Goal: Communication & Community: Participate in discussion

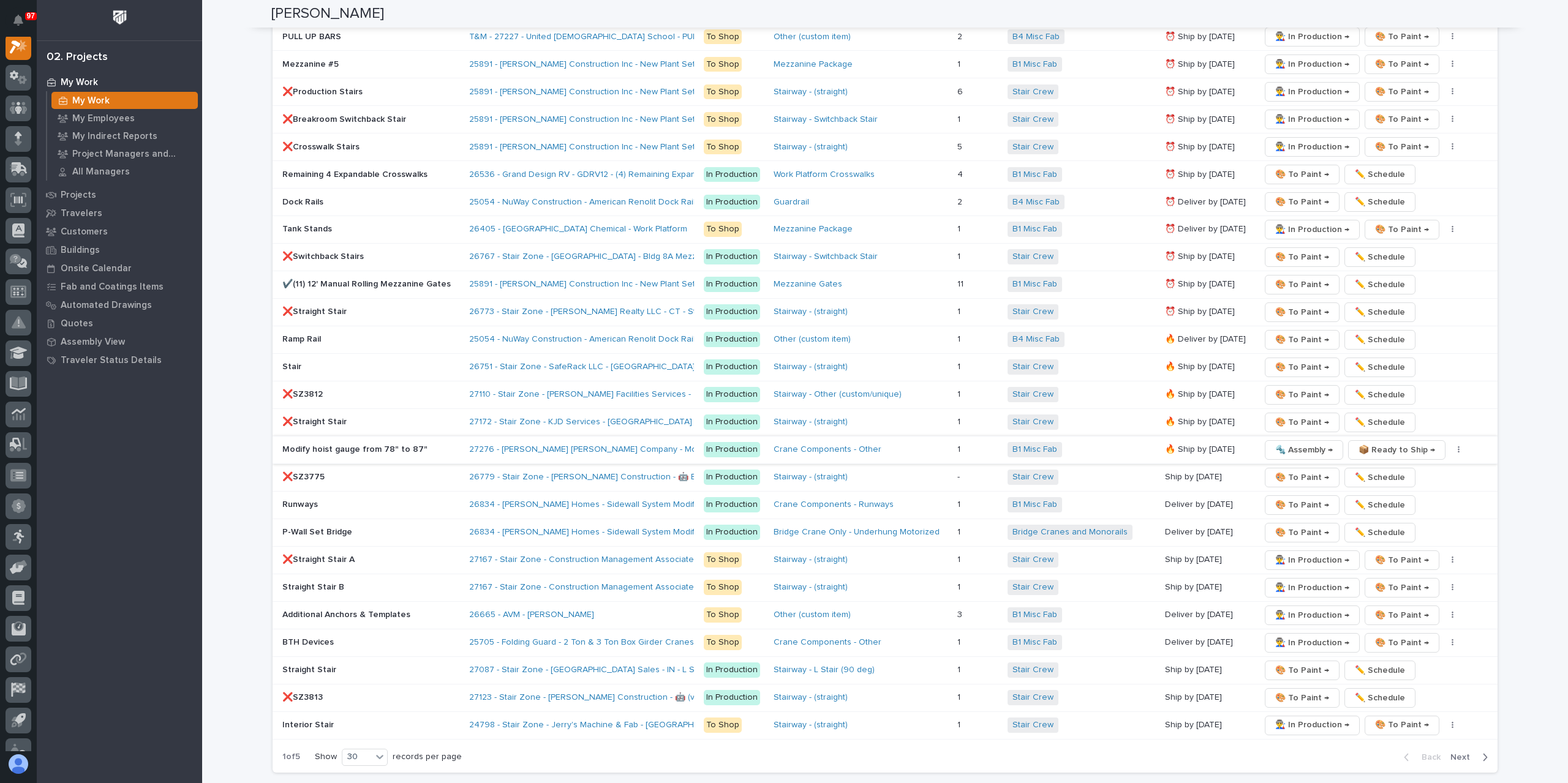
scroll to position [1653, 0]
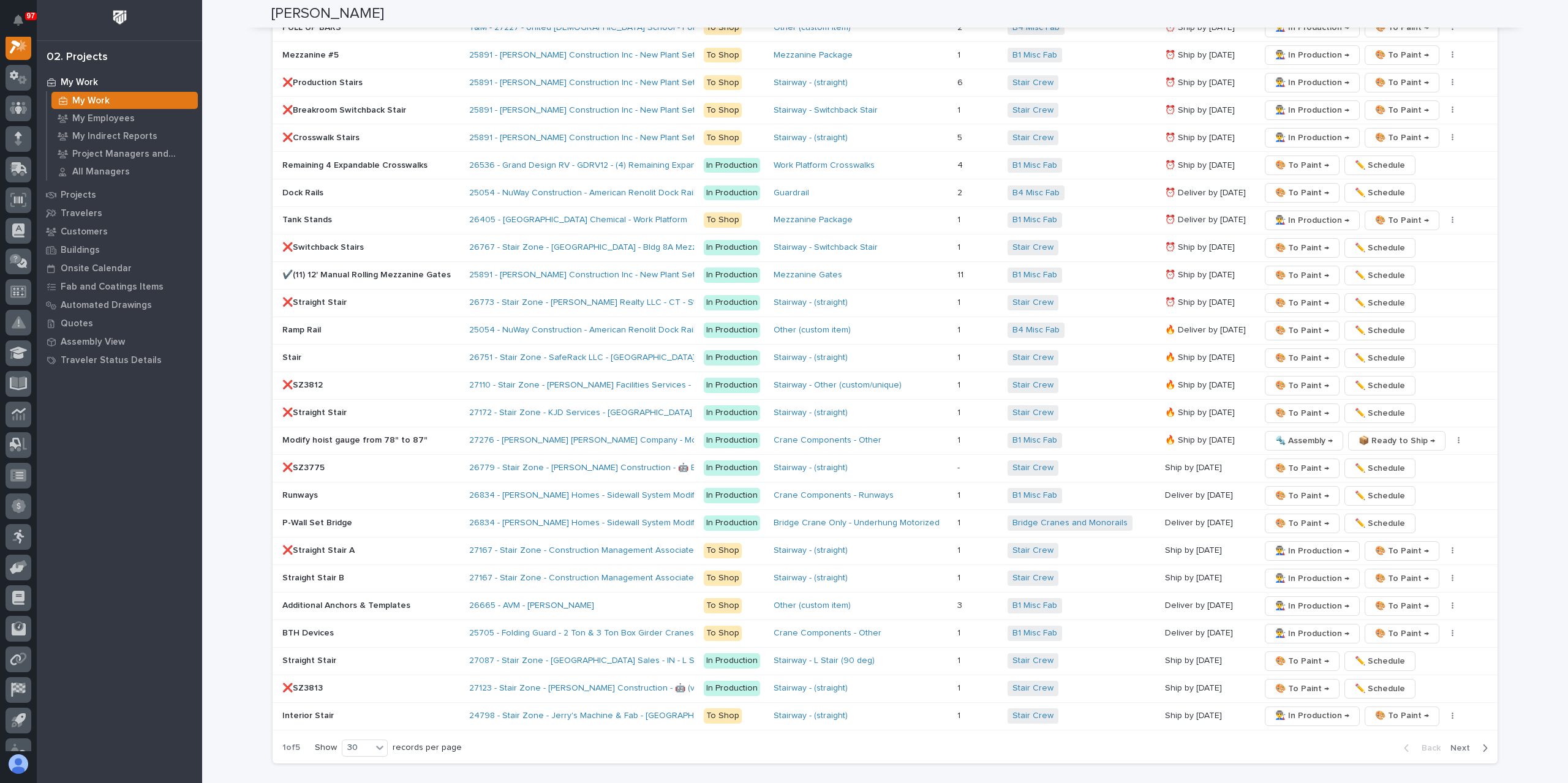
click at [1462, 742] on span "Next" at bounding box center [1464, 748] width 27 height 11
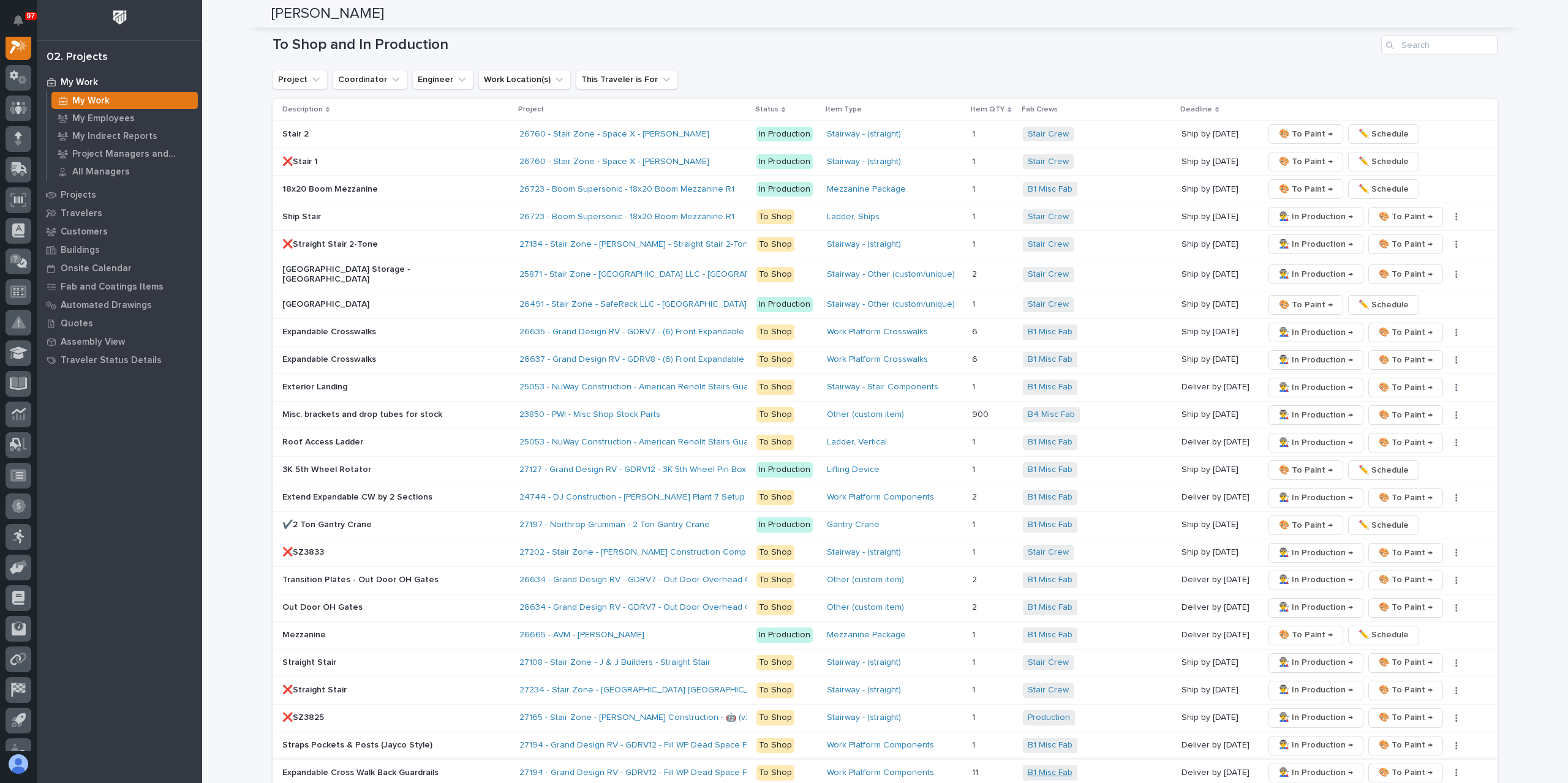
scroll to position [1408, 0]
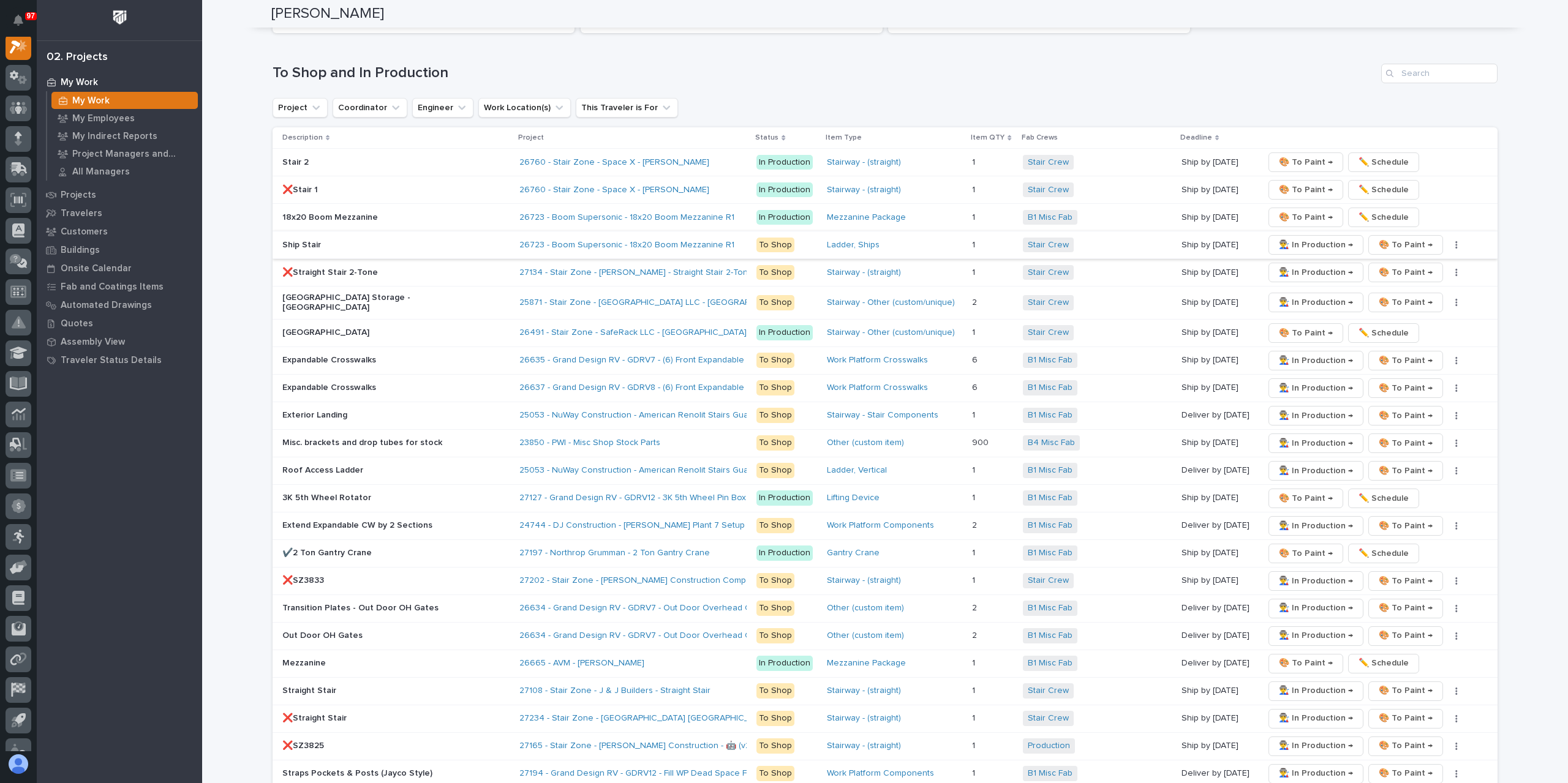
click at [1279, 238] on span "👨‍🏭 In Production →" at bounding box center [1316, 244] width 74 height 14
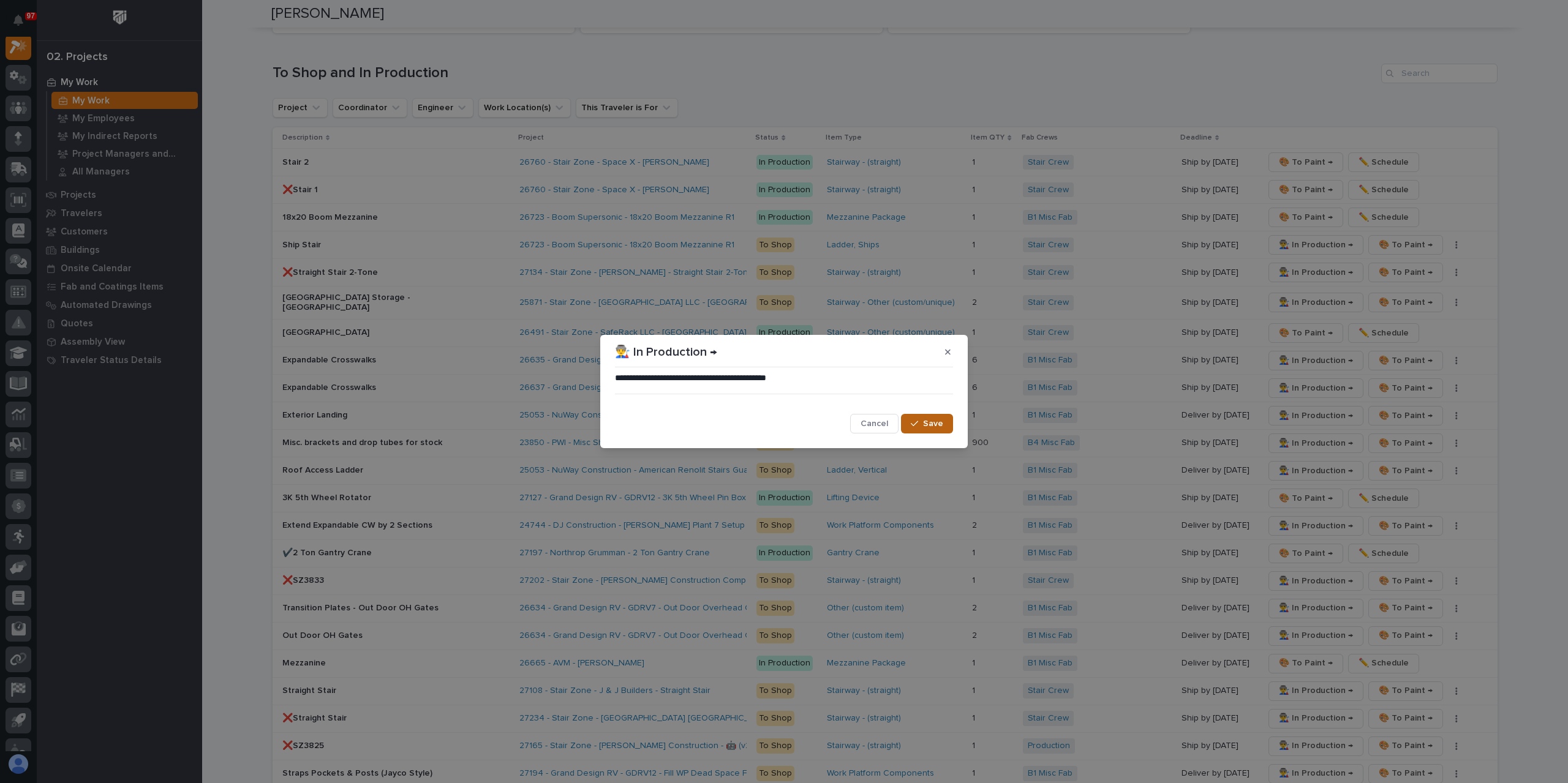
click at [920, 424] on div "button" at bounding box center [917, 424] width 12 height 8
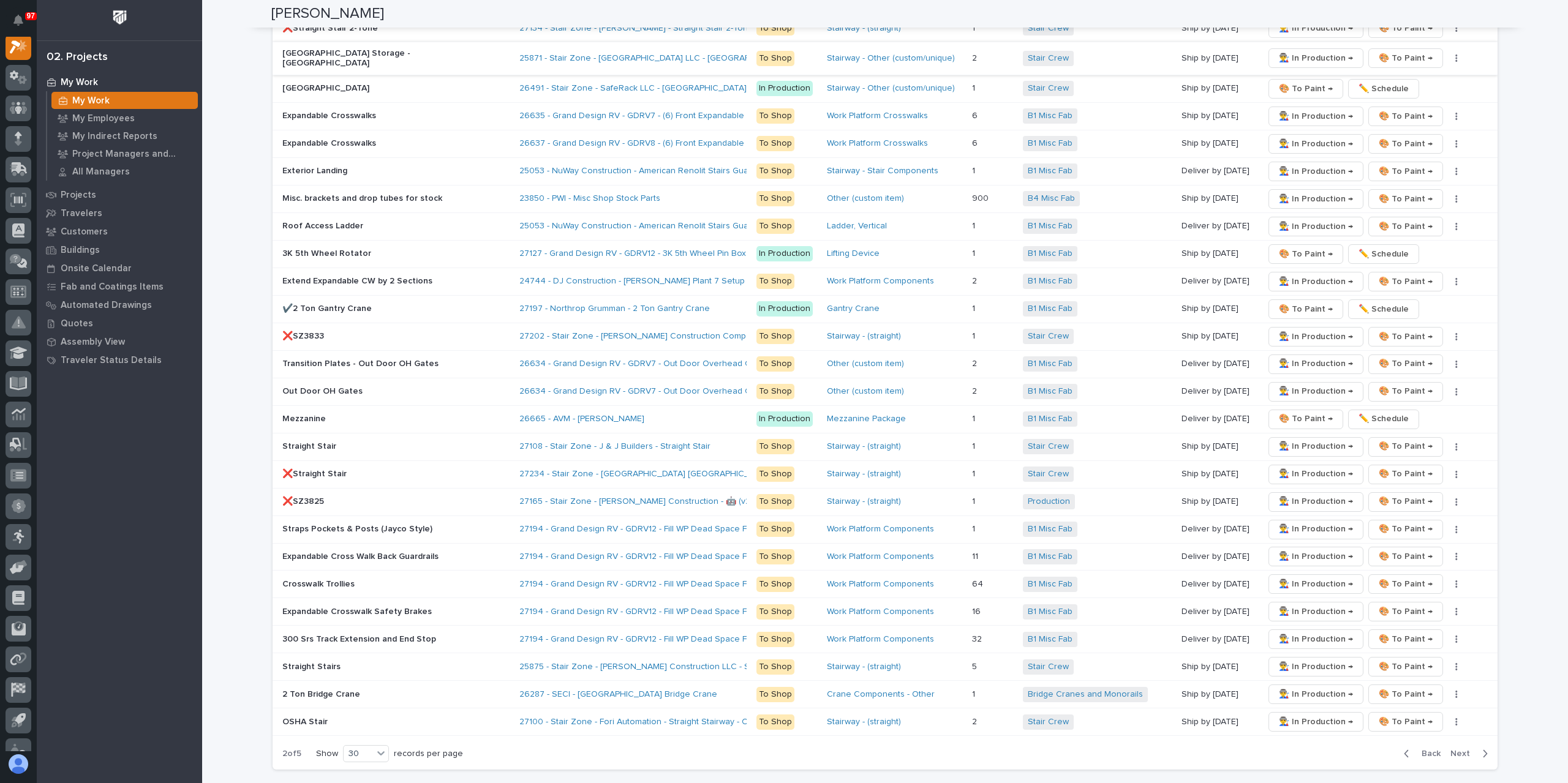
scroll to position [1653, 0]
click at [329, 193] on p "Misc. brackets and drop tubes for stock" at bounding box center [389, 198] width 215 height 10
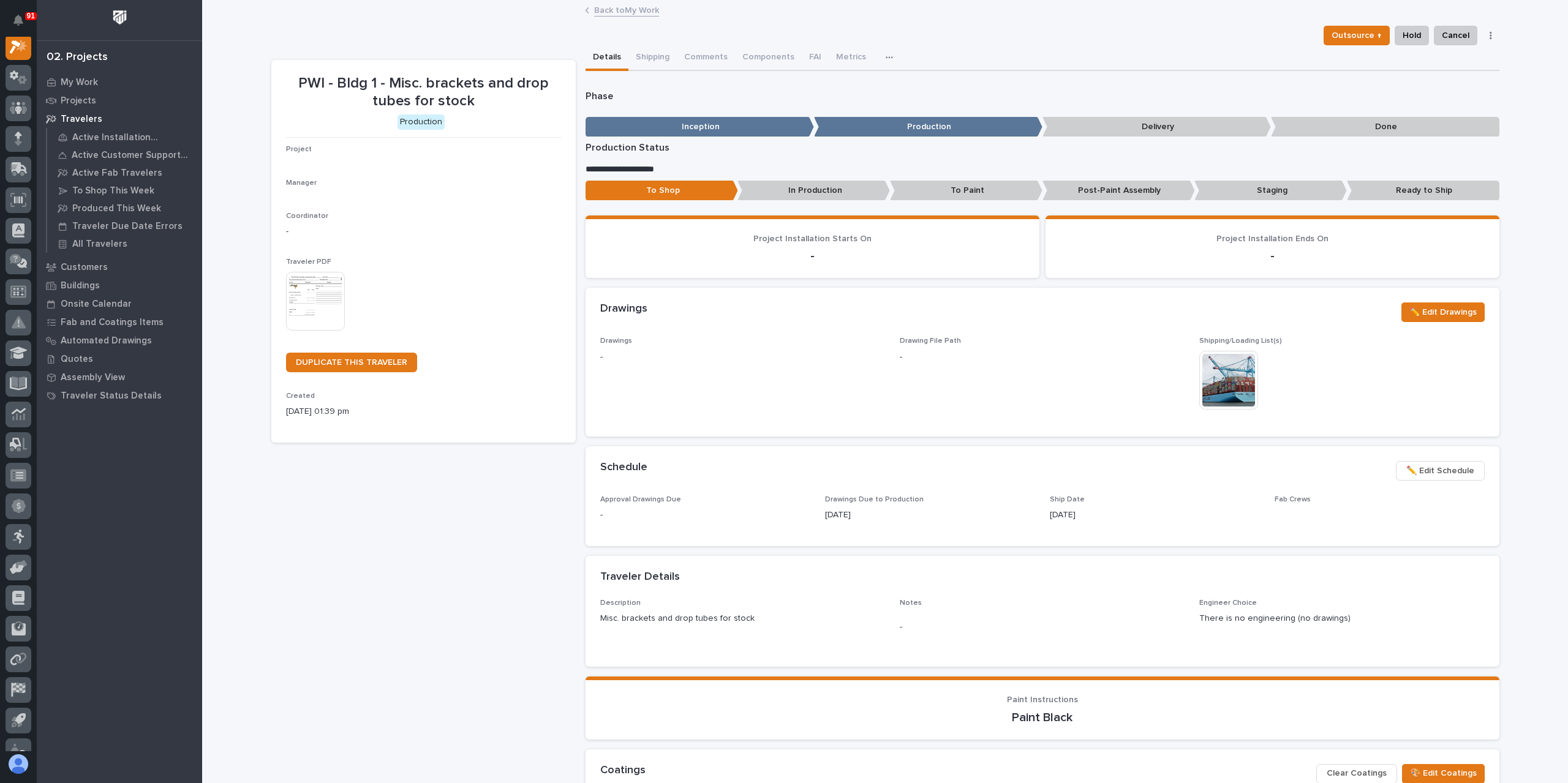
scroll to position [30, 0]
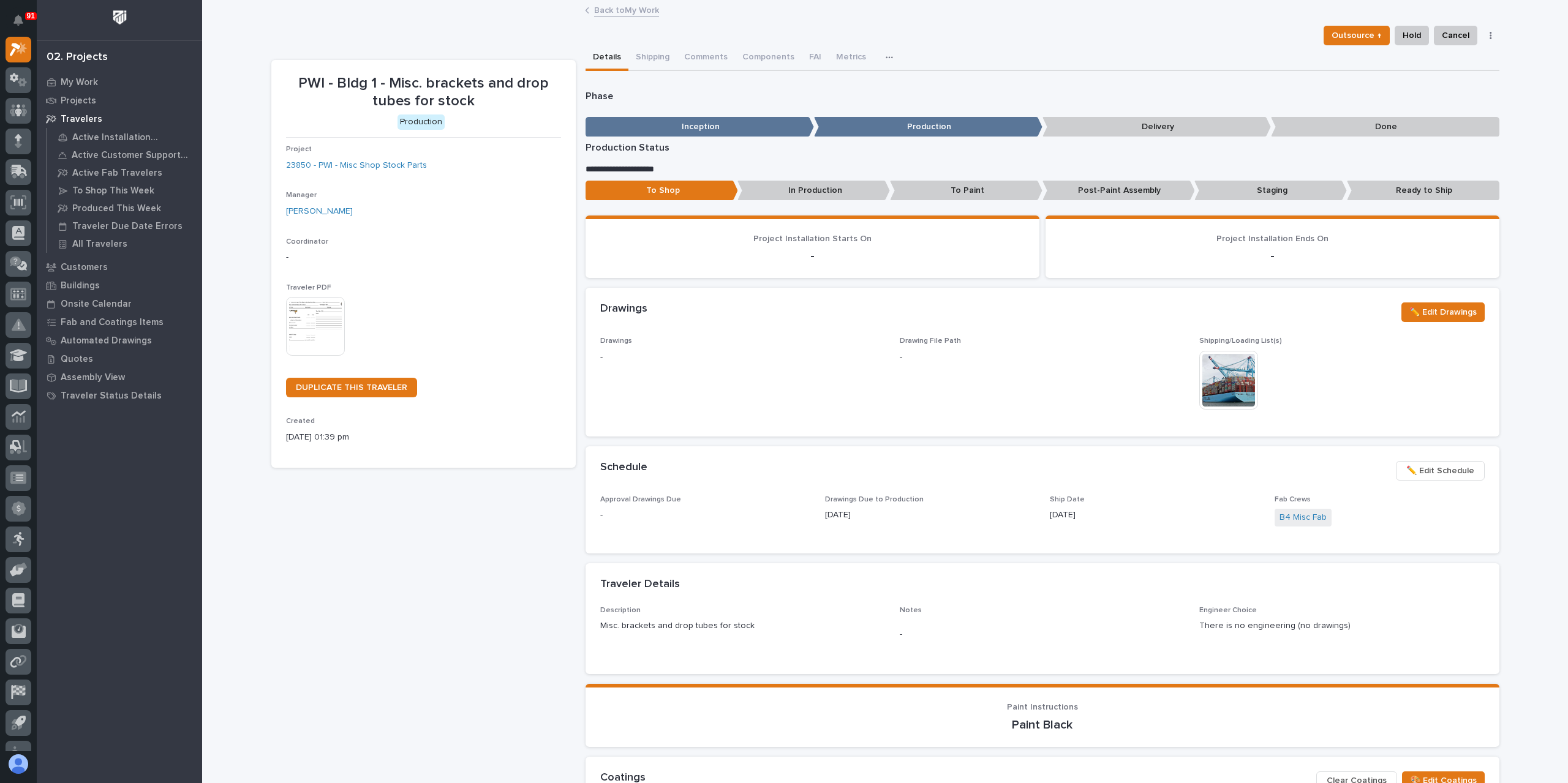
click at [1407, 189] on p "Ready to Ship" at bounding box center [1423, 191] width 153 height 20
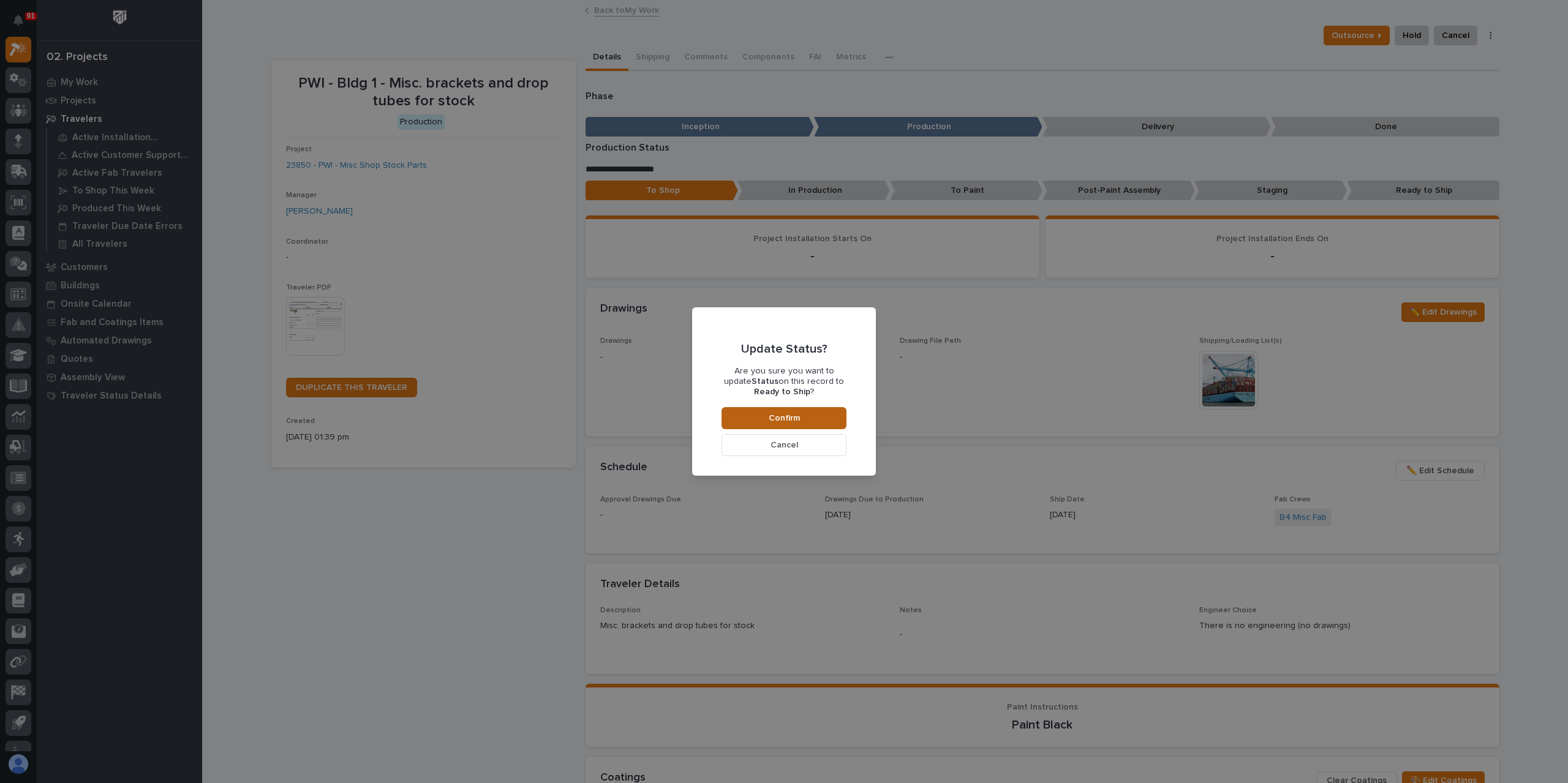
click at [808, 419] on button "Confirm" at bounding box center [784, 418] width 125 height 22
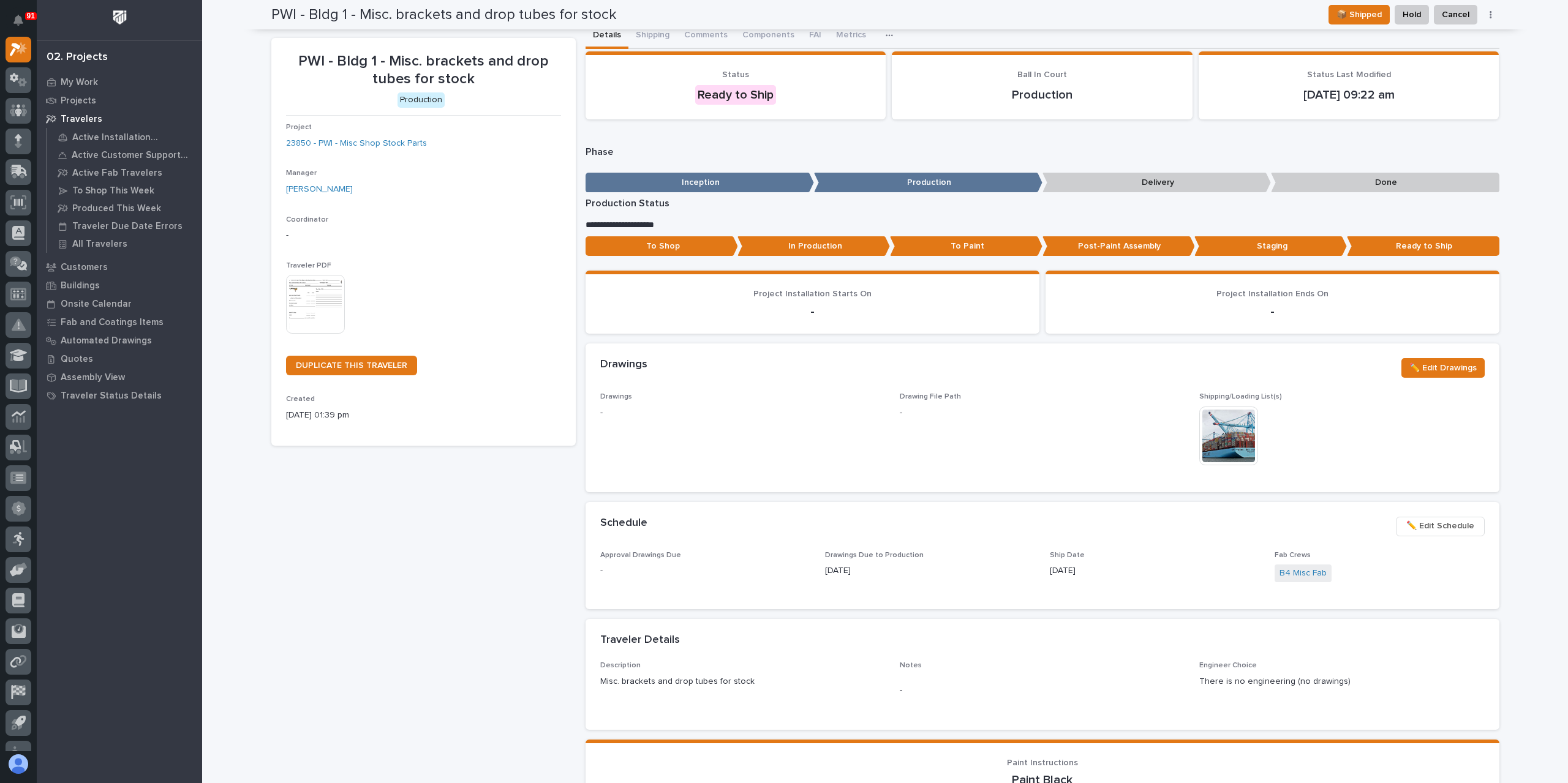
scroll to position [0, 0]
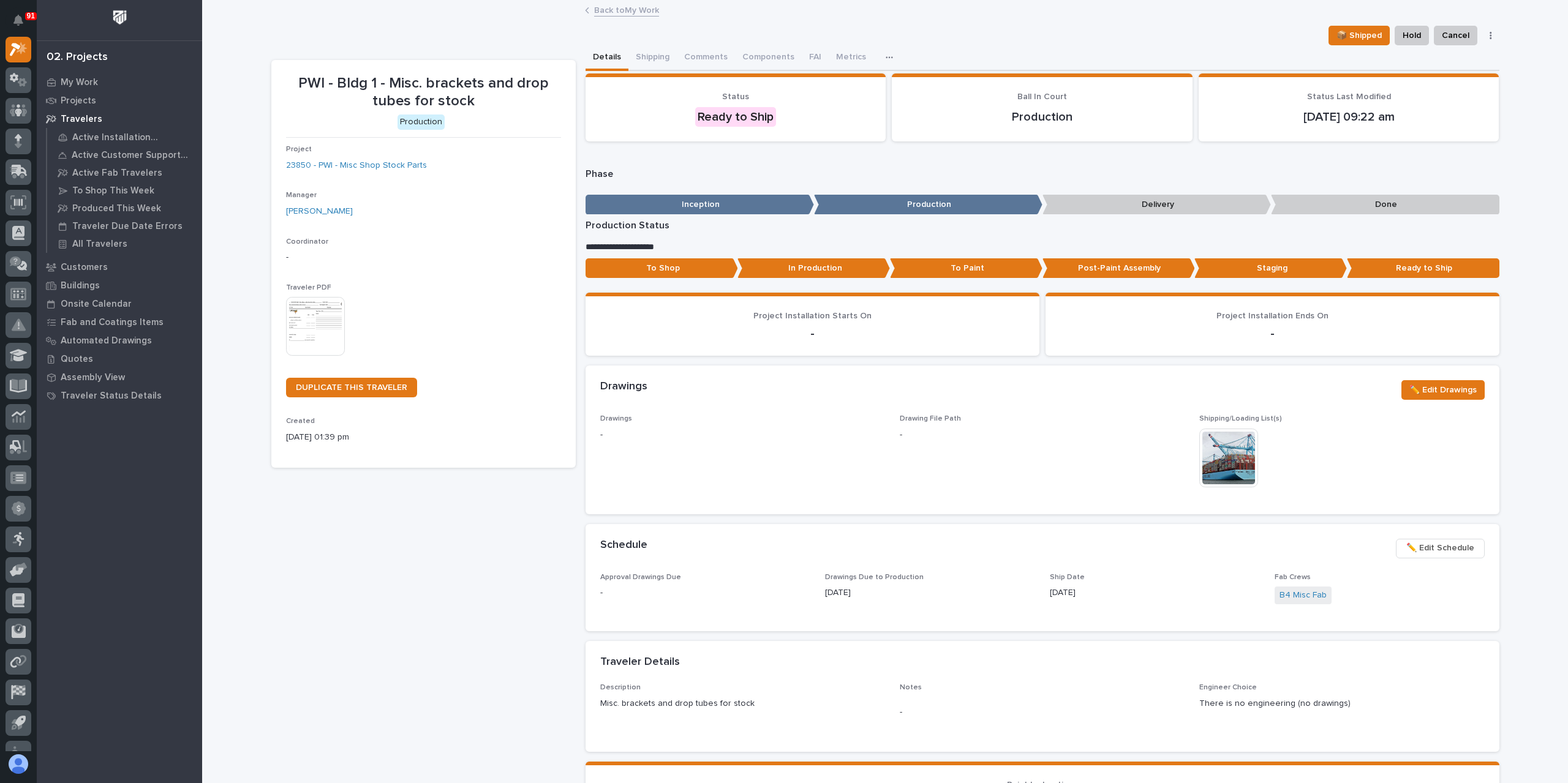
click at [618, 13] on link "Back to My Work" at bounding box center [626, 9] width 65 height 14
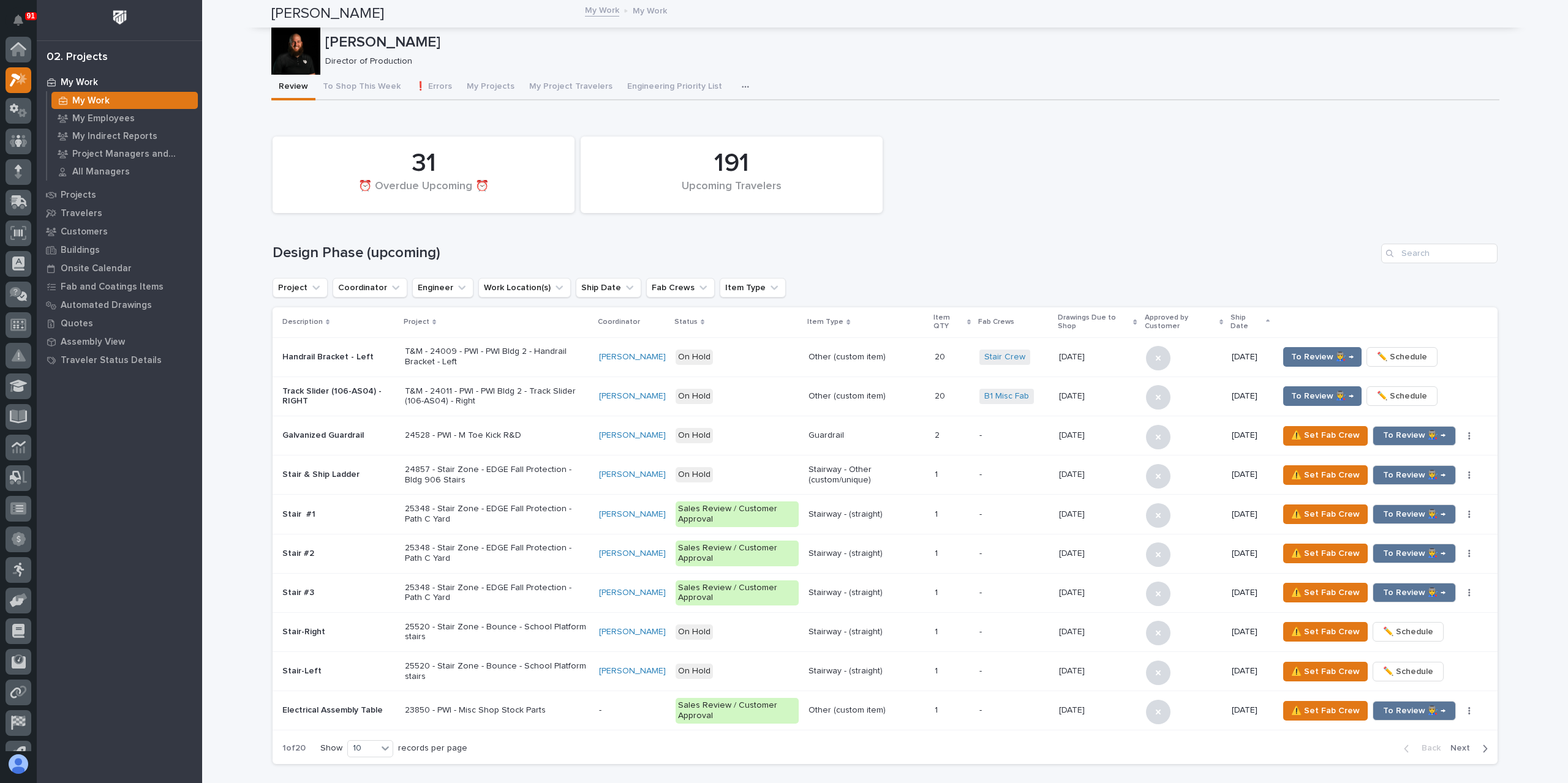
scroll to position [33, 0]
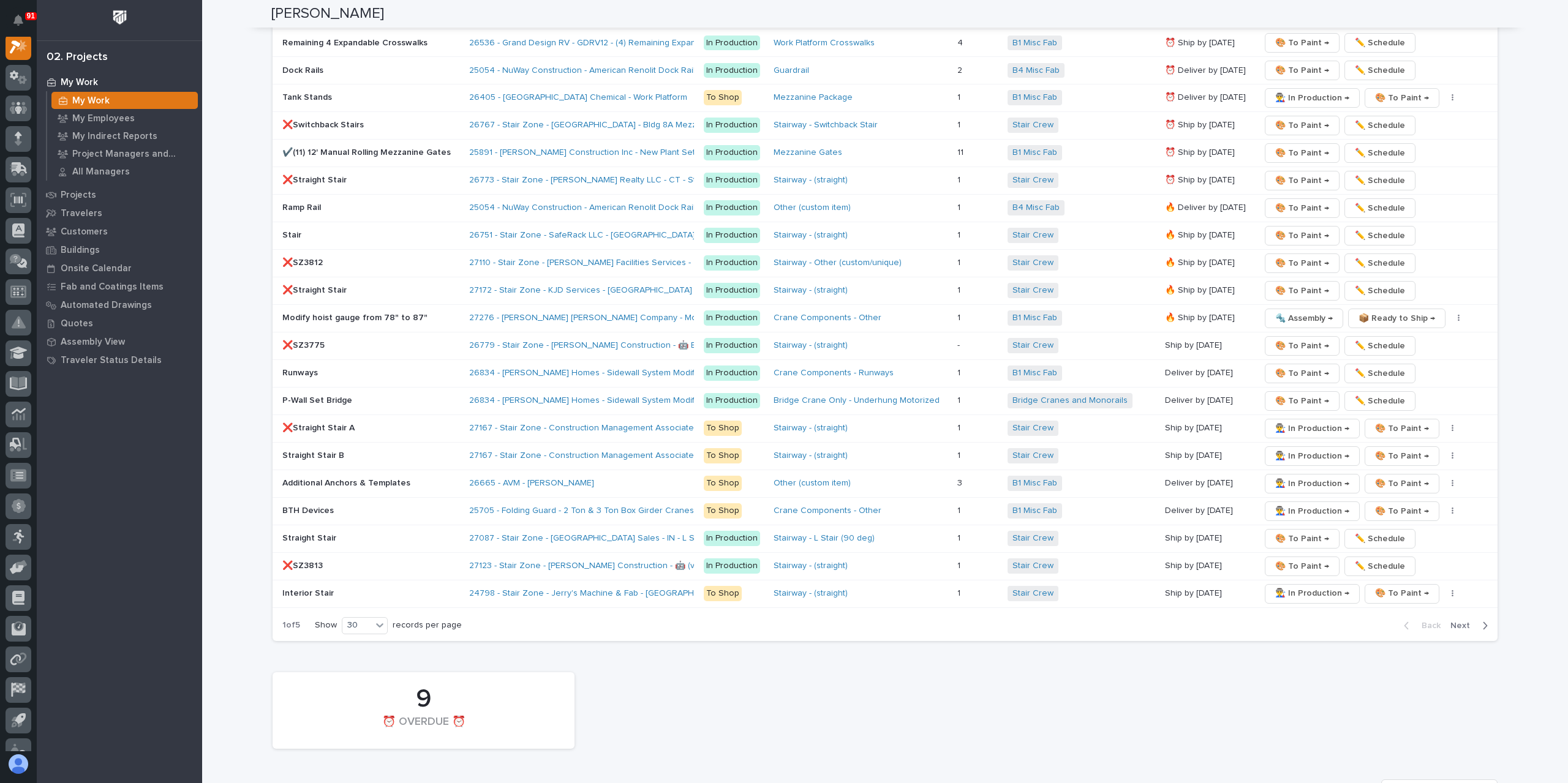
click at [1454, 620] on span "Next" at bounding box center [1464, 625] width 27 height 11
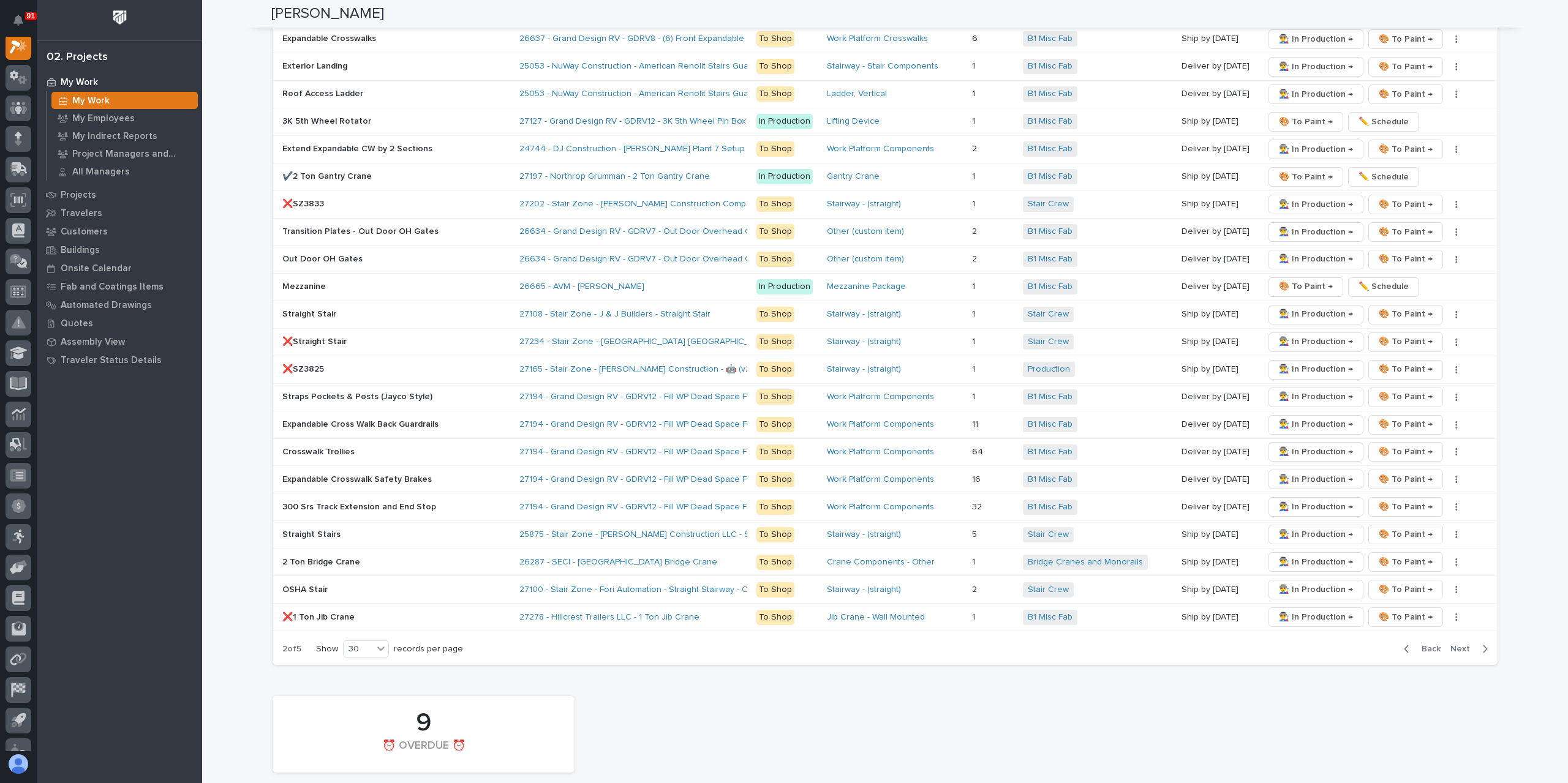
scroll to position [1837, 0]
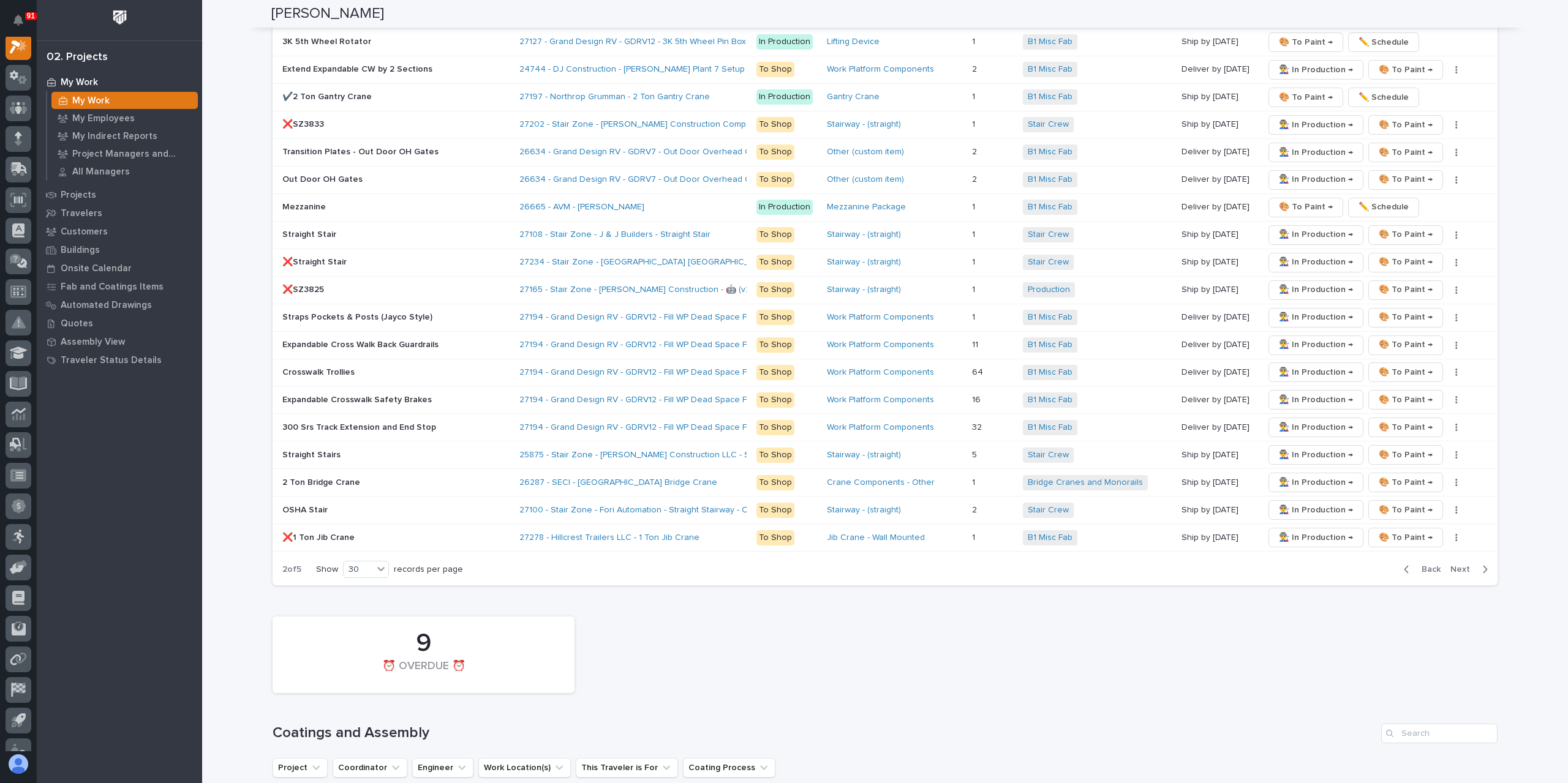
click at [1456, 564] on span "Next" at bounding box center [1464, 569] width 27 height 11
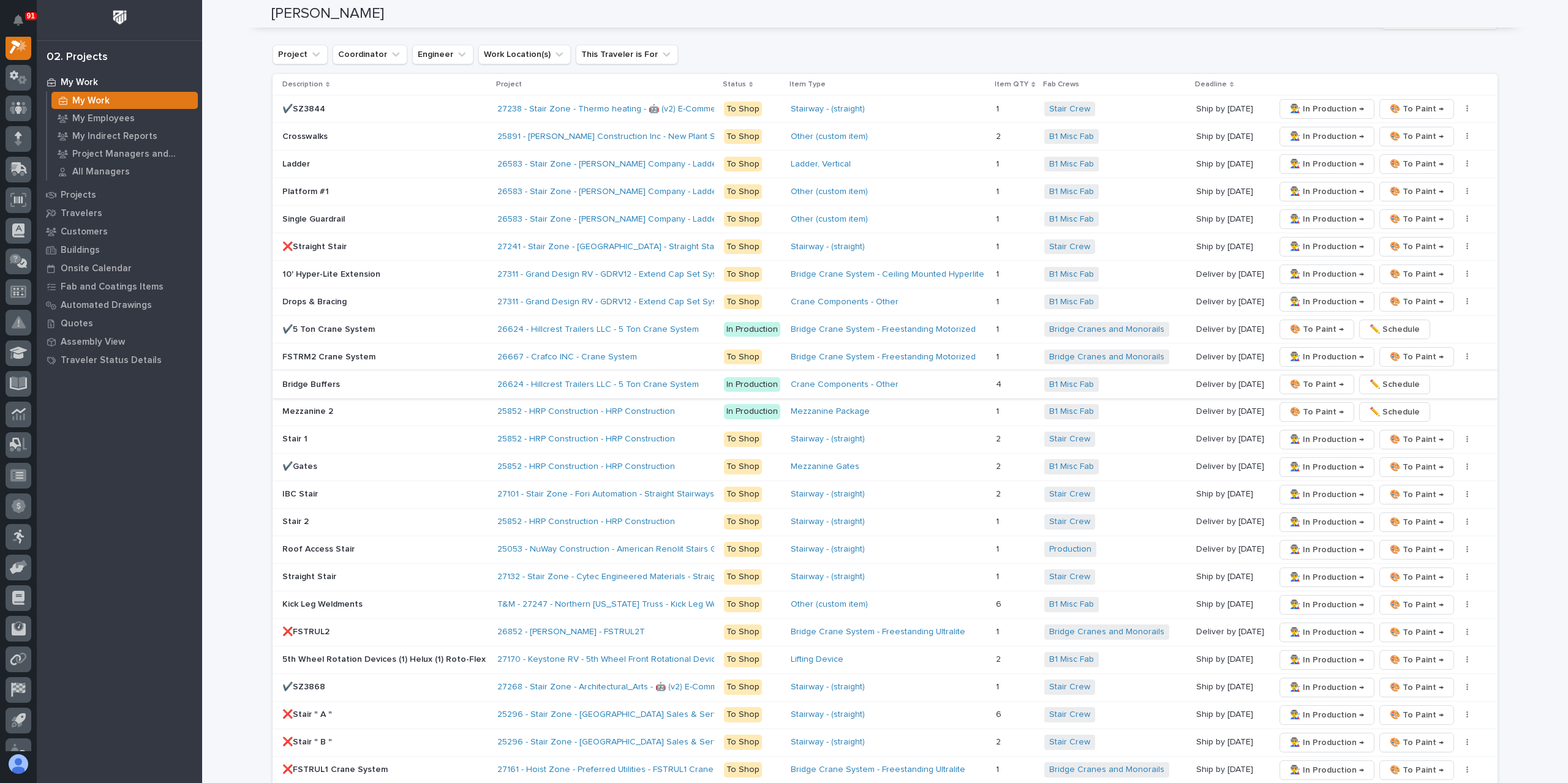
scroll to position [1592, 0]
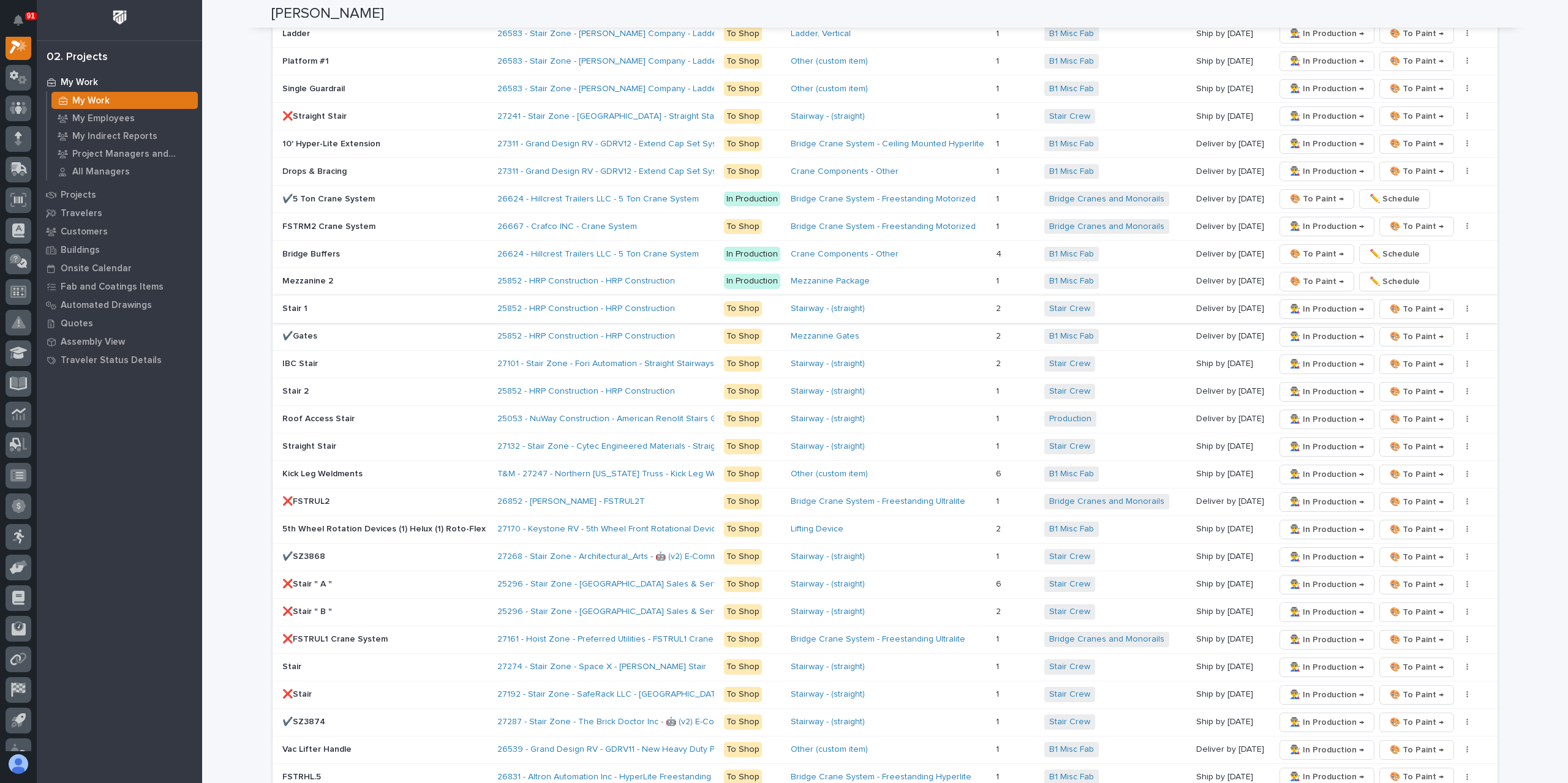
click at [1302, 302] on span "👨‍🏭 In Production →" at bounding box center [1327, 308] width 74 height 14
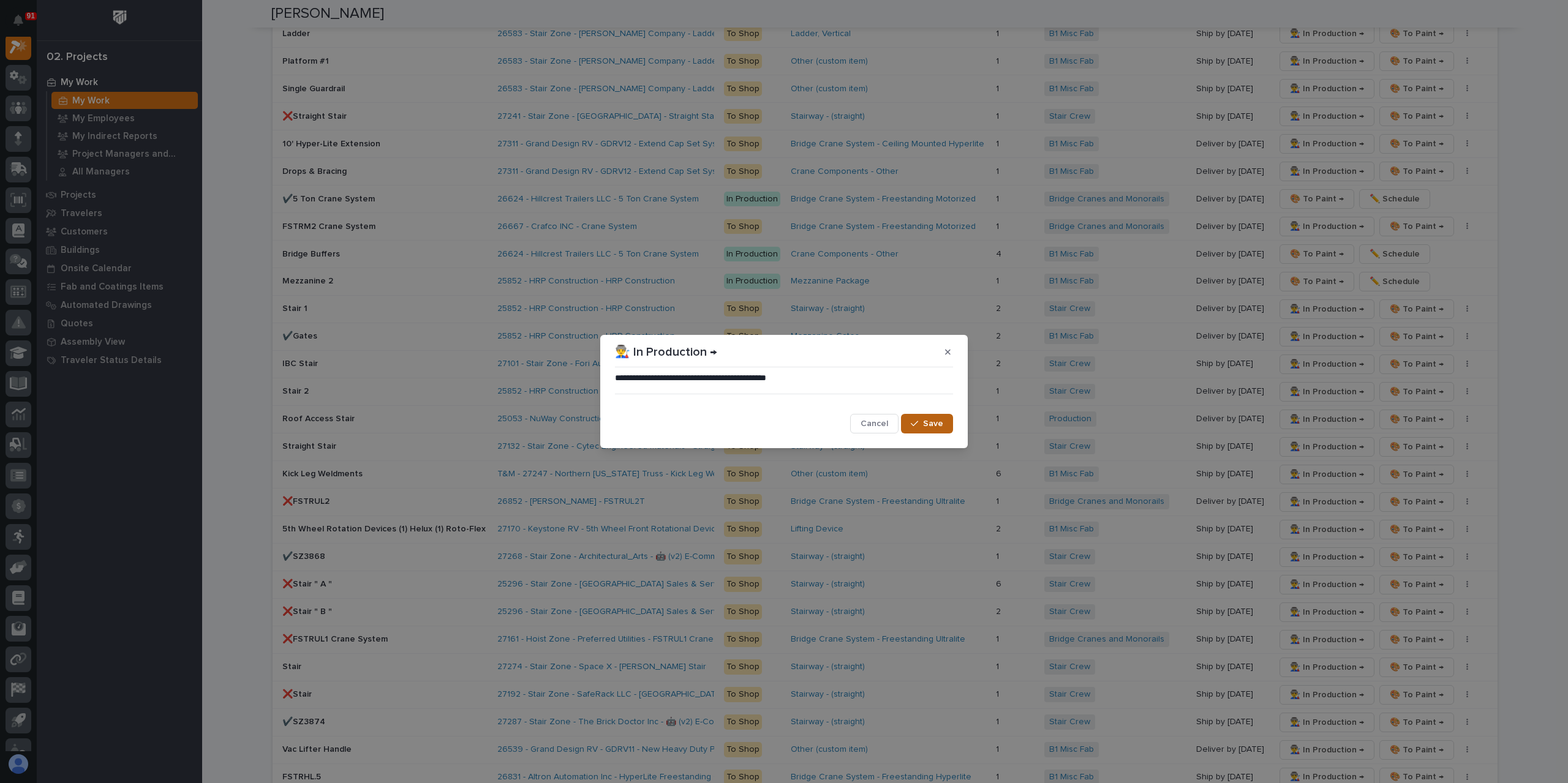
click at [934, 427] on span "Save" at bounding box center [934, 423] width 20 height 11
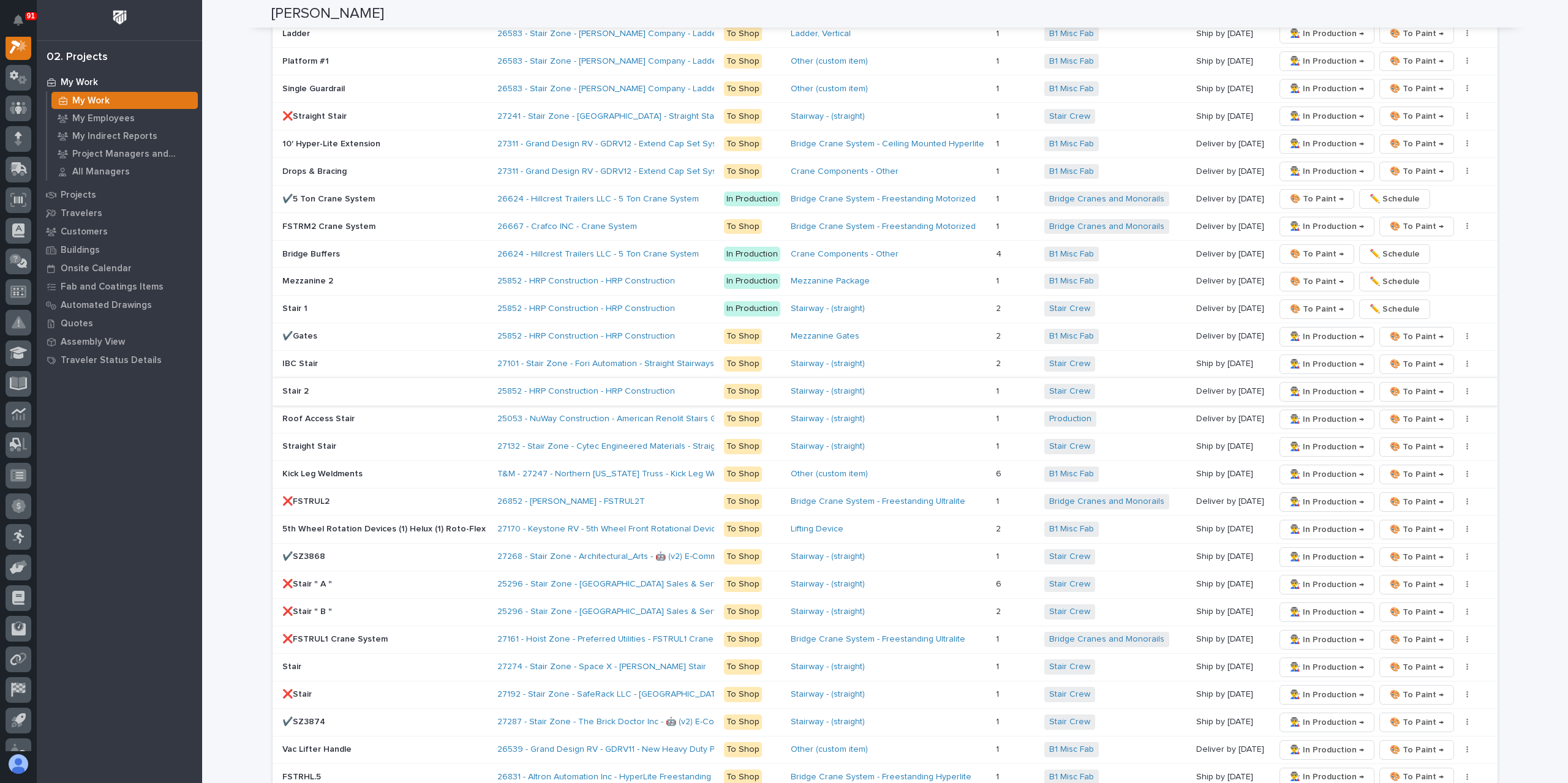
click at [1294, 384] on span "👨‍🏭 In Production →" at bounding box center [1327, 391] width 74 height 14
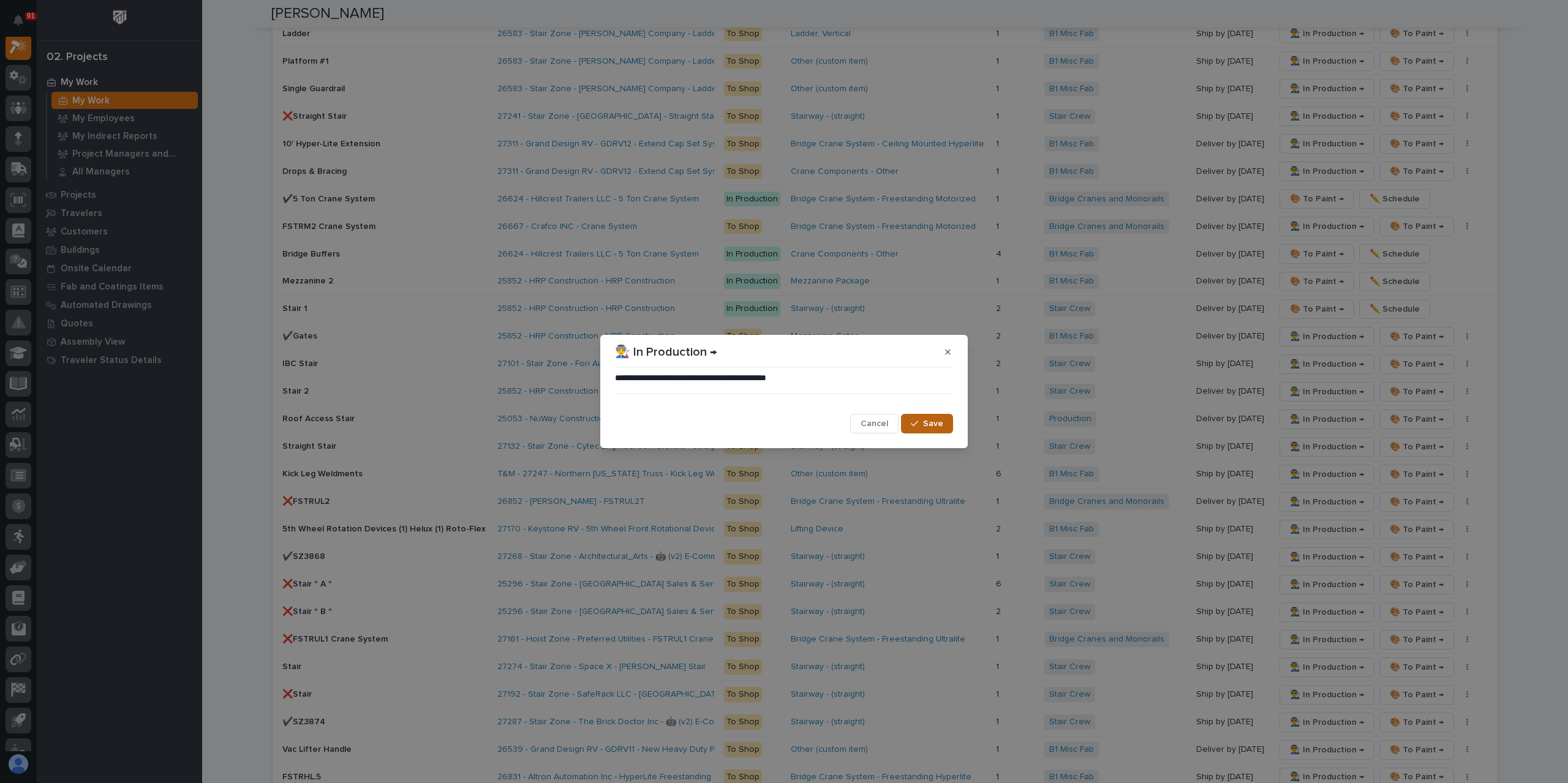
click at [942, 423] on span "Save" at bounding box center [934, 423] width 20 height 11
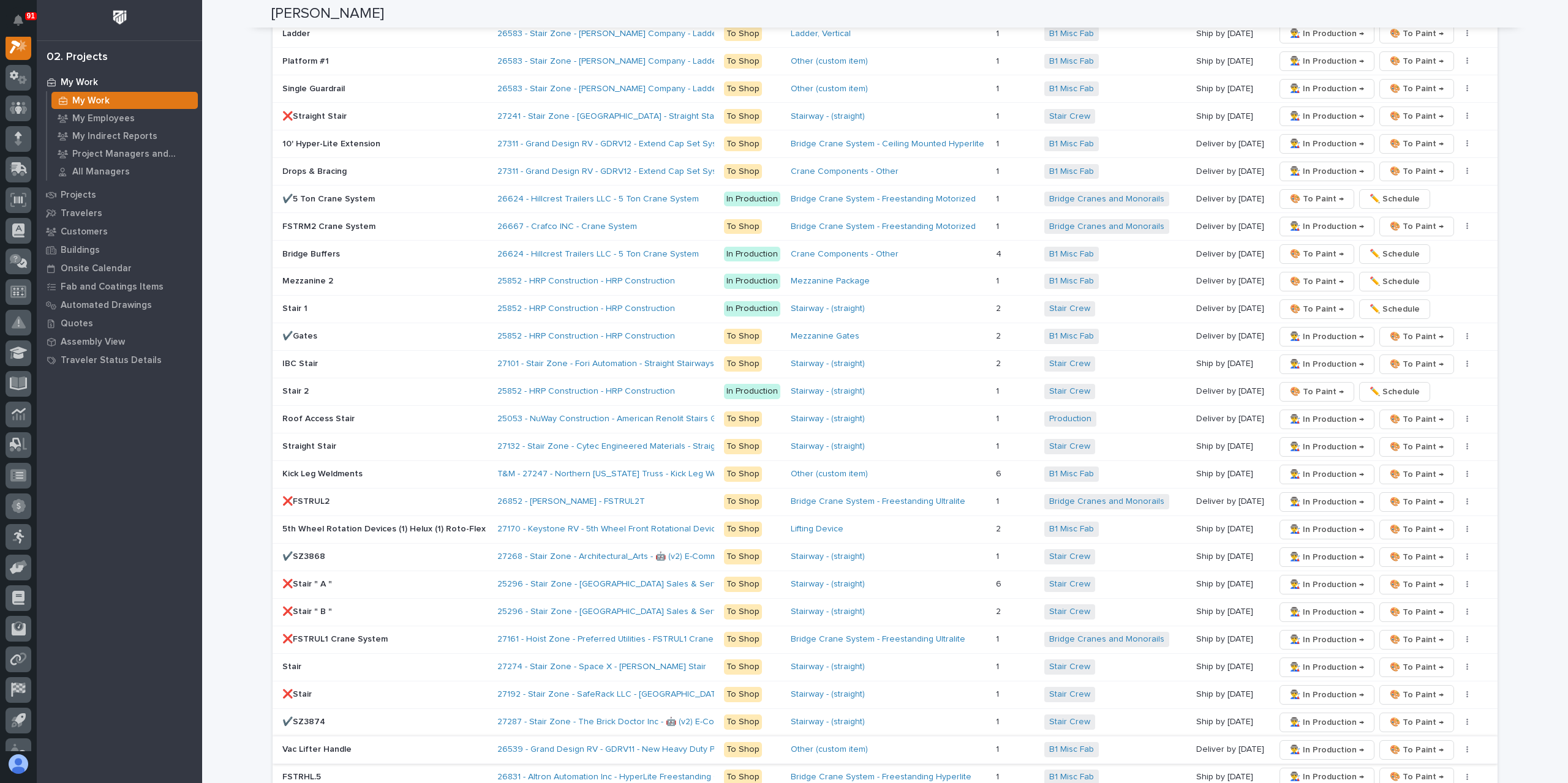
scroll to position [1715, 0]
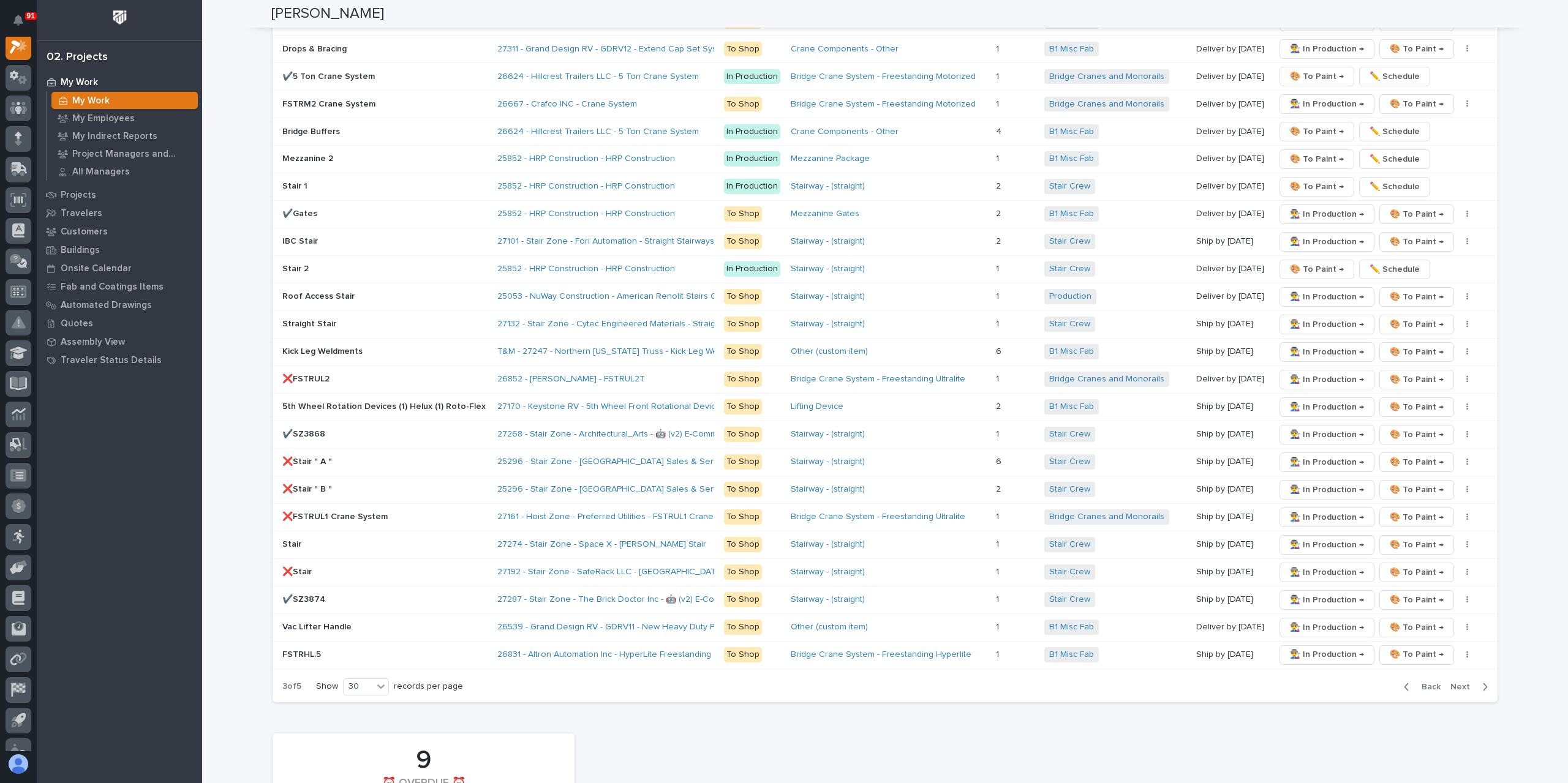
click at [1456, 682] on span "Next" at bounding box center [1464, 687] width 27 height 11
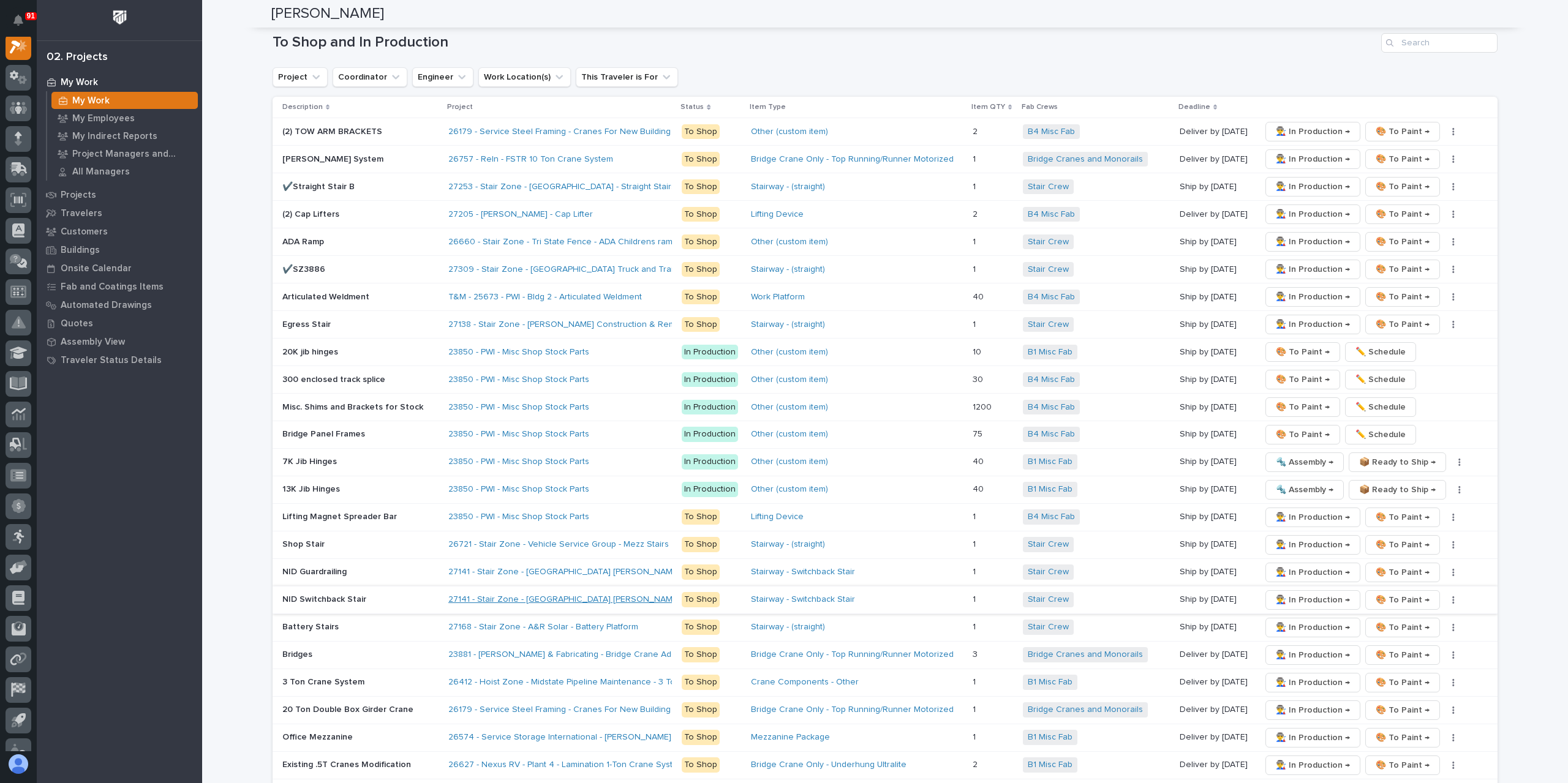
scroll to position [1408, 0]
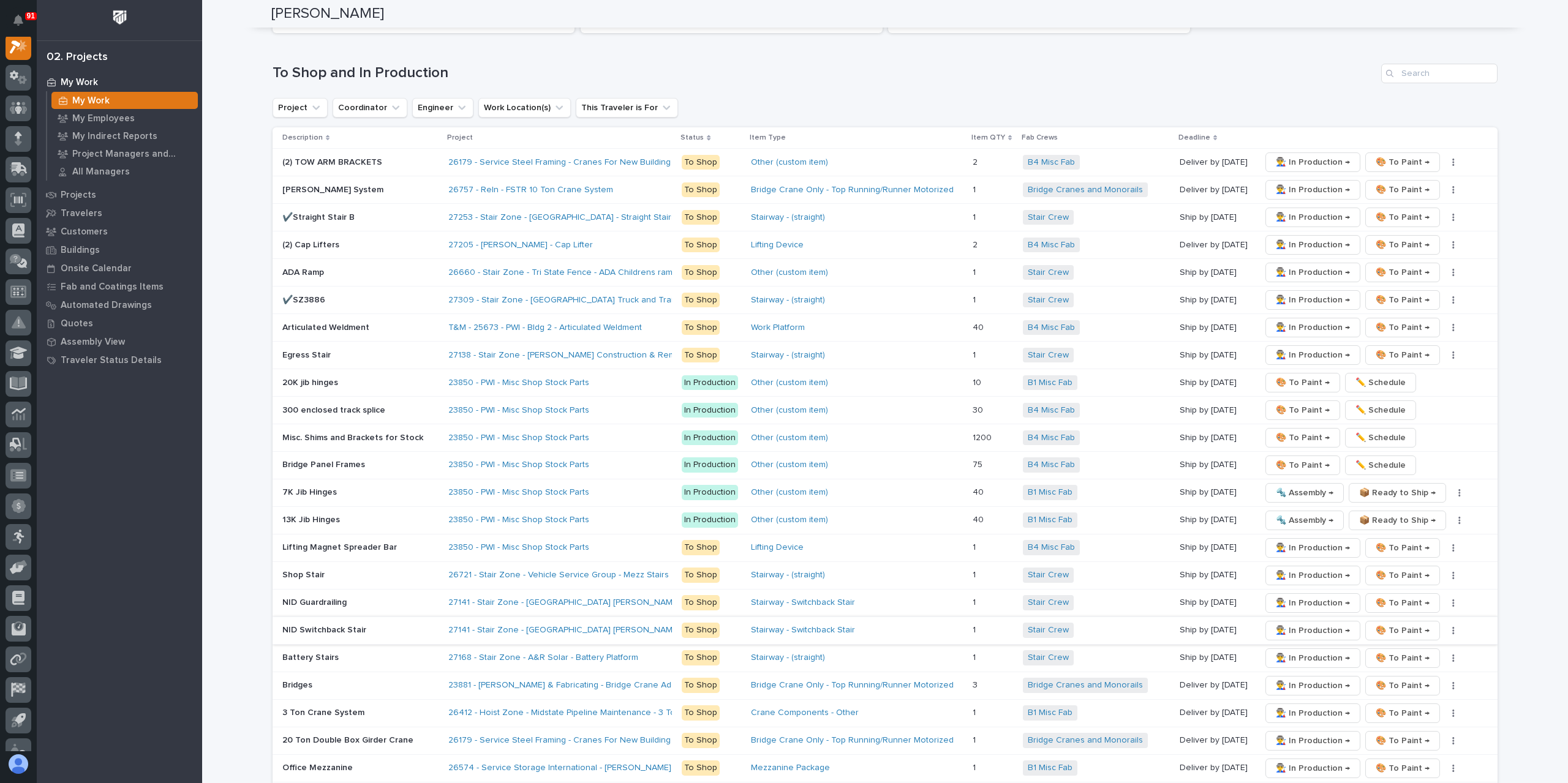
click at [344, 433] on p "Misc. Shims and Brackets for Stock" at bounding box center [360, 438] width 156 height 10
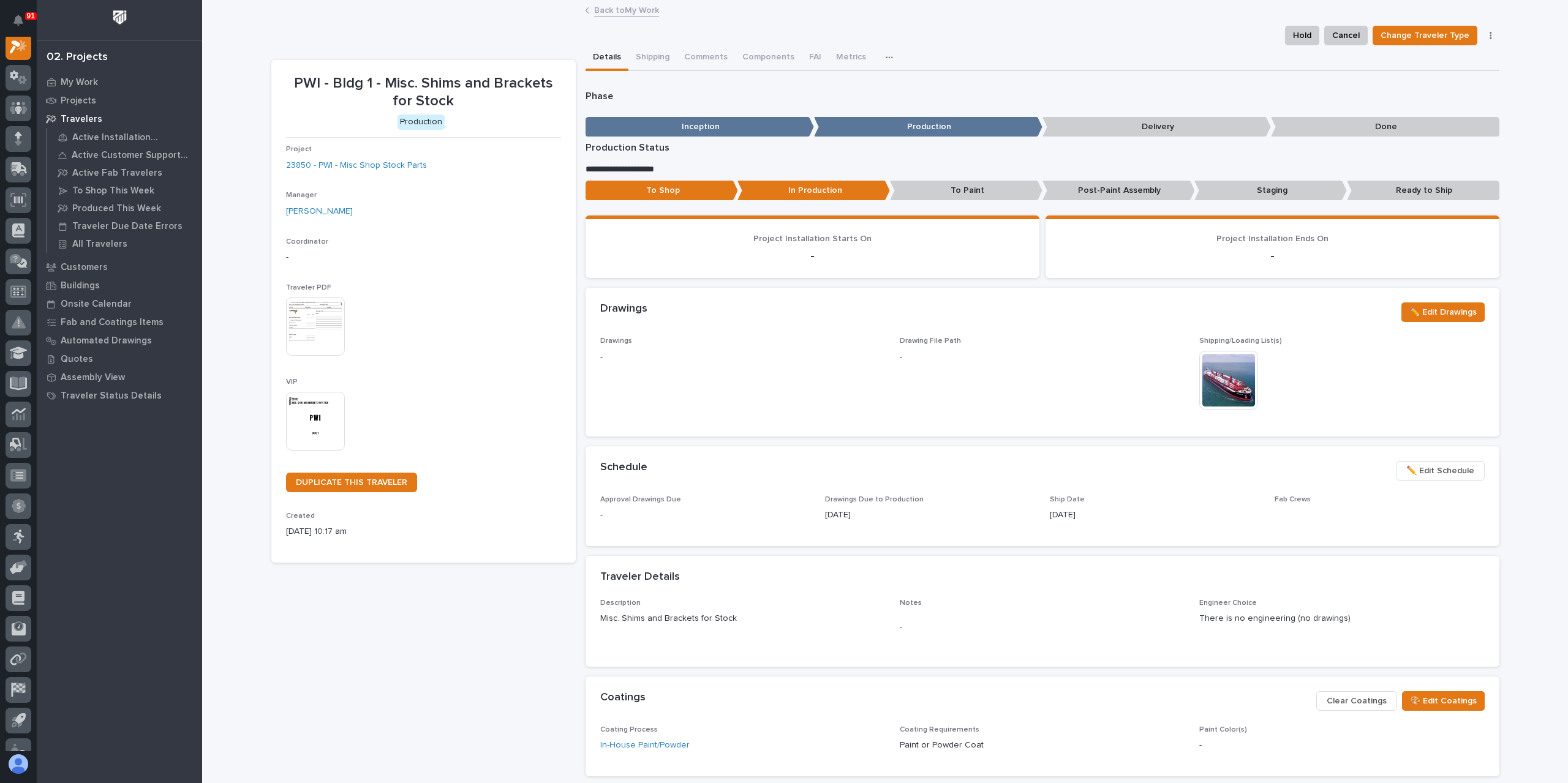
scroll to position [30, 0]
click at [1403, 187] on p "Ready to Ship" at bounding box center [1423, 191] width 153 height 20
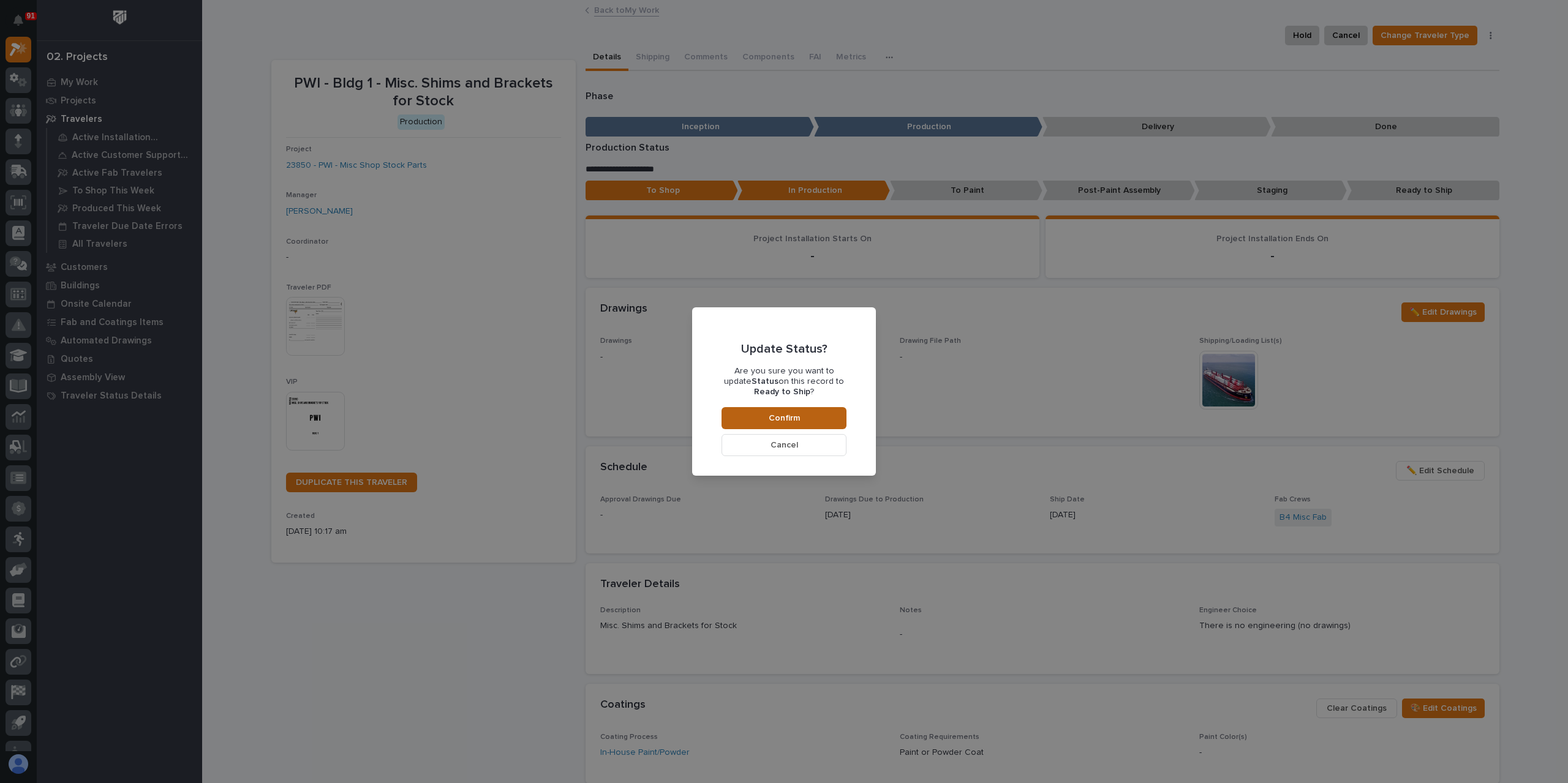
click at [816, 426] on button "Confirm" at bounding box center [784, 418] width 125 height 22
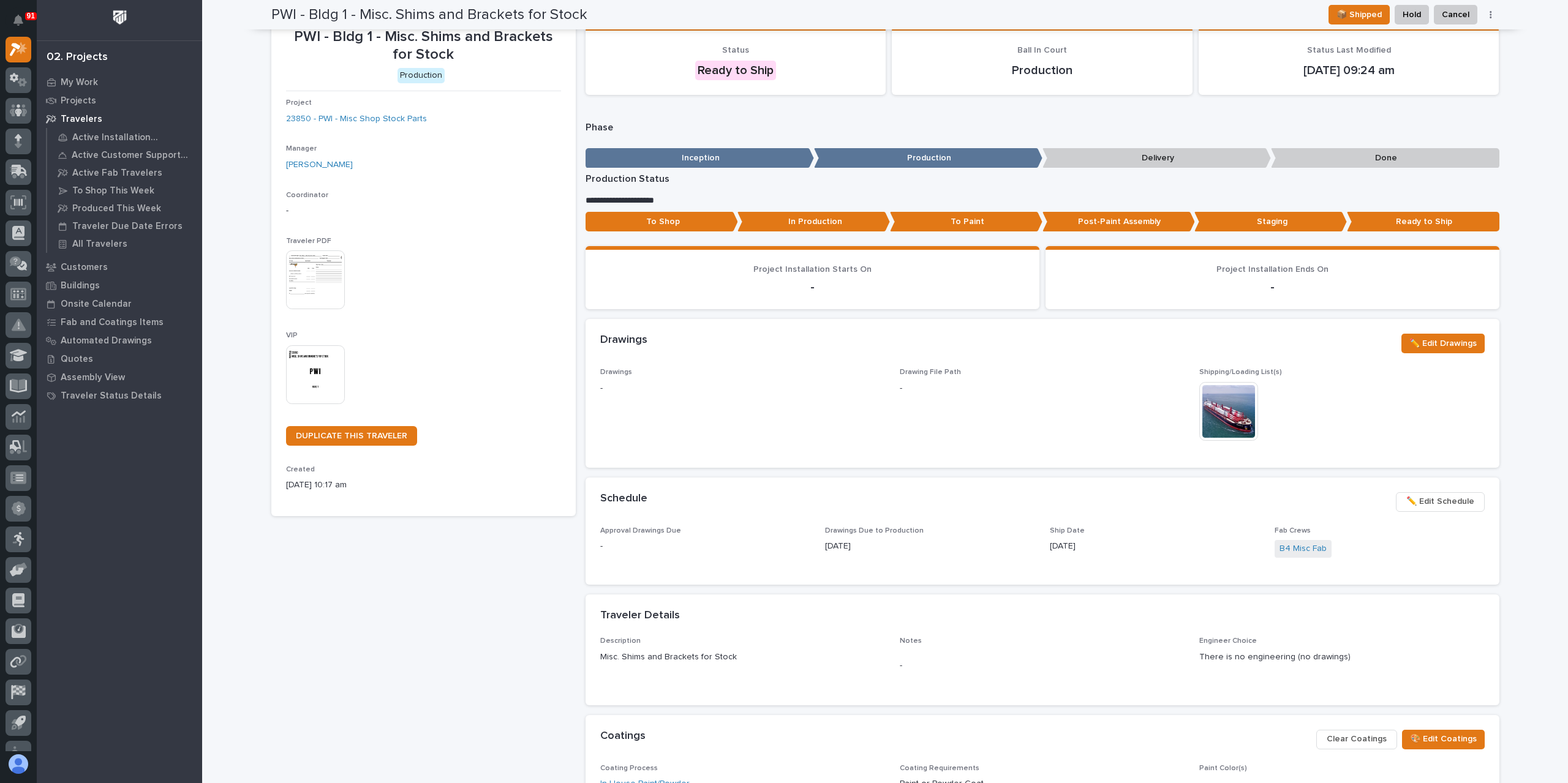
scroll to position [0, 0]
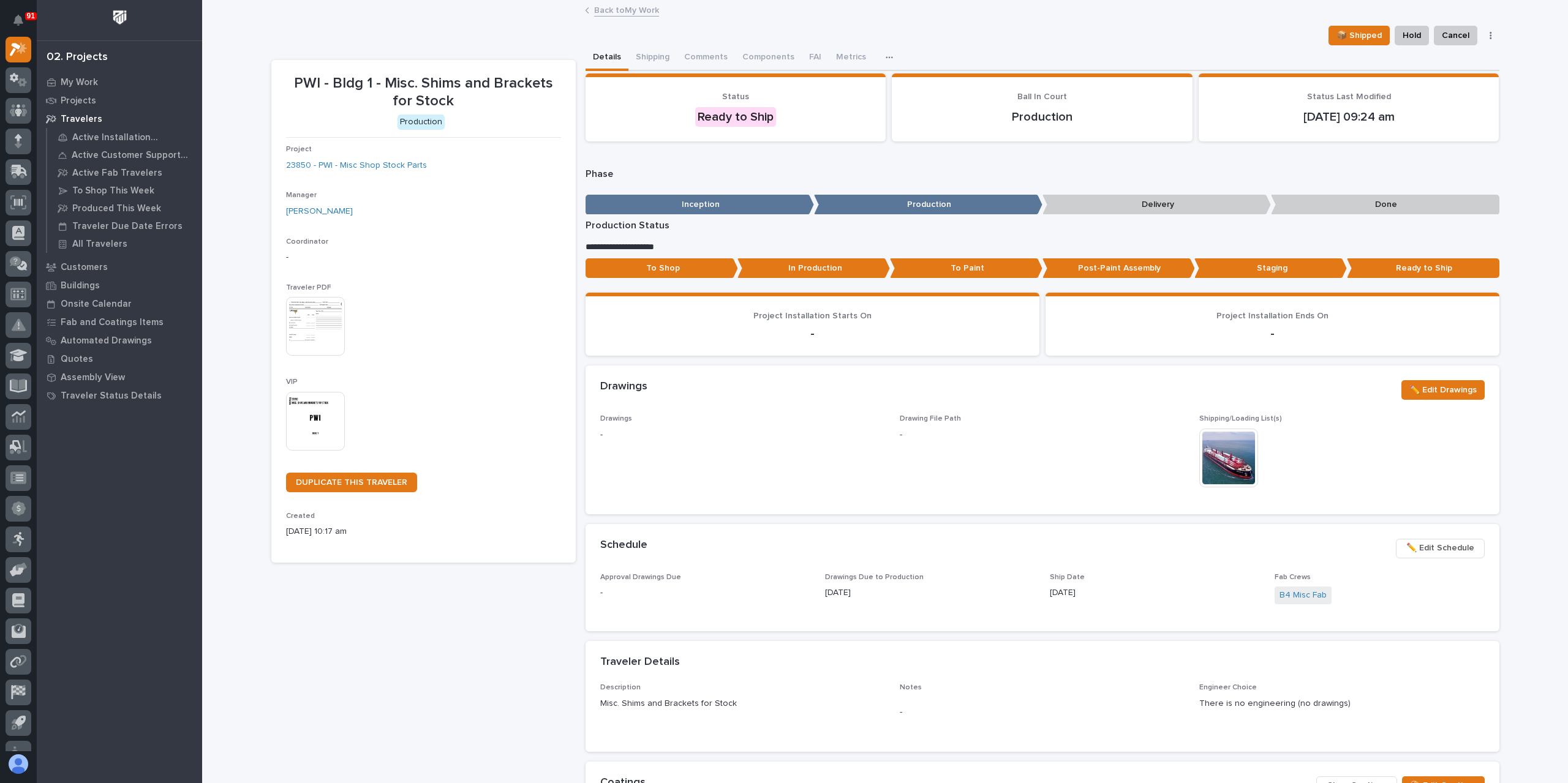
click at [618, 13] on link "Back to My Work" at bounding box center [626, 9] width 65 height 14
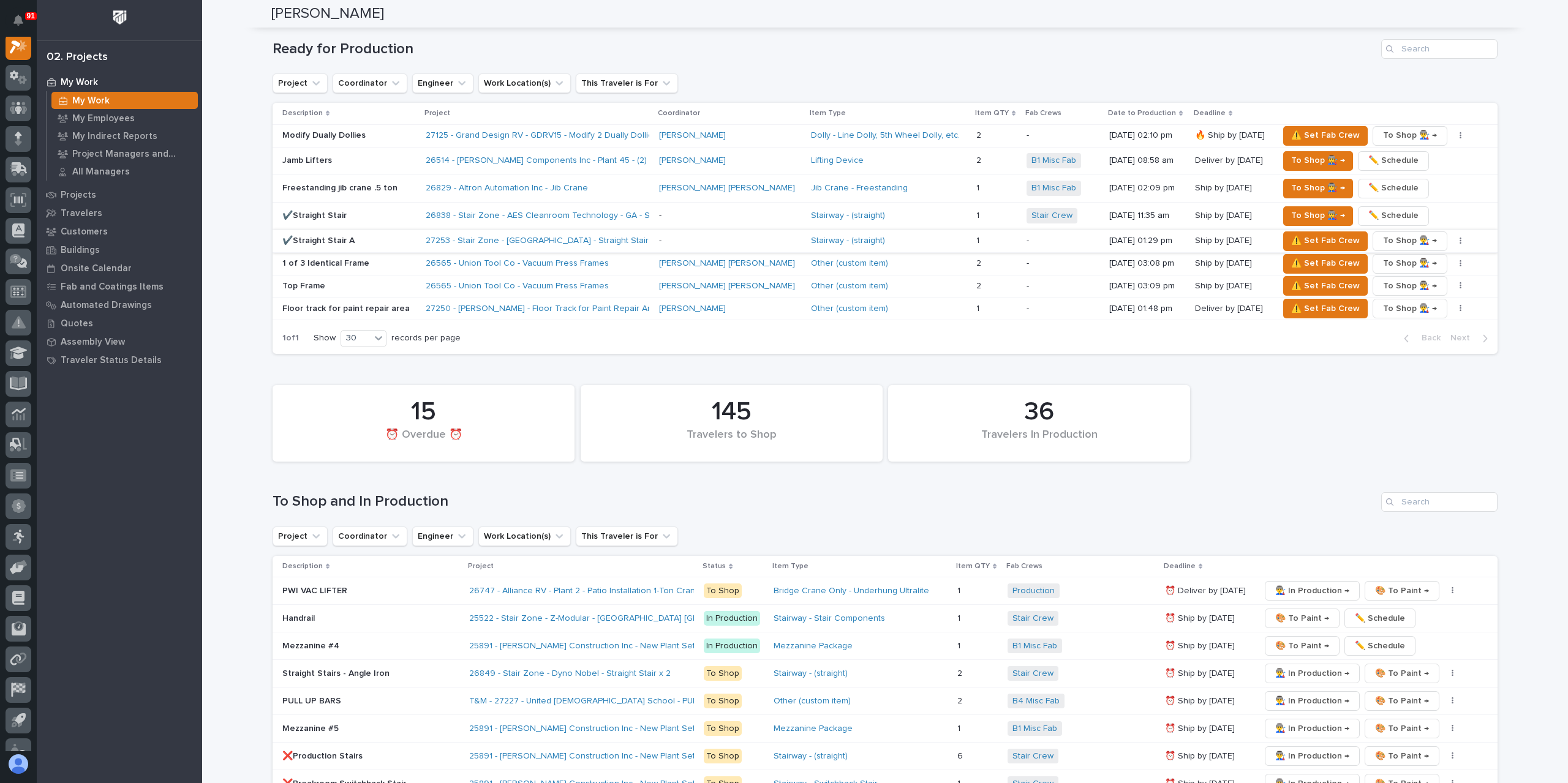
scroll to position [1775, 0]
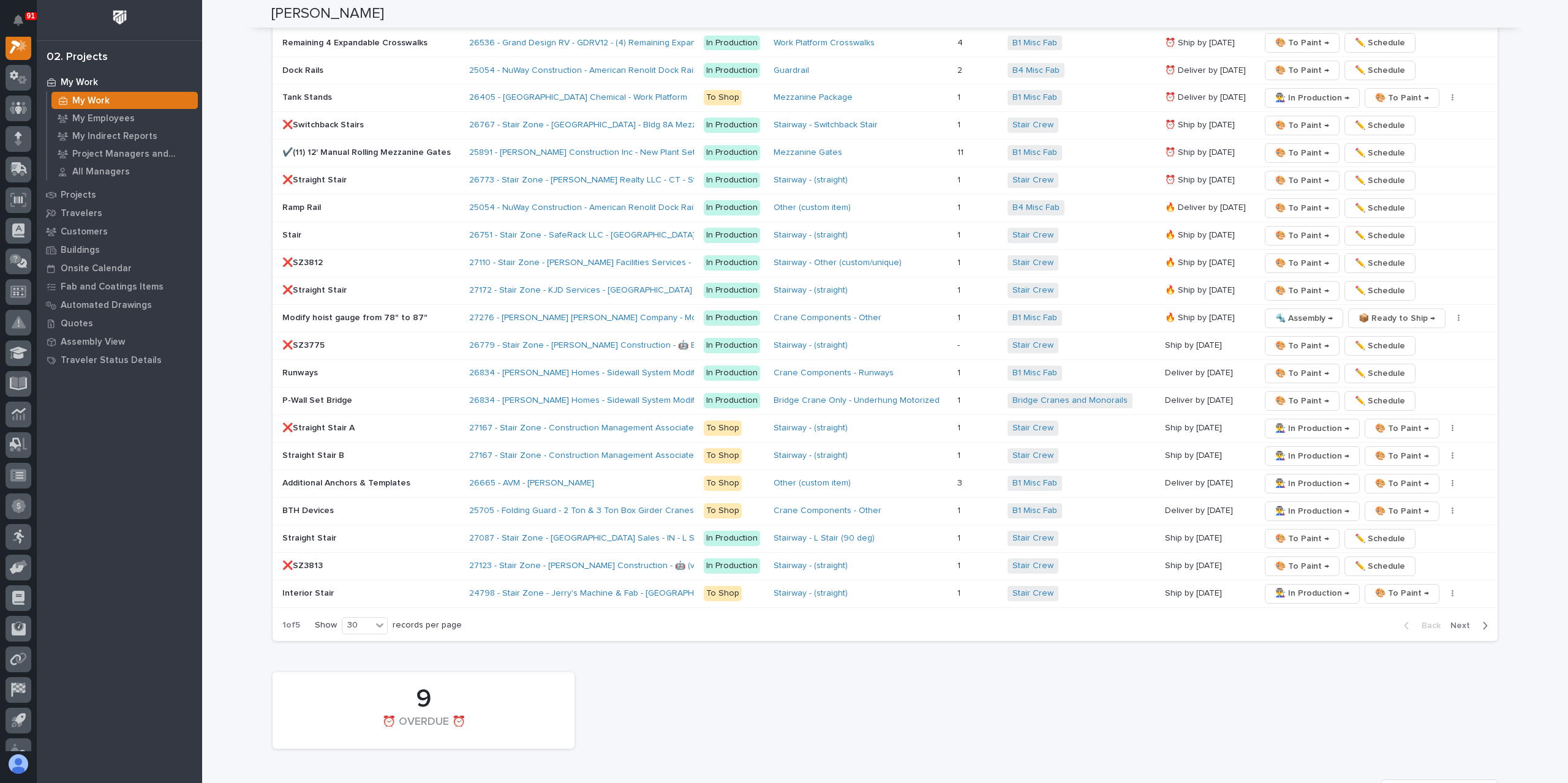
click at [1453, 620] on span "Next" at bounding box center [1464, 625] width 27 height 11
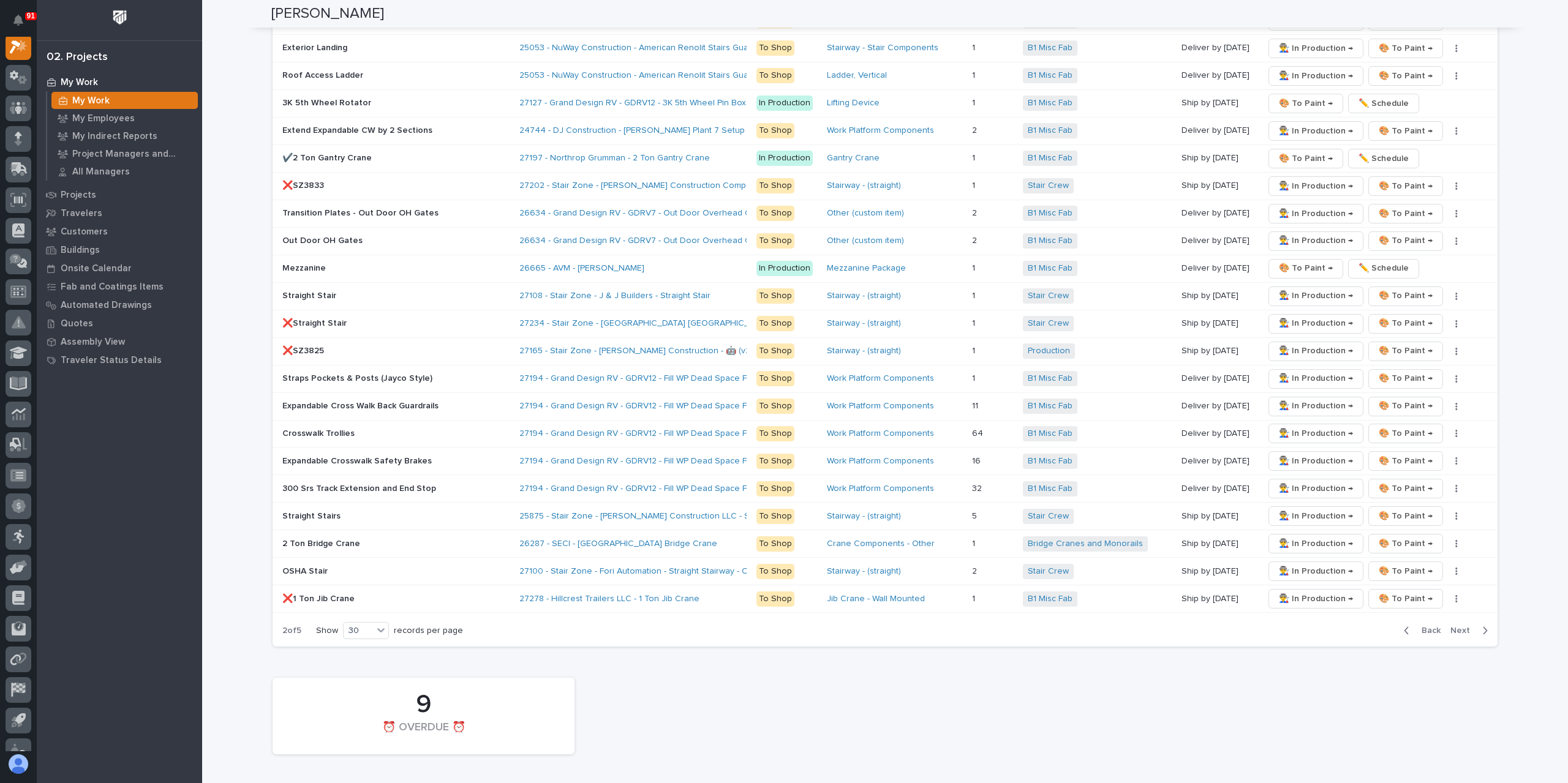
click at [1453, 625] on span "Next" at bounding box center [1464, 630] width 27 height 11
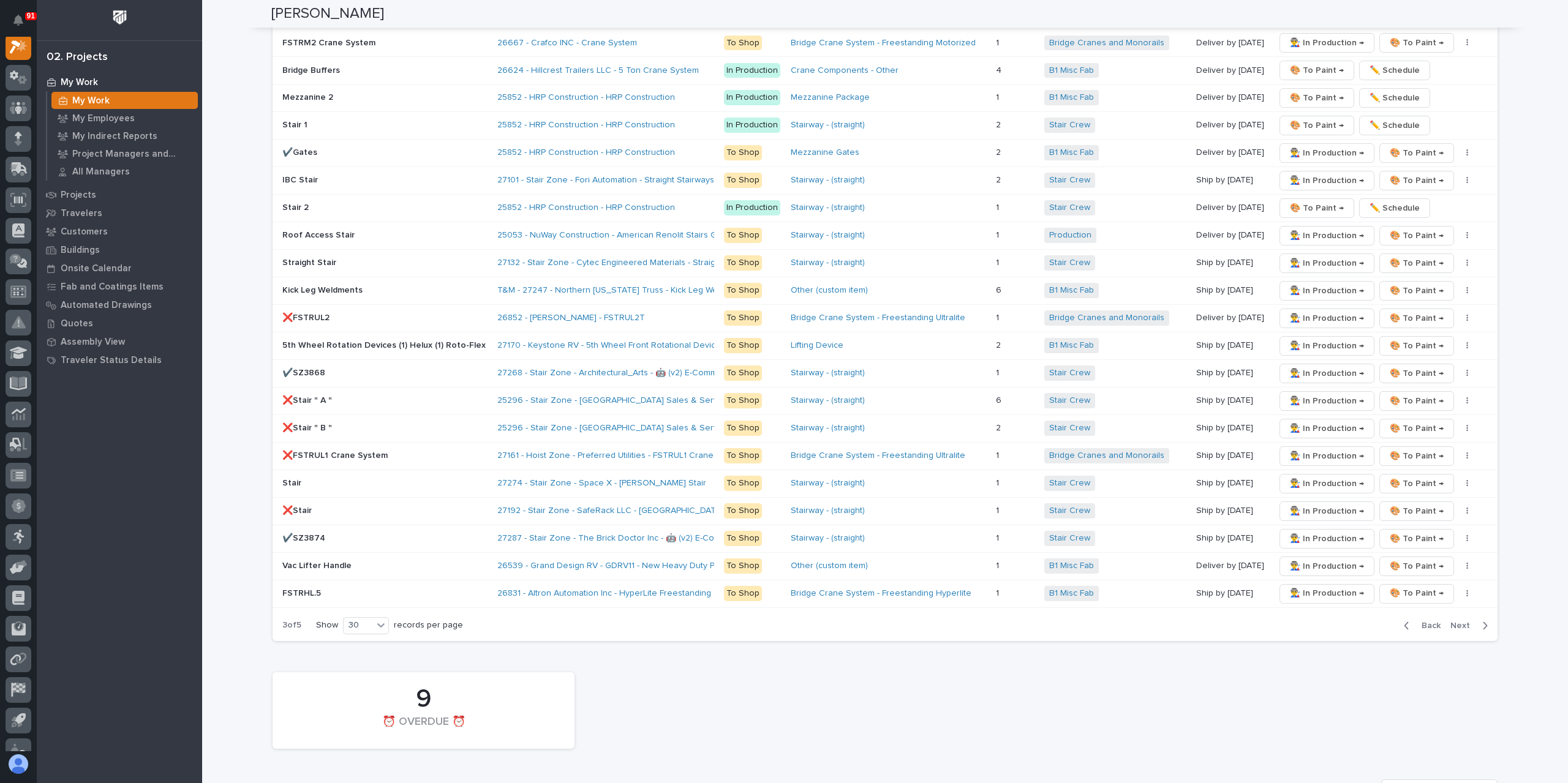
click at [1453, 620] on span "Next" at bounding box center [1464, 625] width 27 height 11
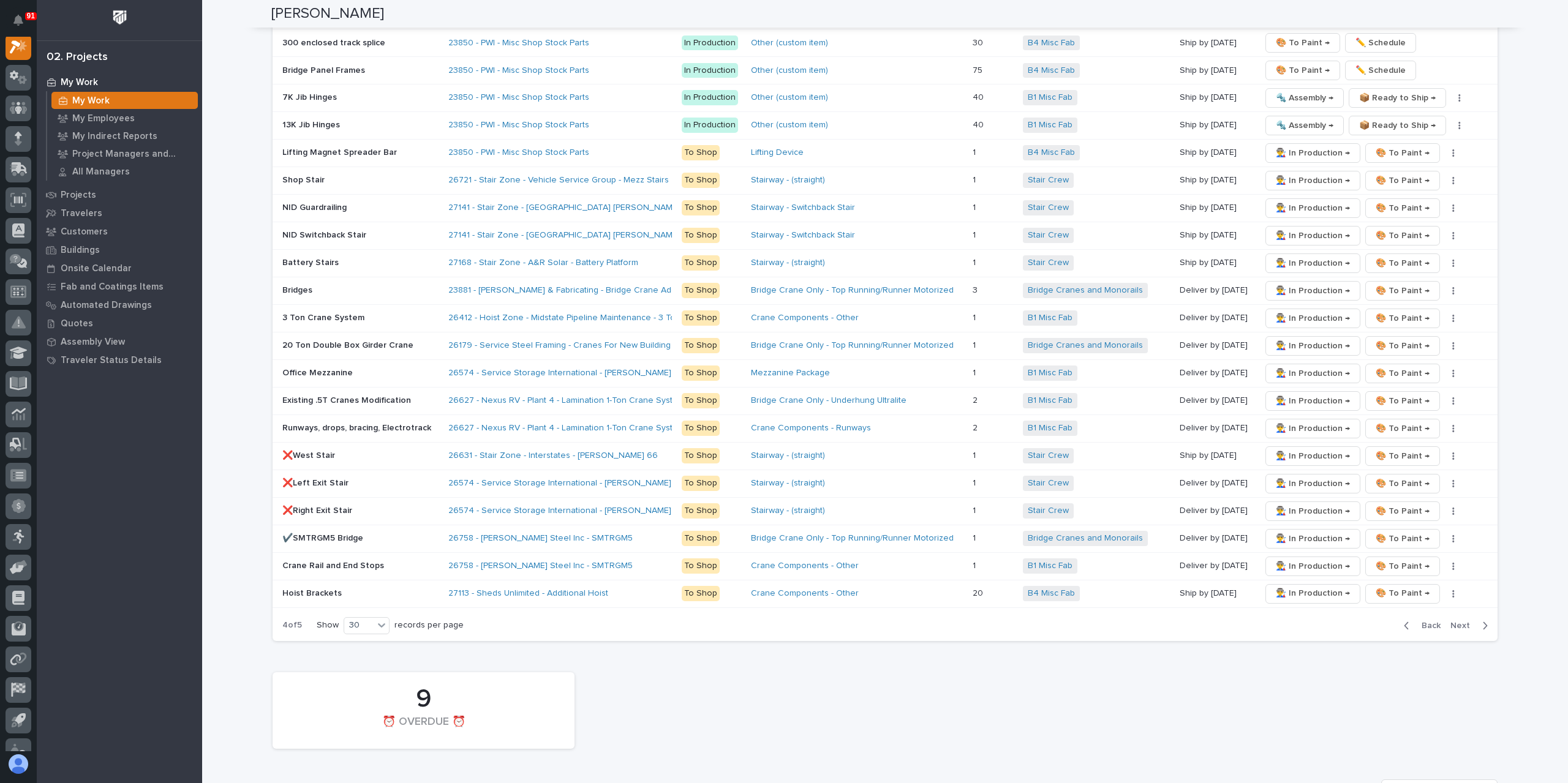
click at [1457, 620] on span "Next" at bounding box center [1464, 625] width 27 height 11
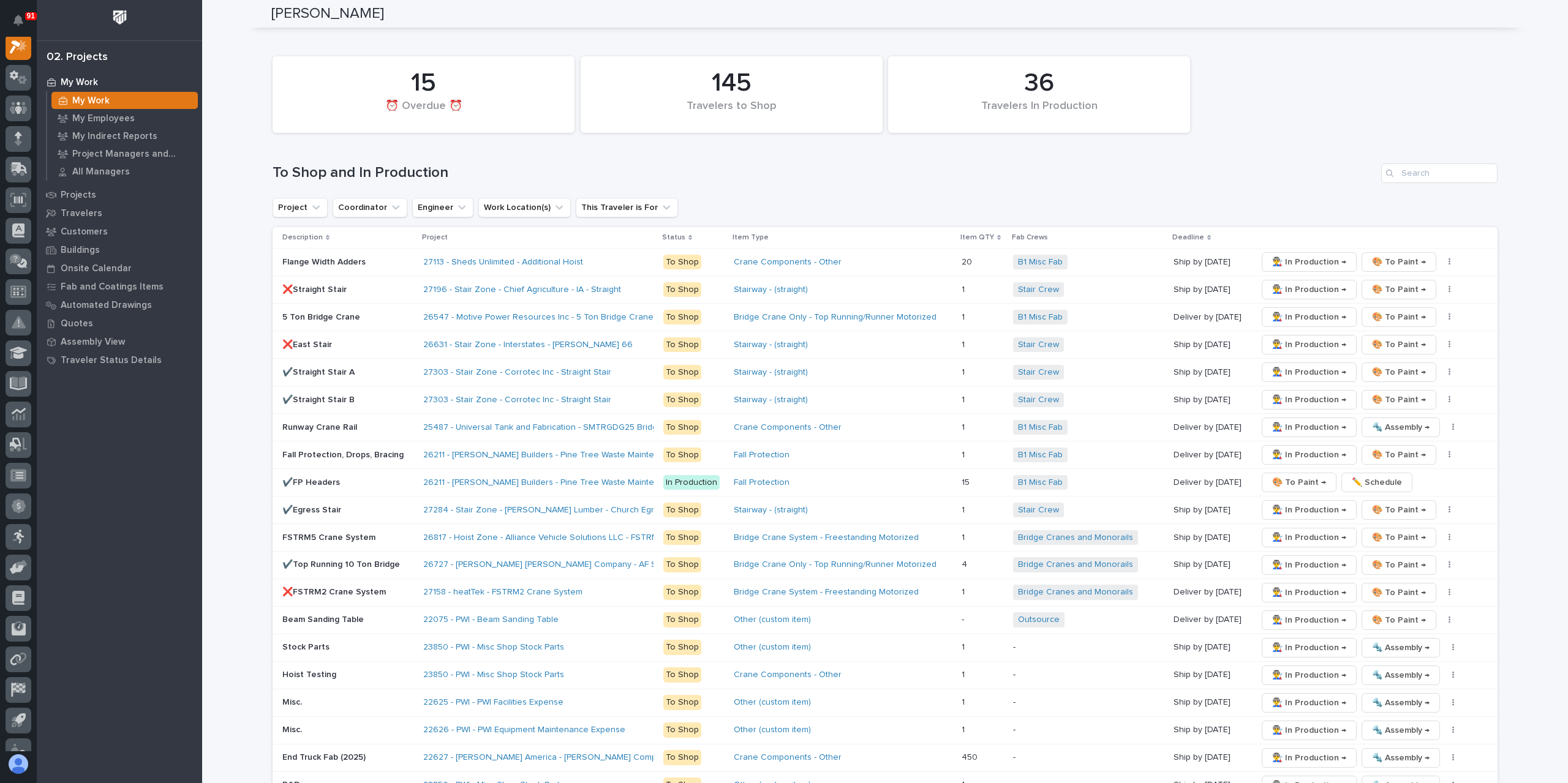
scroll to position [1162, 0]
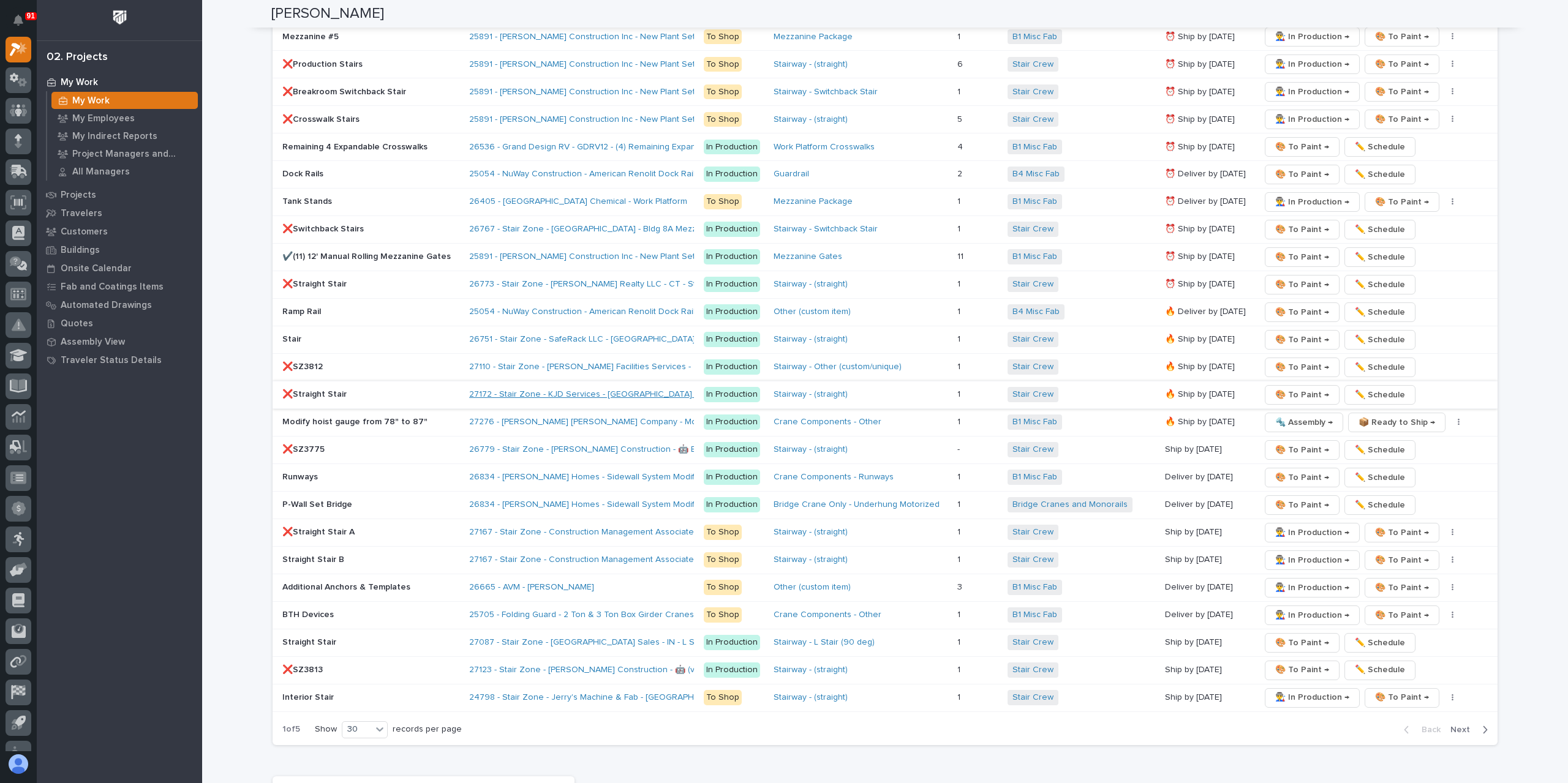
scroll to position [1715, 0]
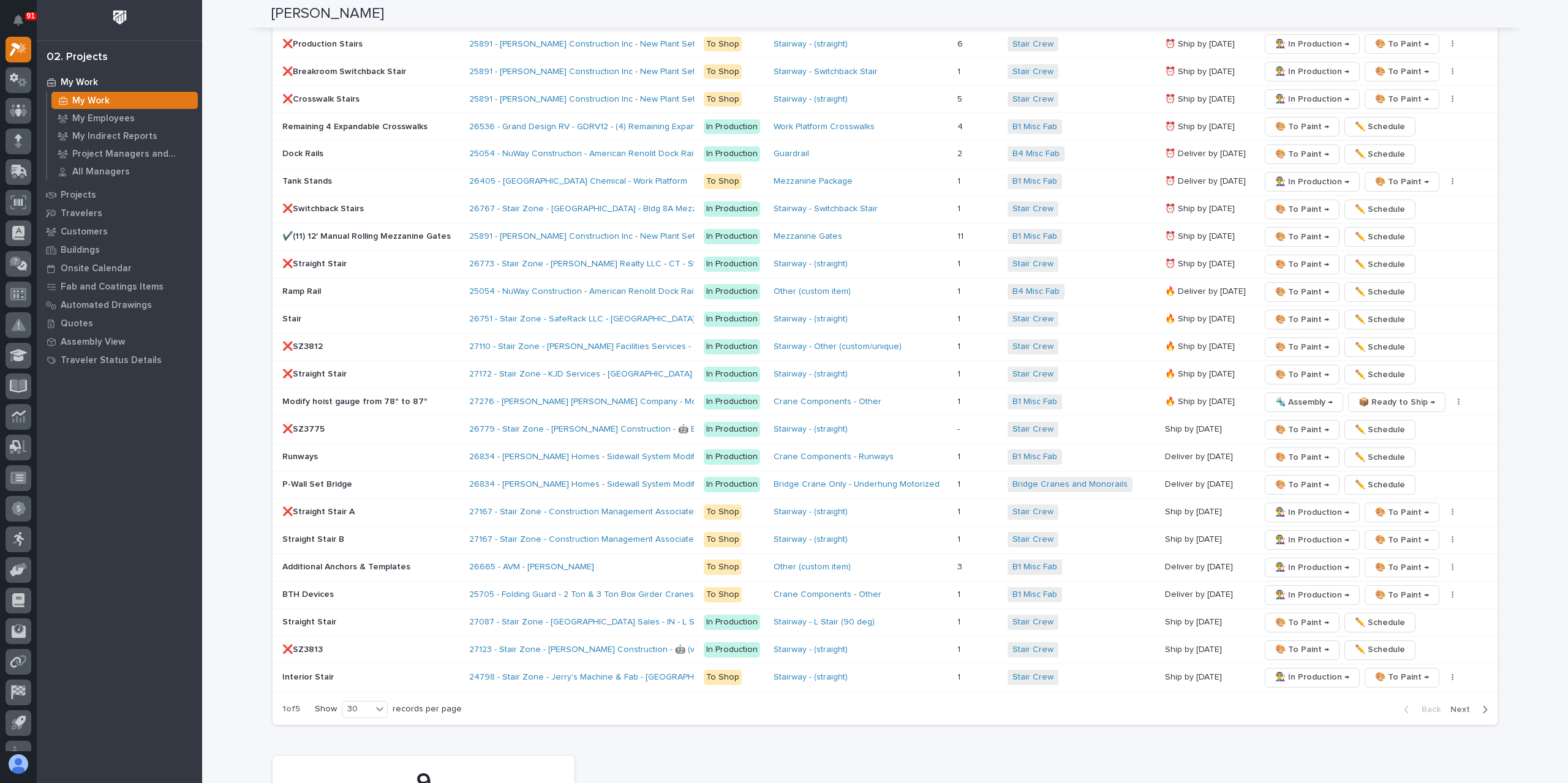
click at [307, 369] on p "❌Straight Stair" at bounding box center [371, 374] width 177 height 10
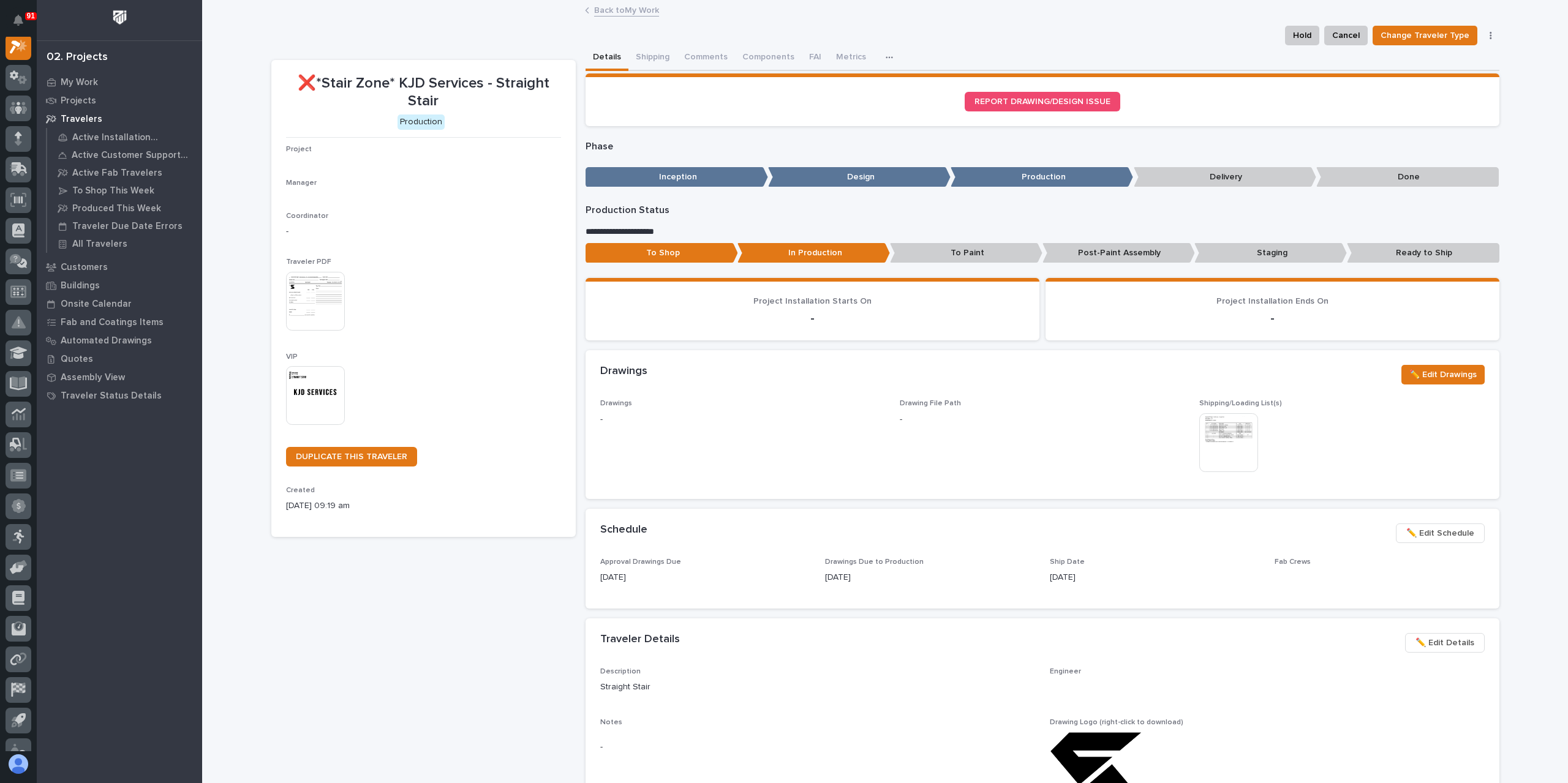
scroll to position [30, 0]
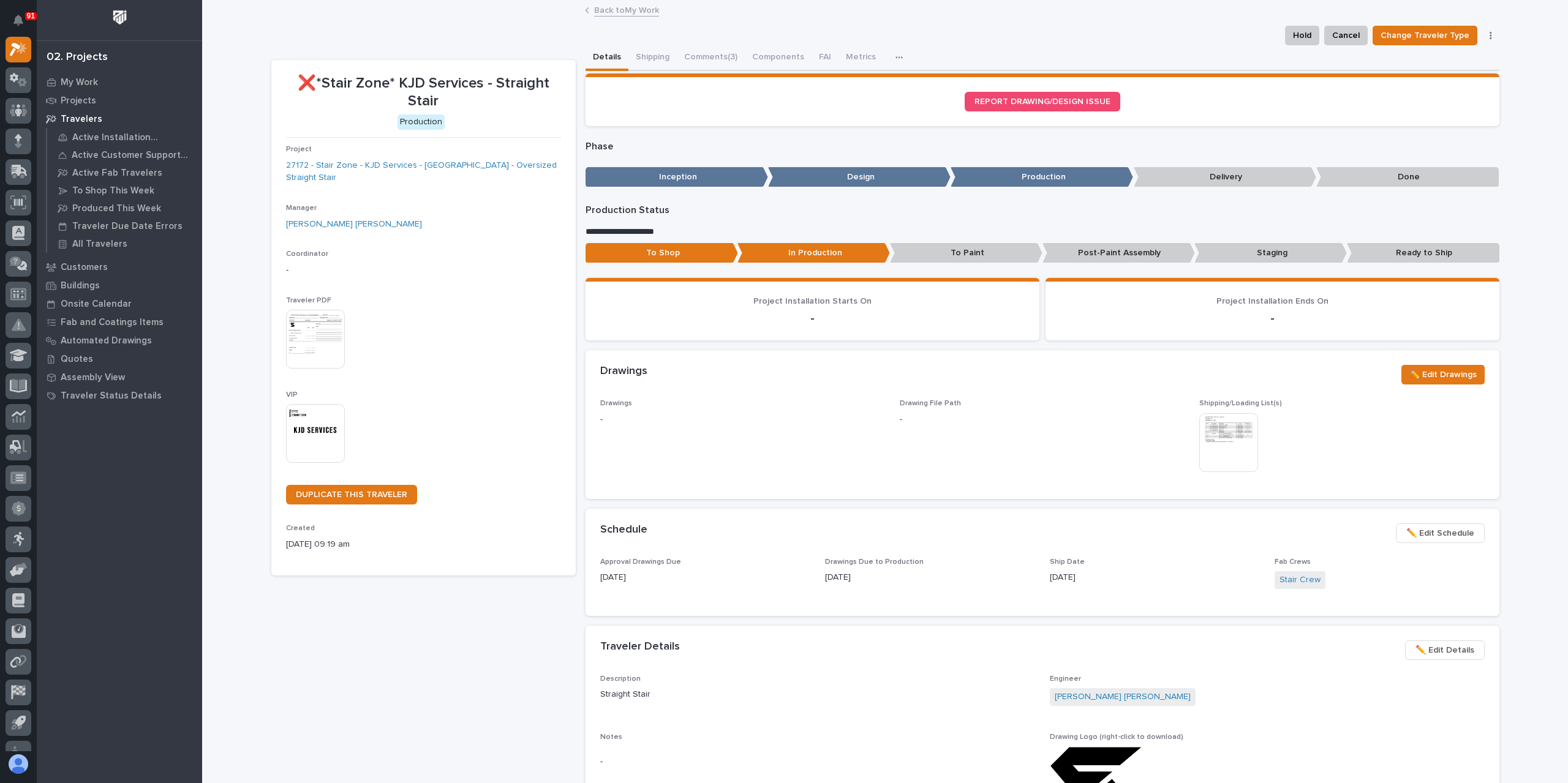
click at [638, 6] on link "Back to My Work" at bounding box center [626, 9] width 65 height 14
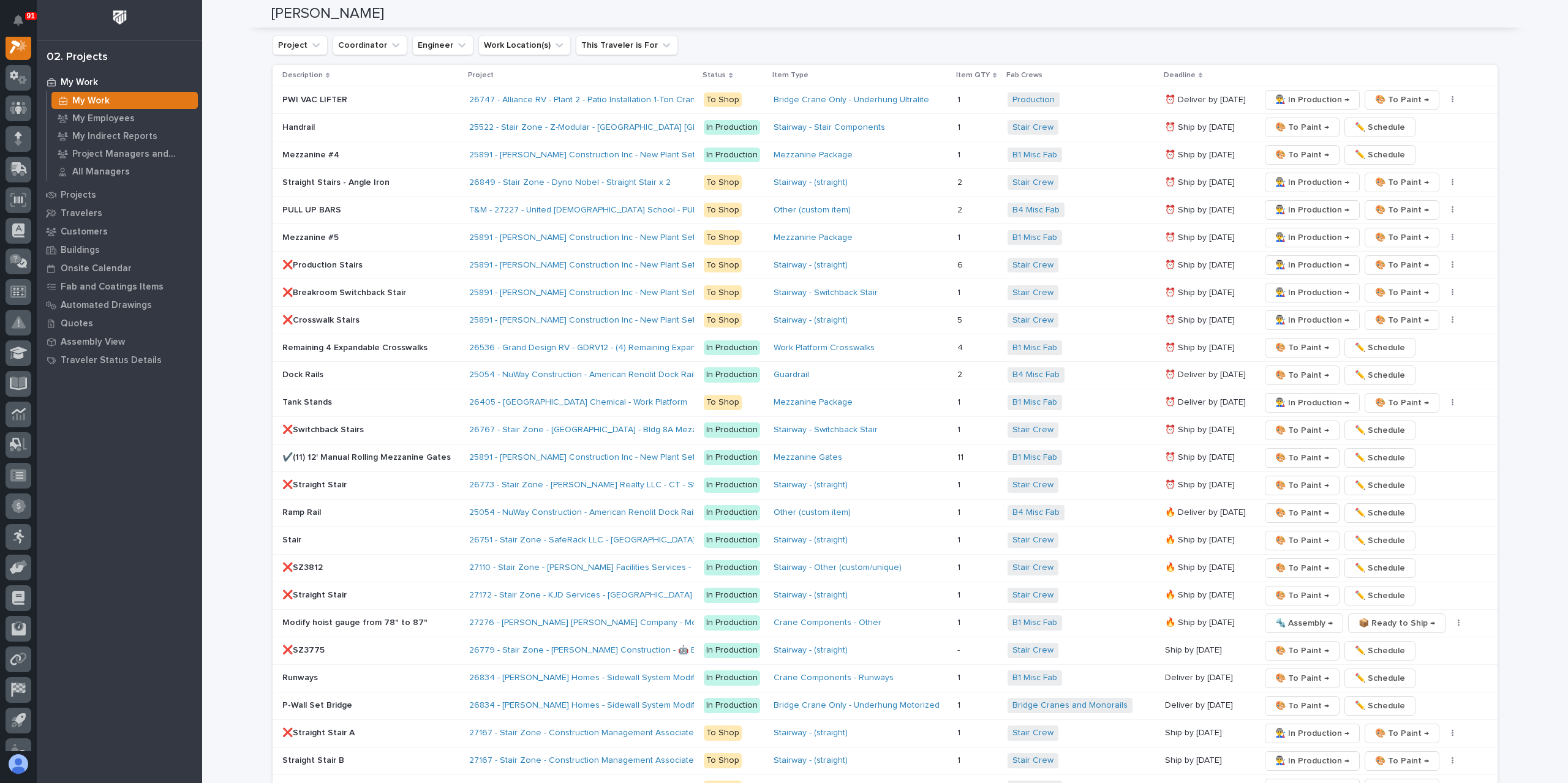
scroll to position [1653, 0]
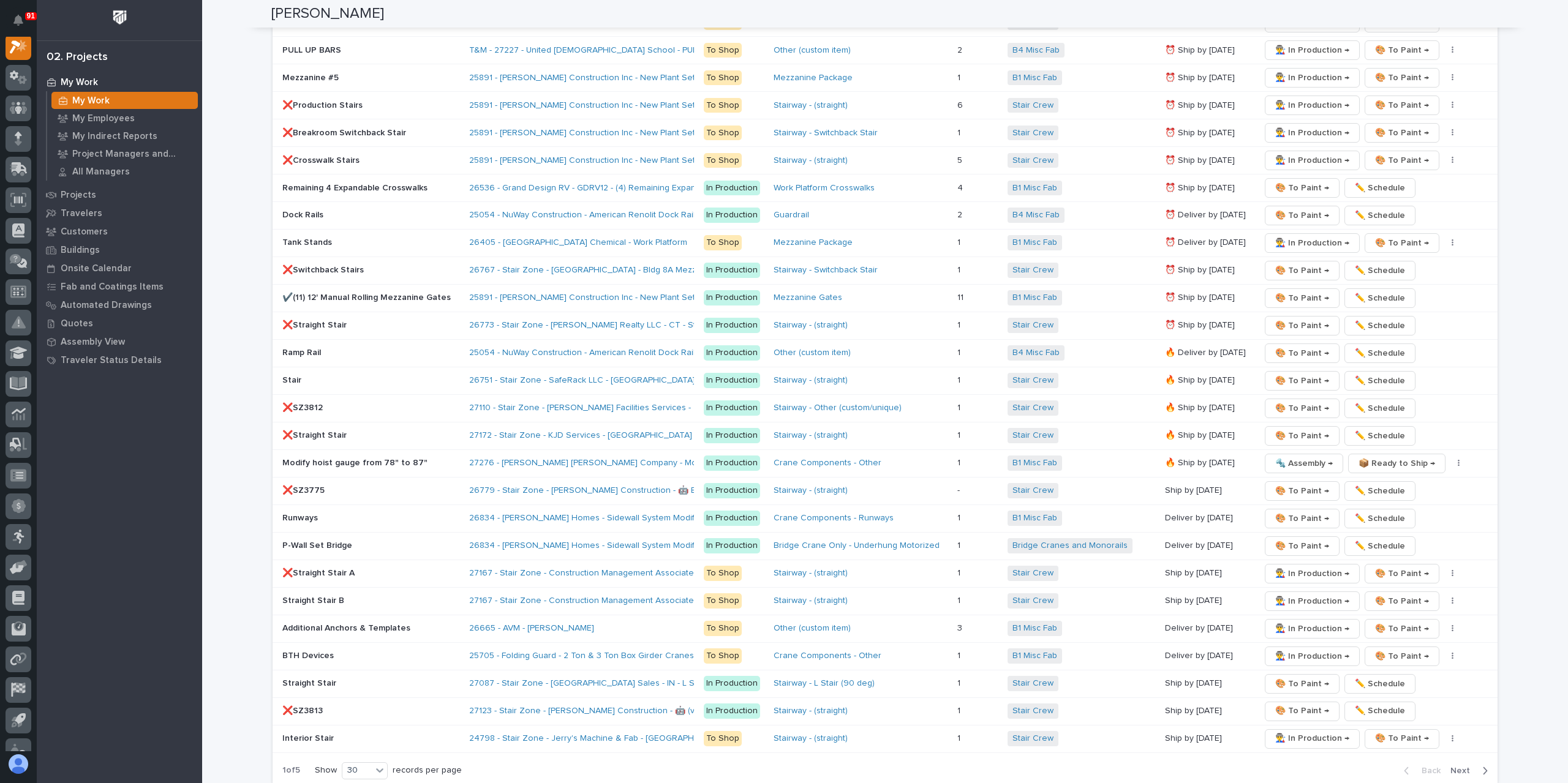
click at [330, 568] on p "❌Straight Stair A" at bounding box center [371, 574] width 177 height 10
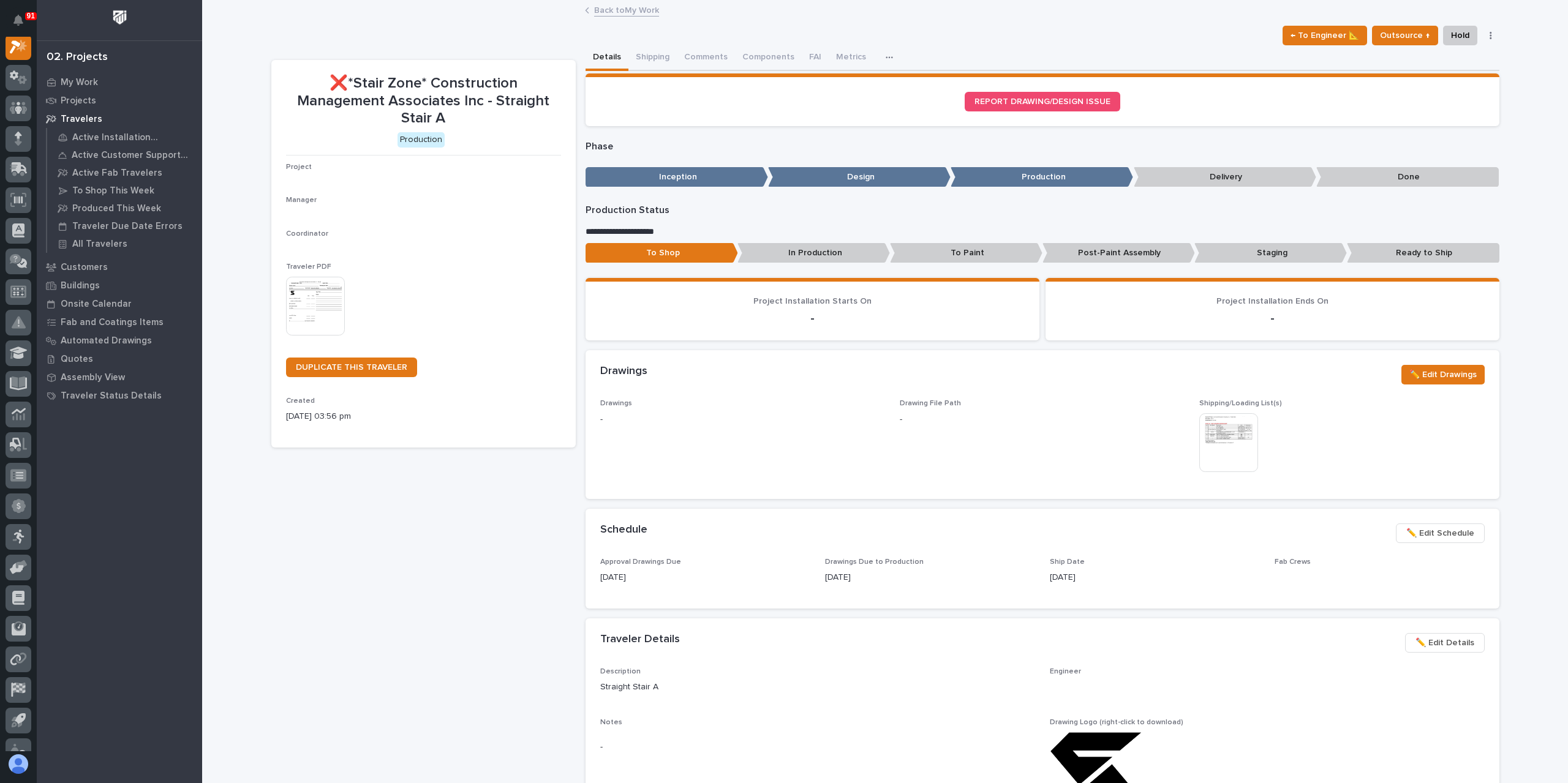
scroll to position [30, 0]
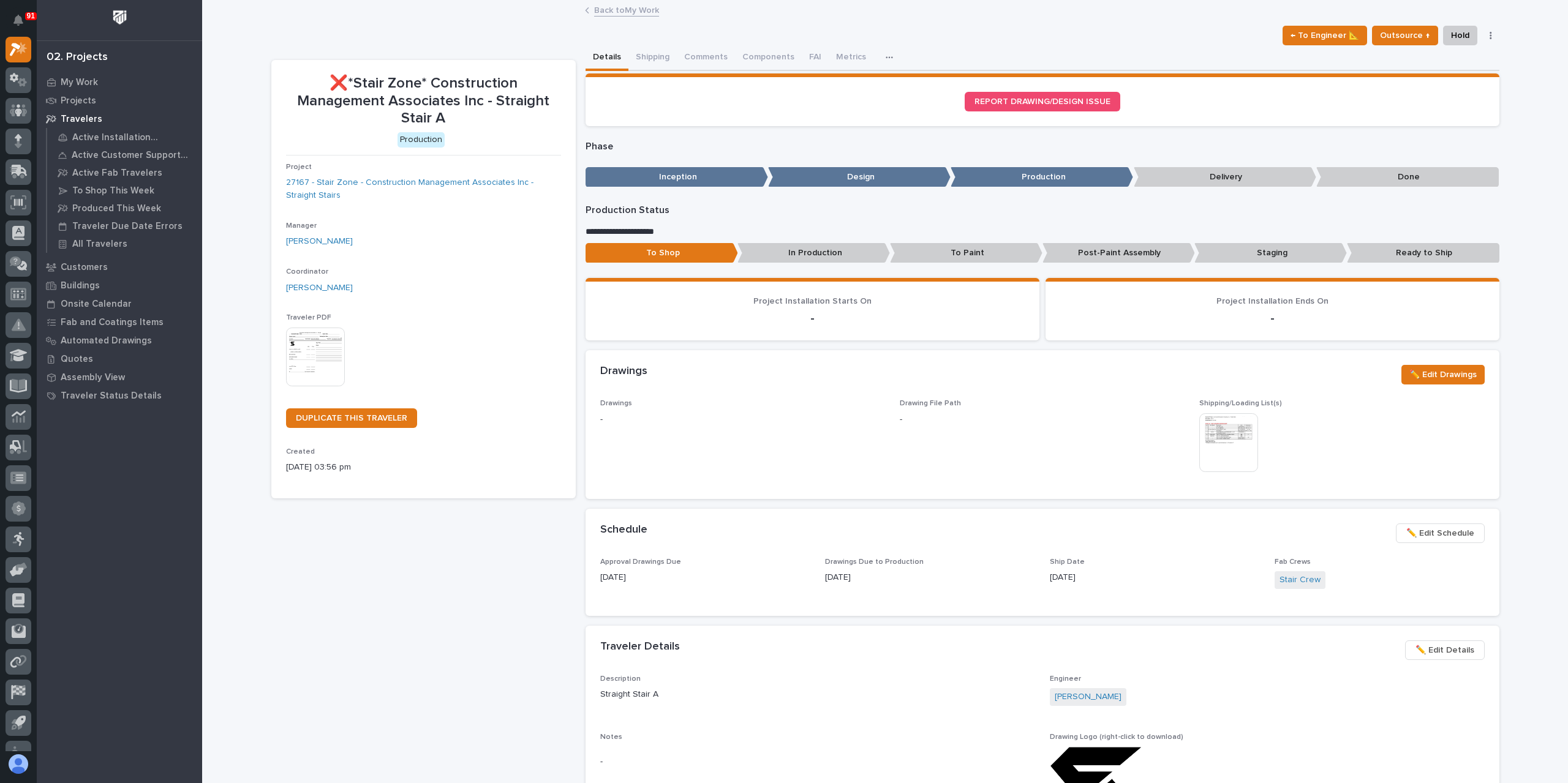
click at [606, 9] on link "Back to My Work" at bounding box center [626, 9] width 65 height 14
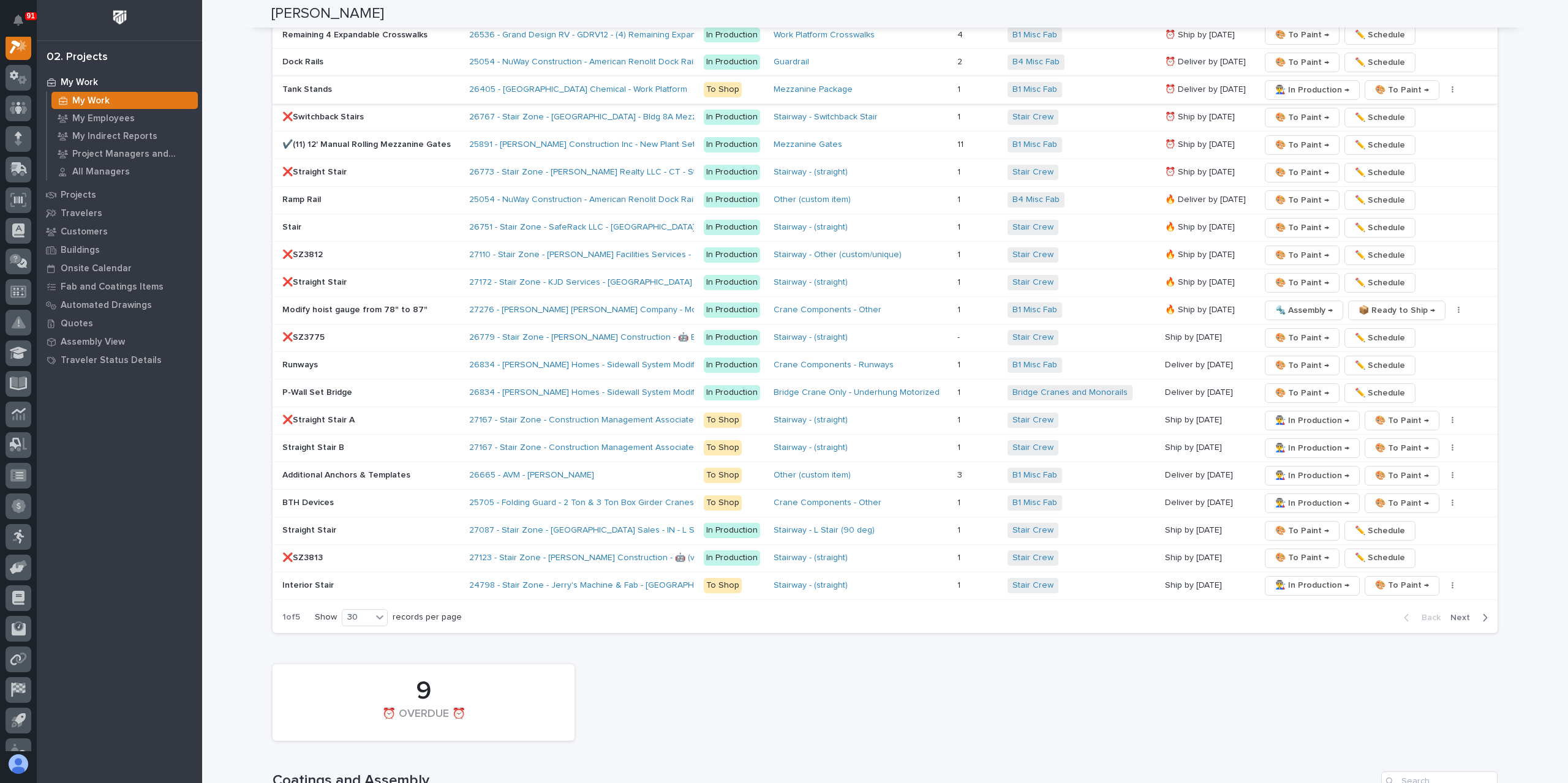
scroll to position [1837, 0]
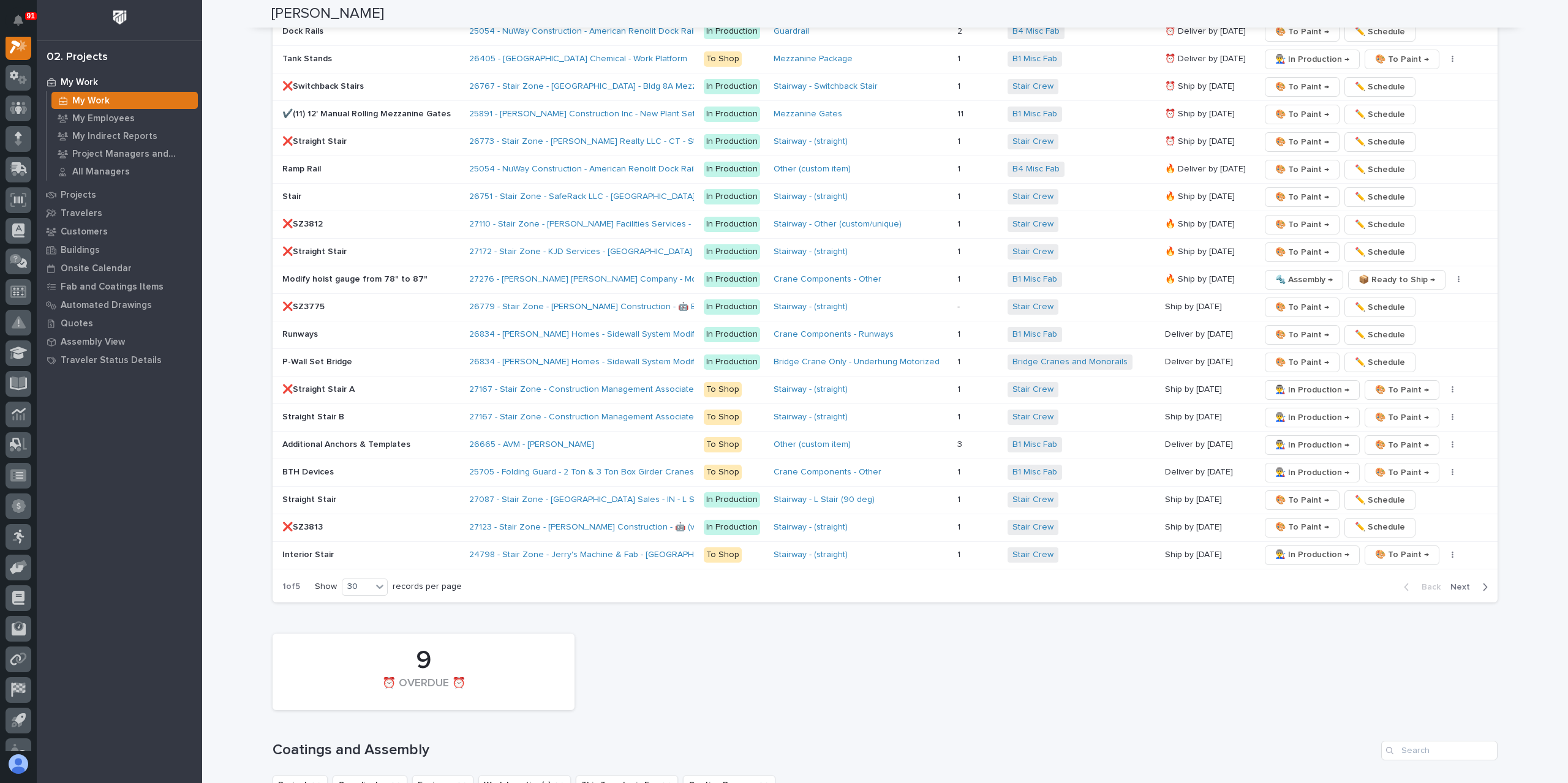
click at [342, 302] on p "❌SZ3775" at bounding box center [371, 307] width 177 height 10
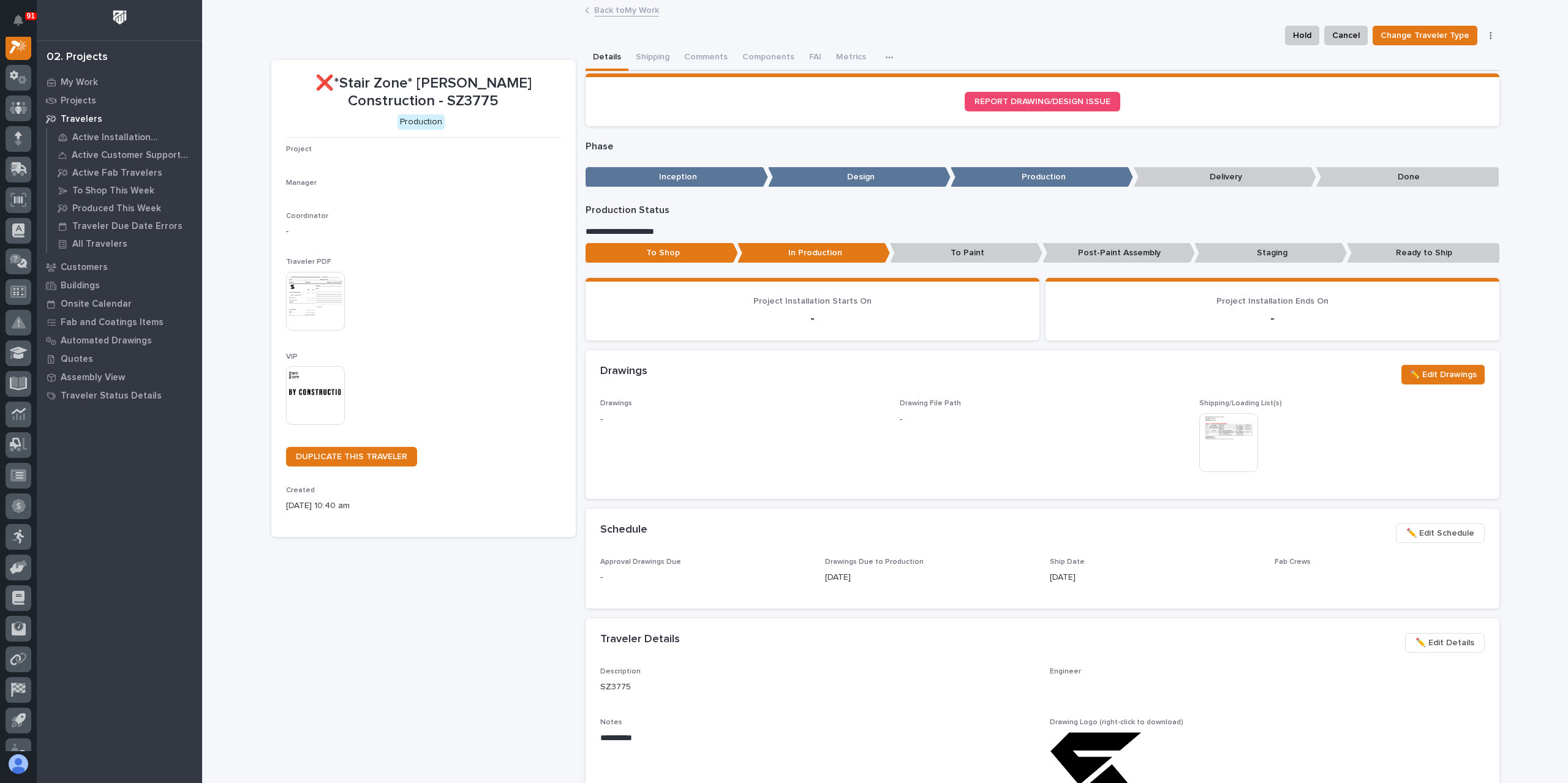
scroll to position [30, 0]
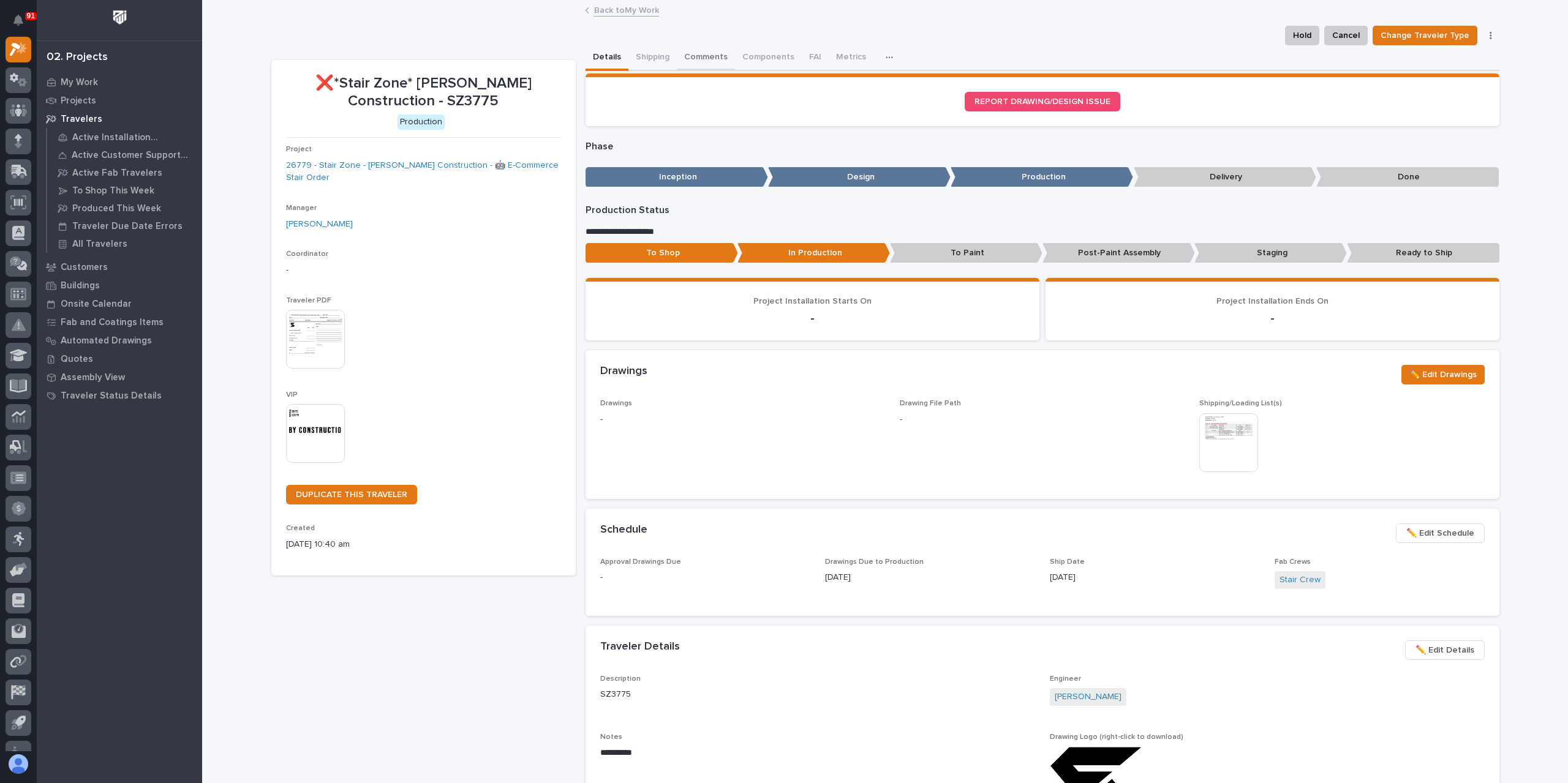
click at [708, 65] on button "Comments" at bounding box center [705, 58] width 58 height 25
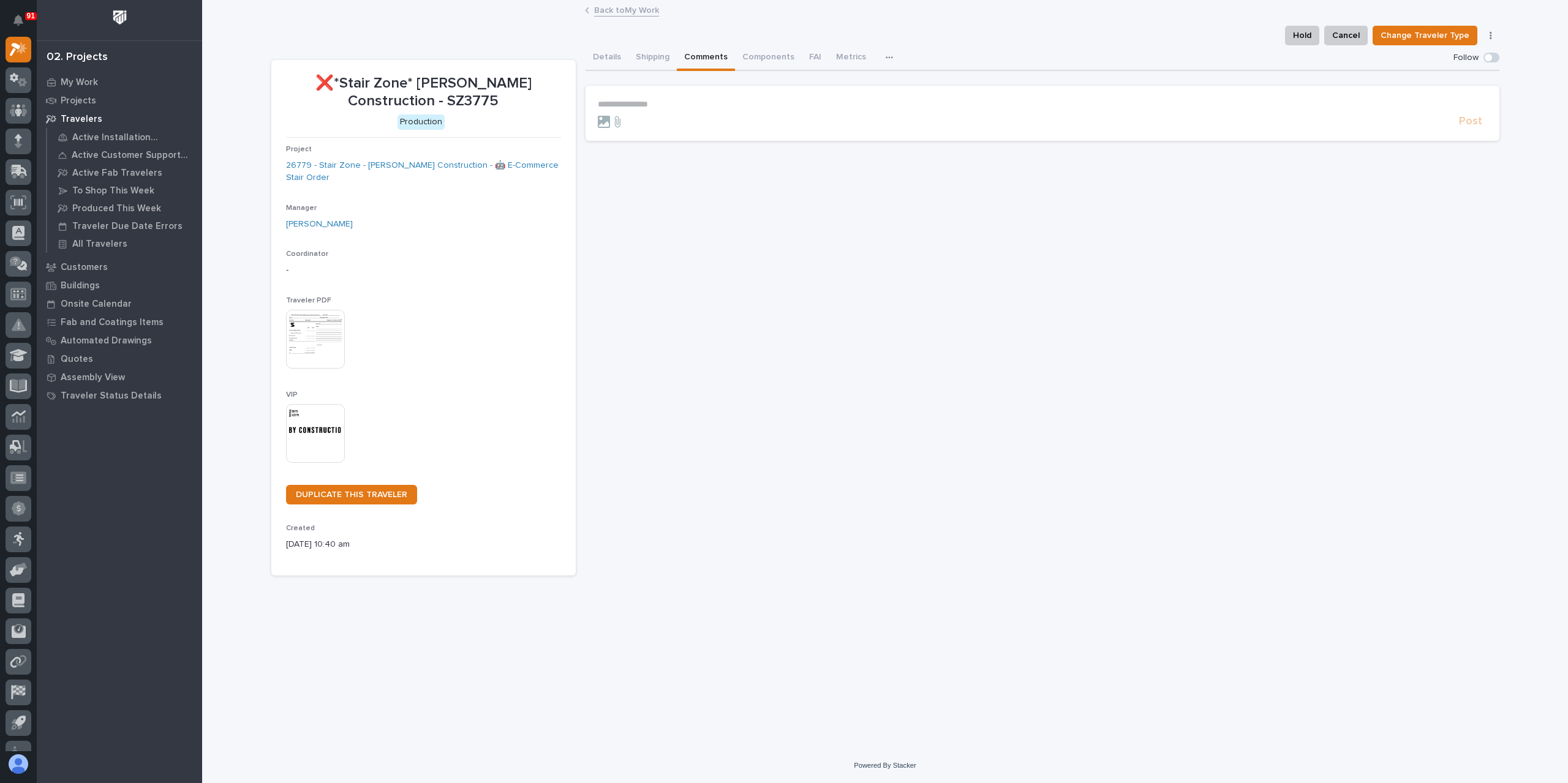
click at [656, 98] on section "**********" at bounding box center [1043, 112] width 914 height 55
click at [659, 104] on p "**********" at bounding box center [1043, 104] width 890 height 10
click at [1467, 125] on span "Post" at bounding box center [1471, 127] width 24 height 14
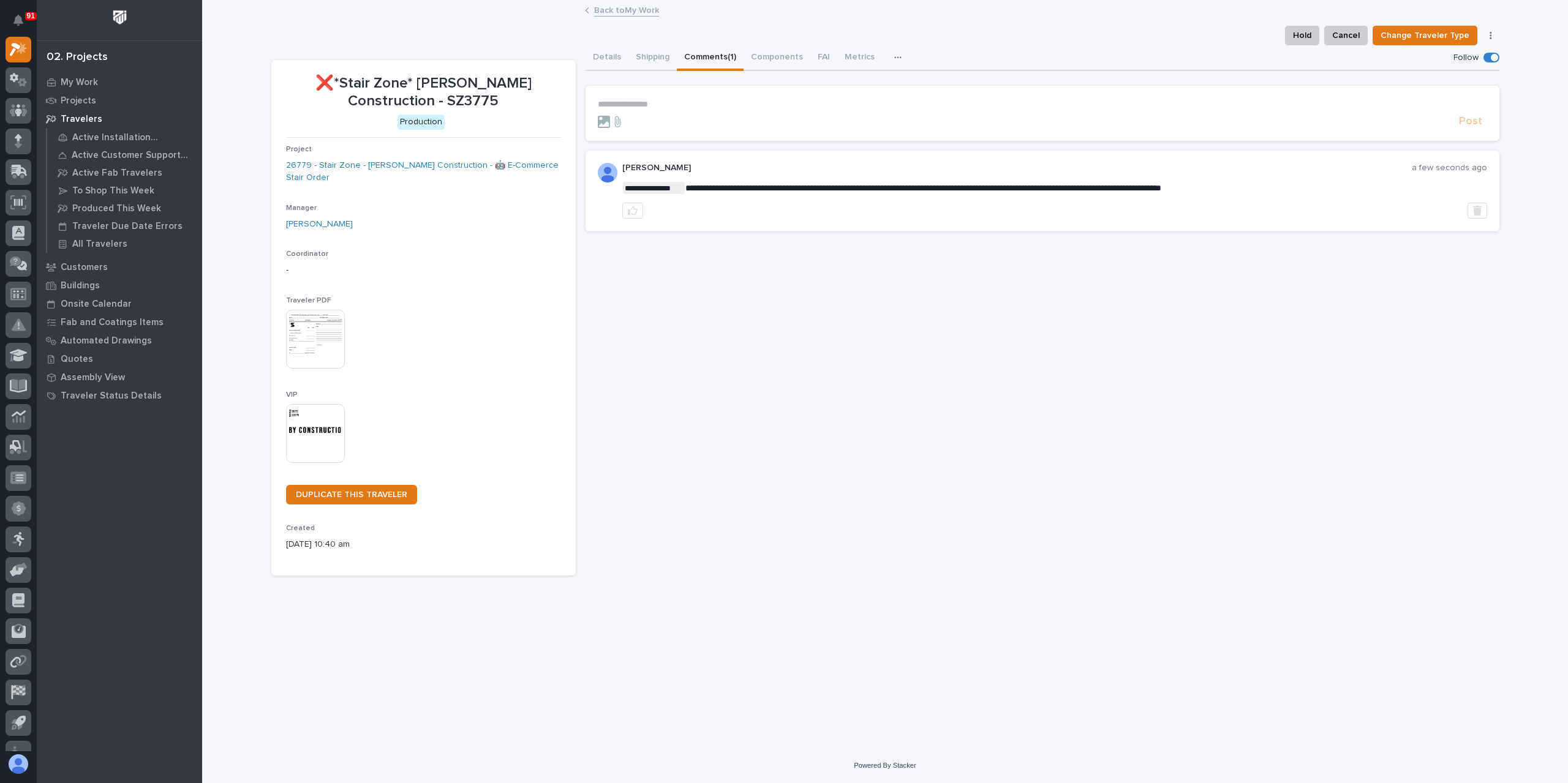
click at [613, 10] on link "Back to My Work" at bounding box center [626, 9] width 65 height 14
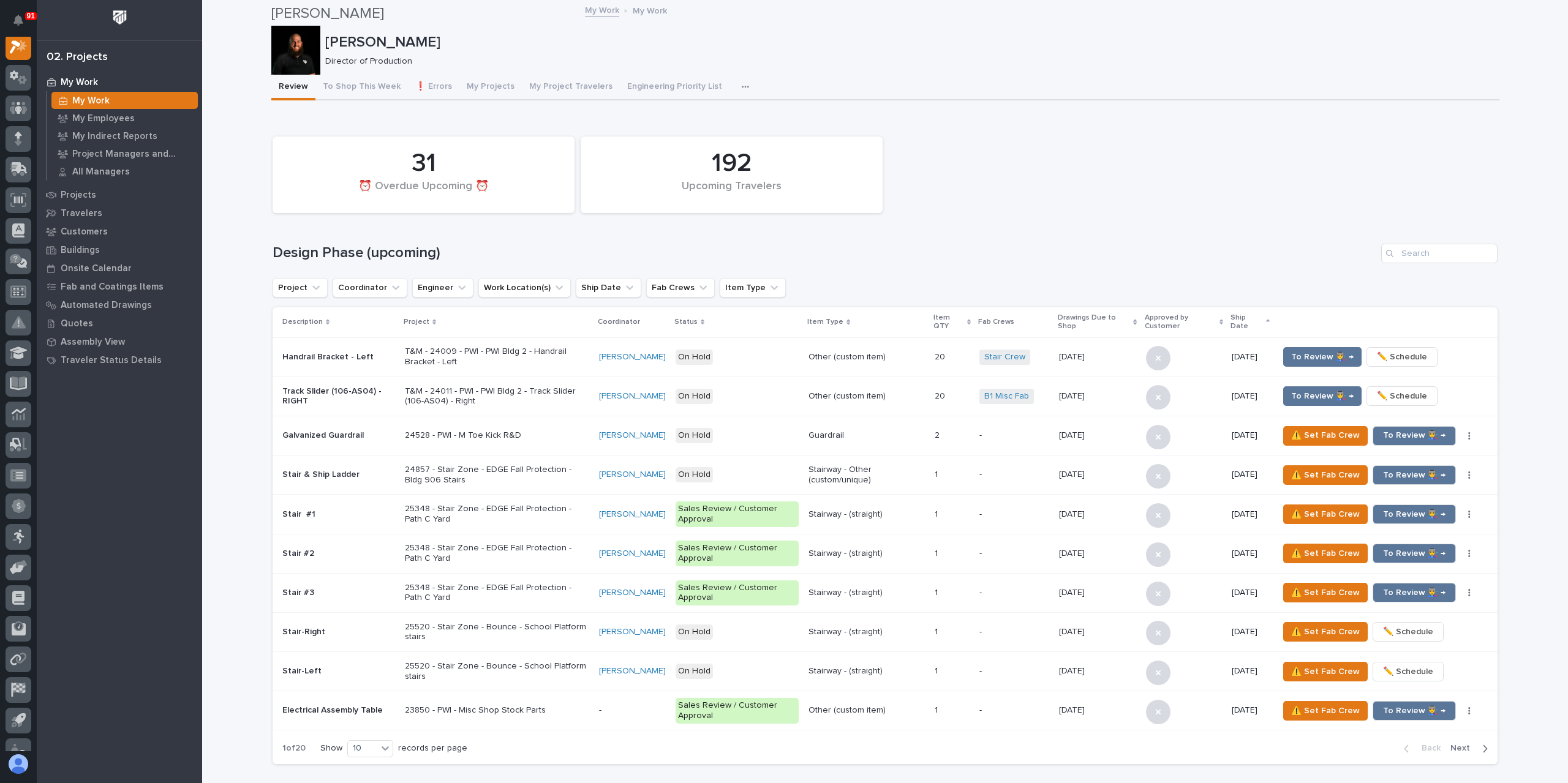
scroll to position [1775, 0]
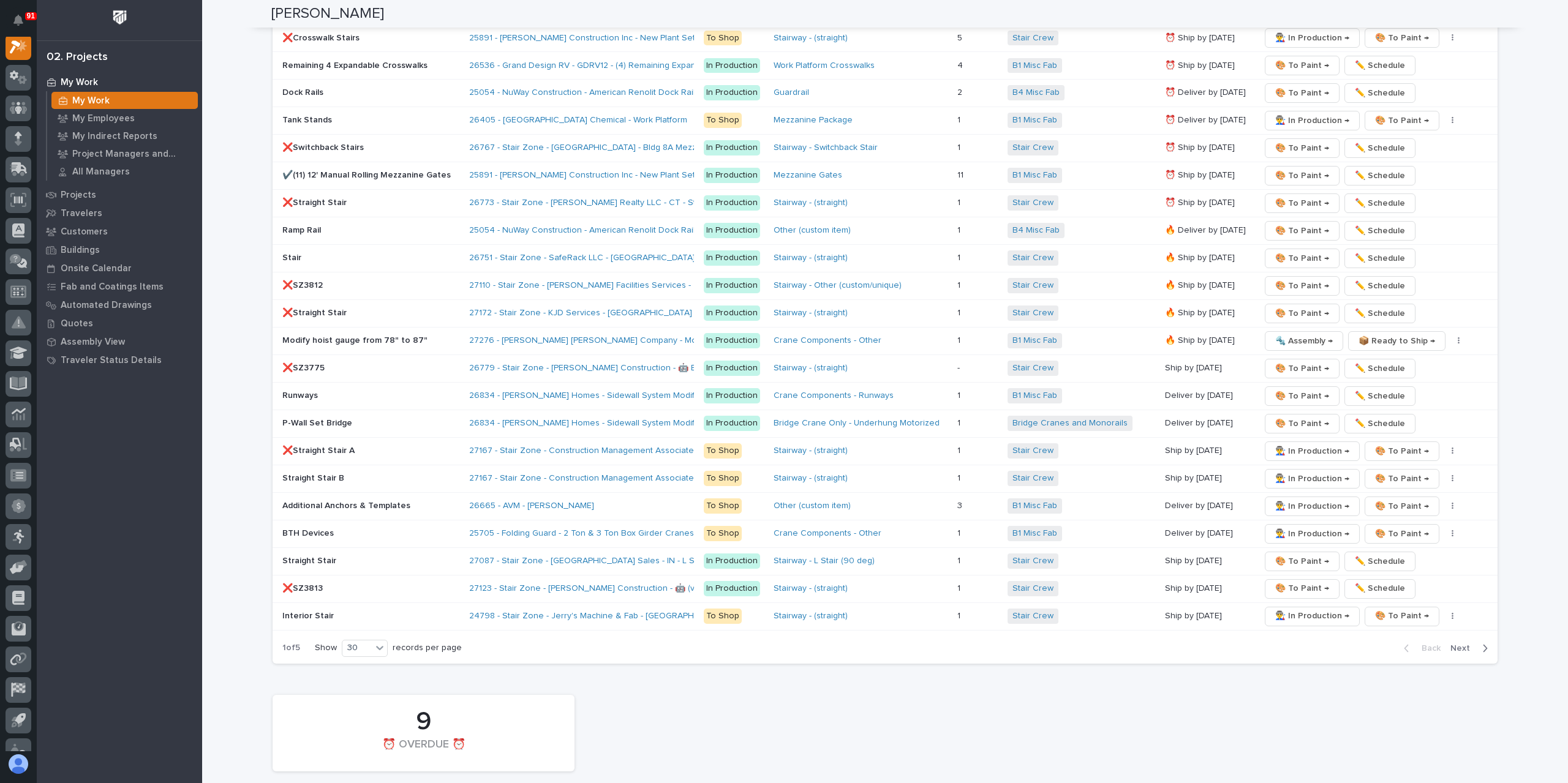
click at [306, 586] on div "❌SZ3813" at bounding box center [371, 589] width 177 height 20
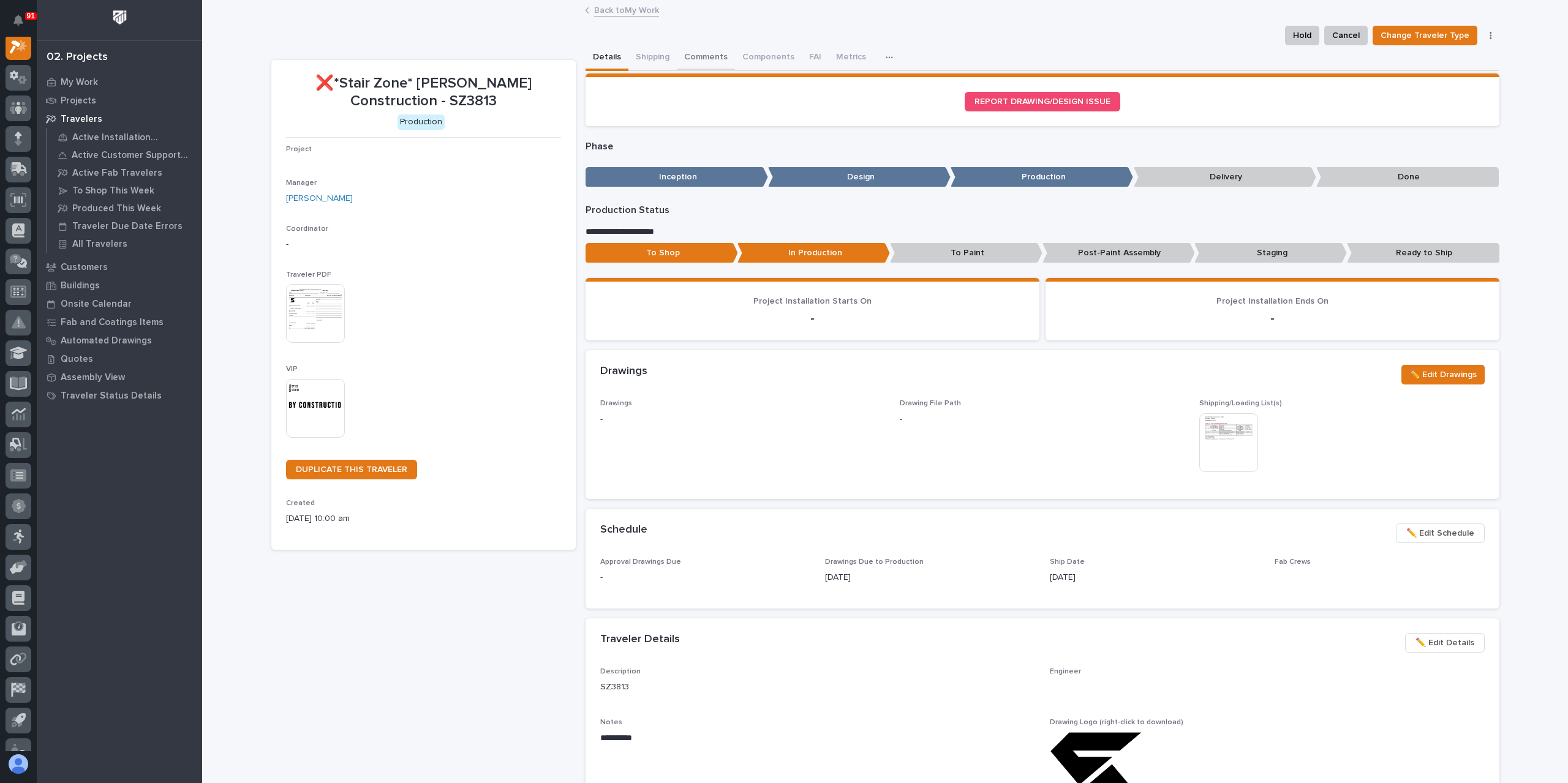
scroll to position [30, 0]
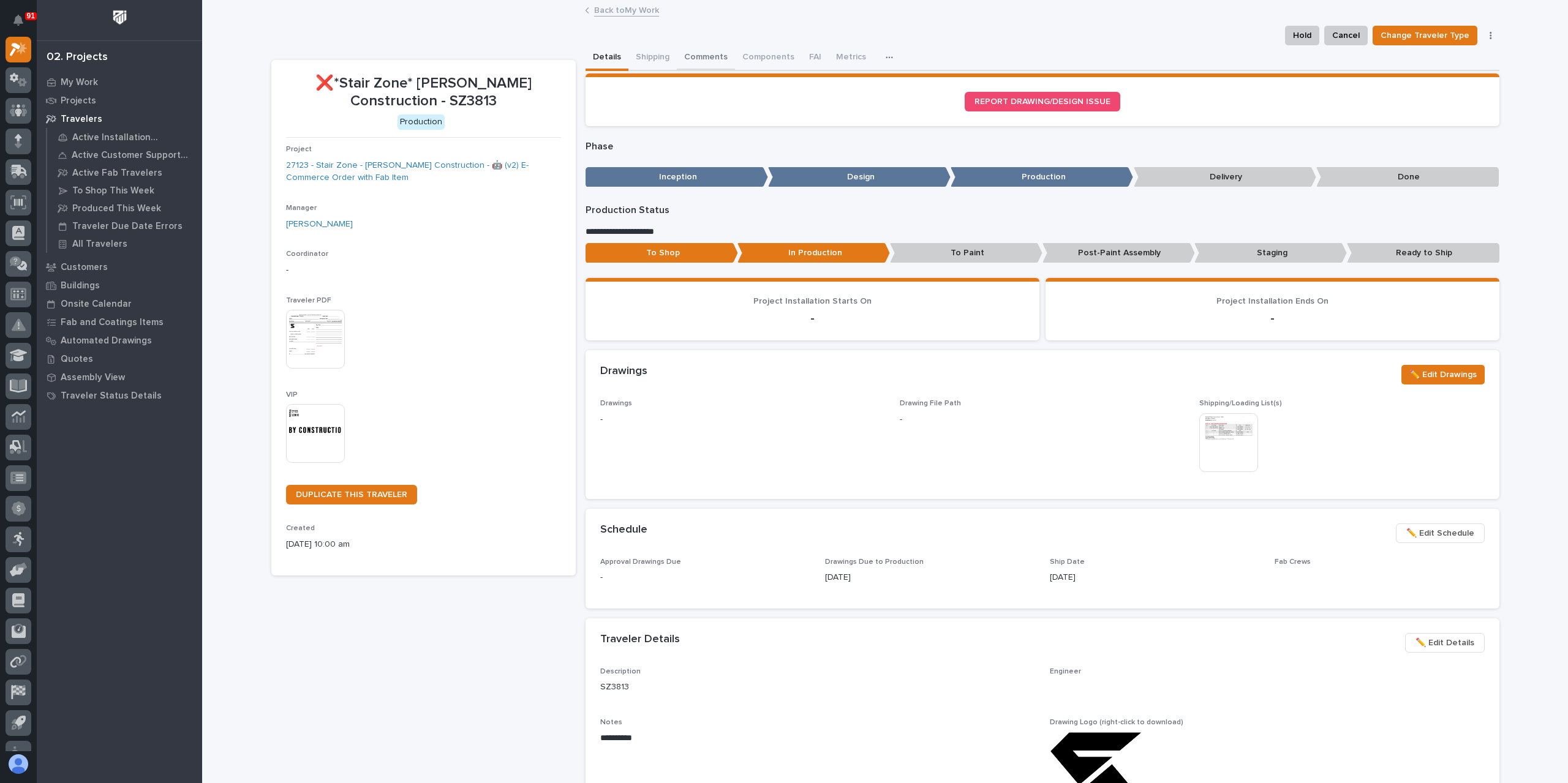
click at [694, 59] on button "Comments" at bounding box center [705, 58] width 58 height 25
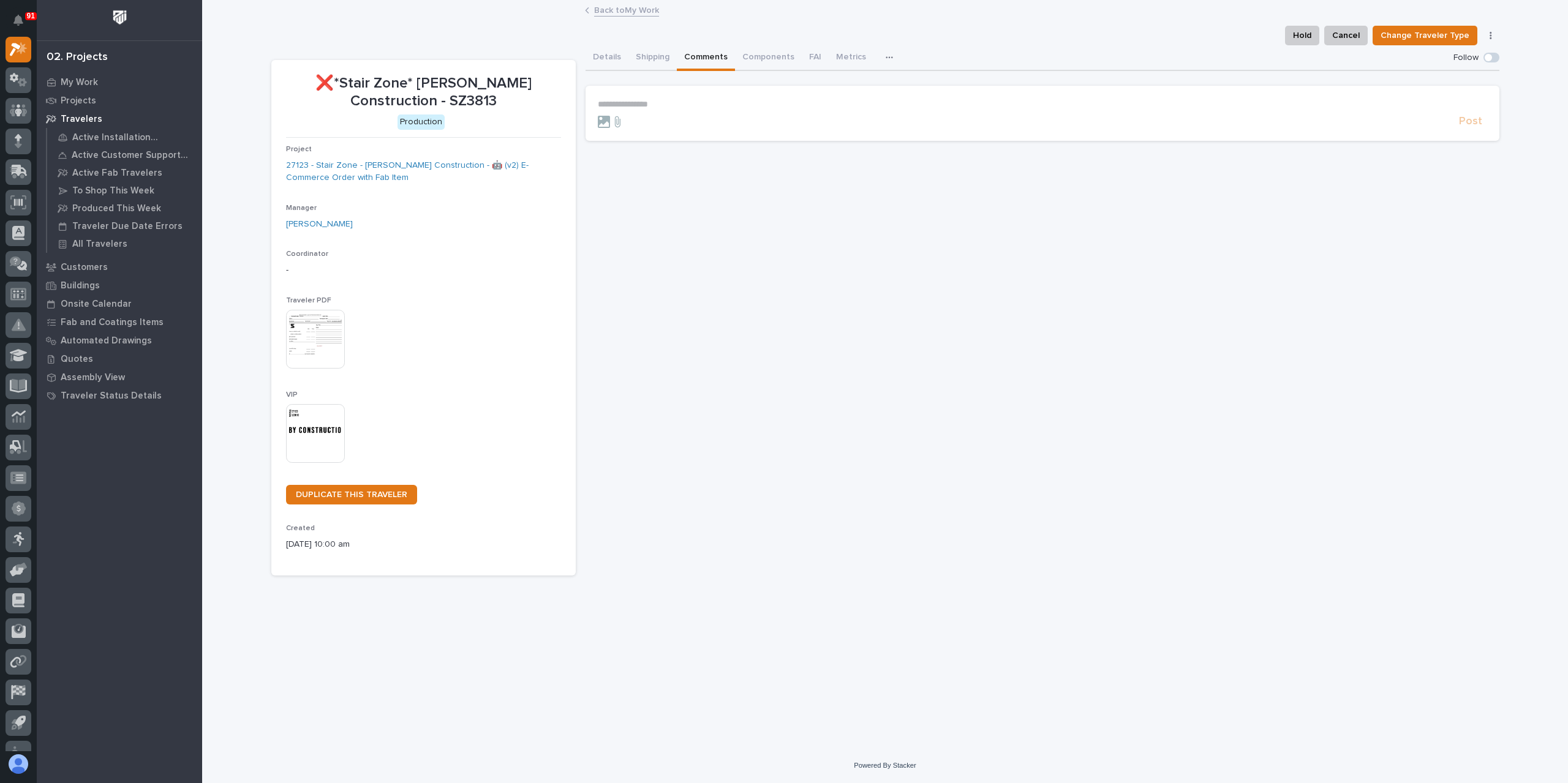
click at [640, 101] on p "**********" at bounding box center [1043, 104] width 890 height 10
click at [1465, 127] on span "Post" at bounding box center [1471, 127] width 24 height 14
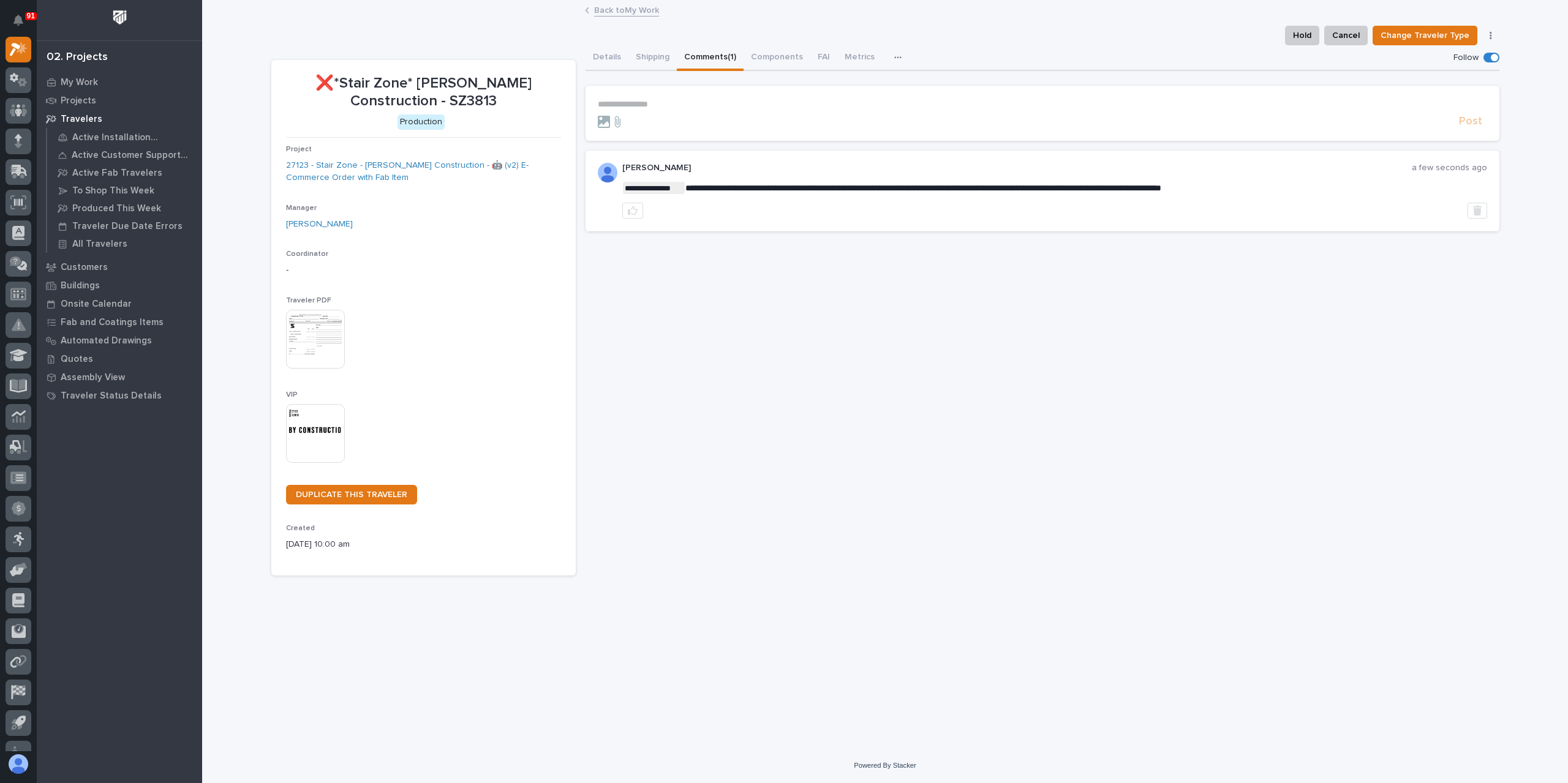
click at [602, 3] on link "Back to My Work" at bounding box center [626, 9] width 65 height 14
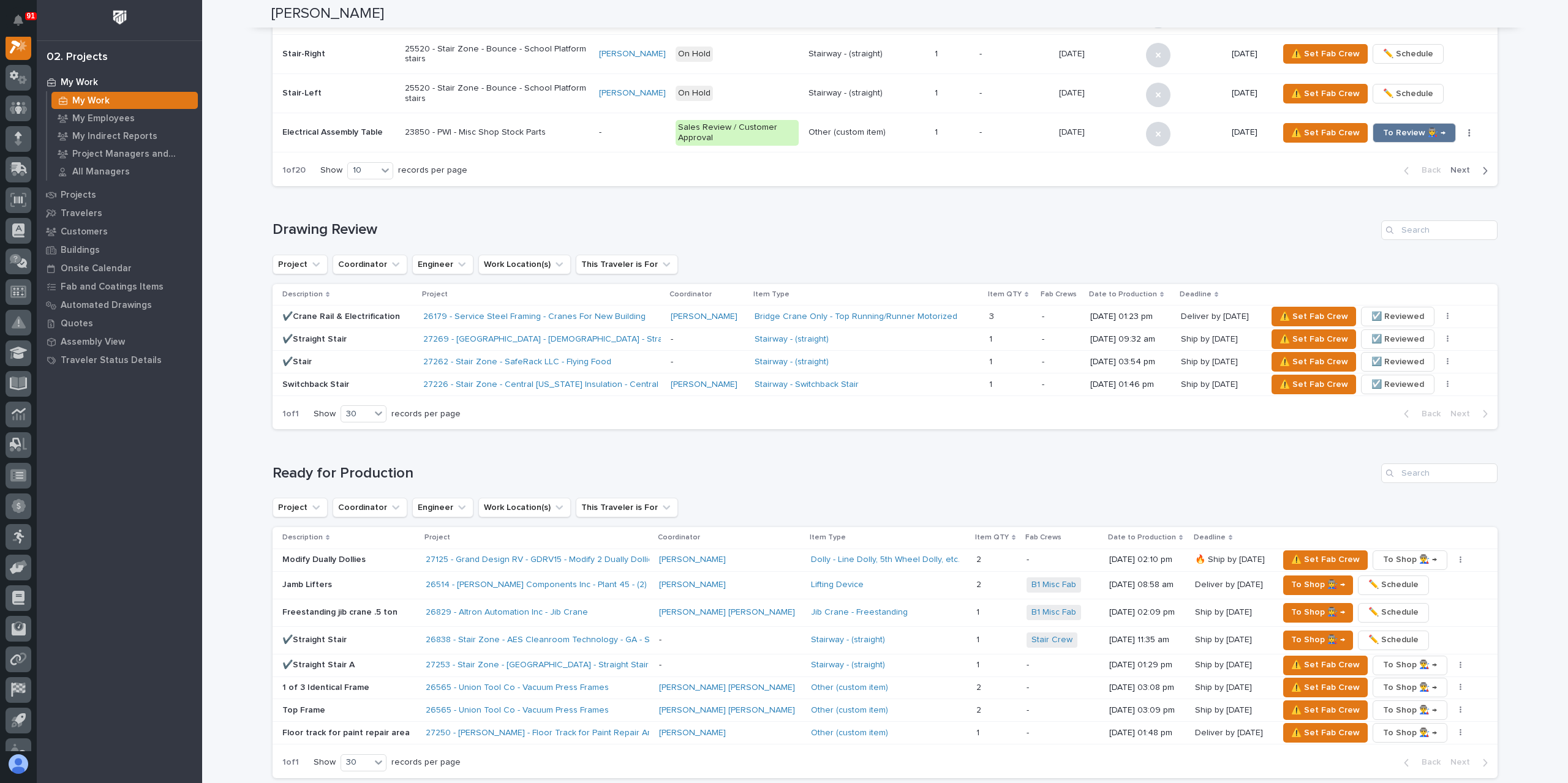
scroll to position [1653, 0]
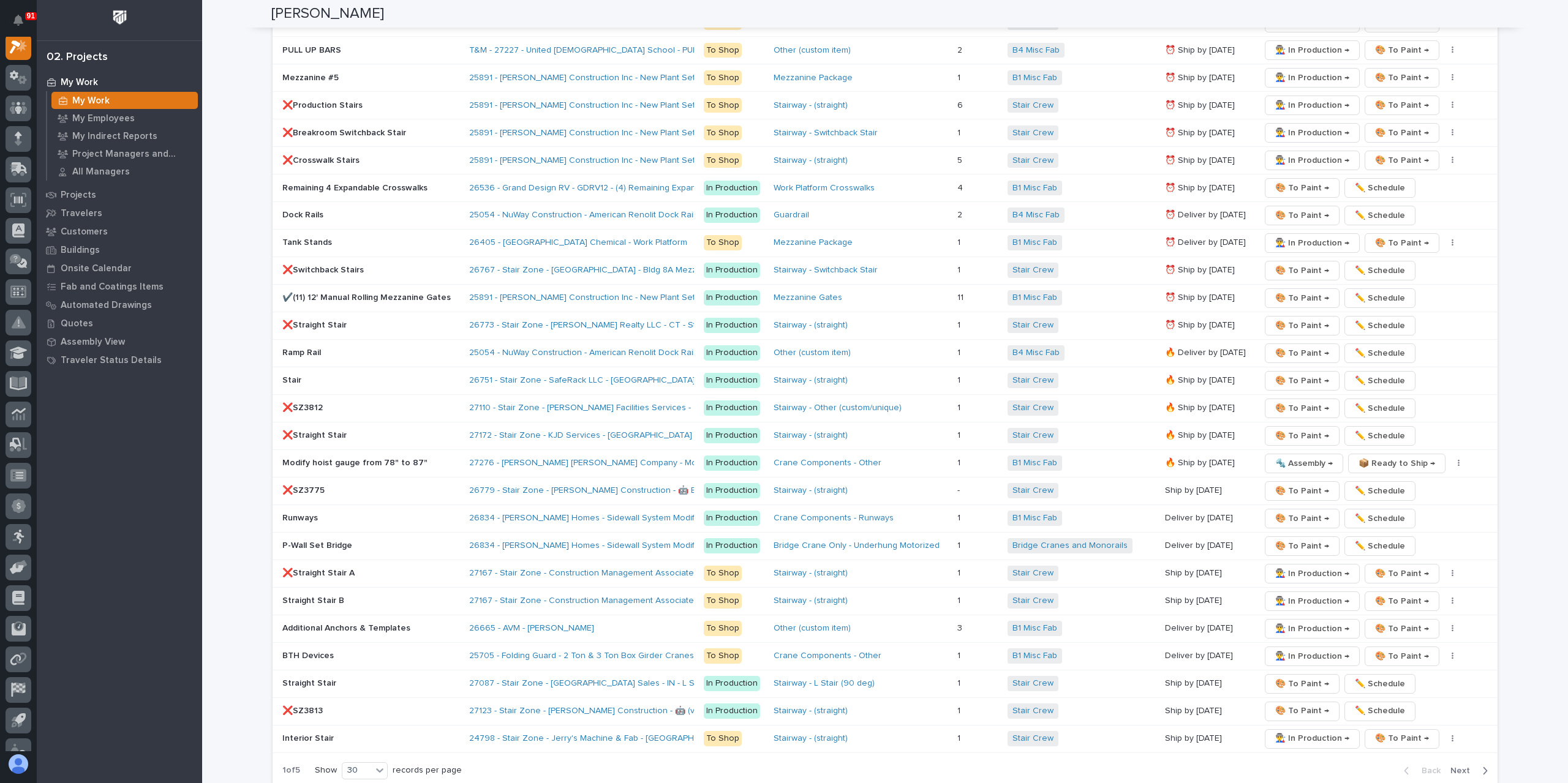
click at [337, 434] on div "❌Straight Stair" at bounding box center [371, 436] width 177 height 20
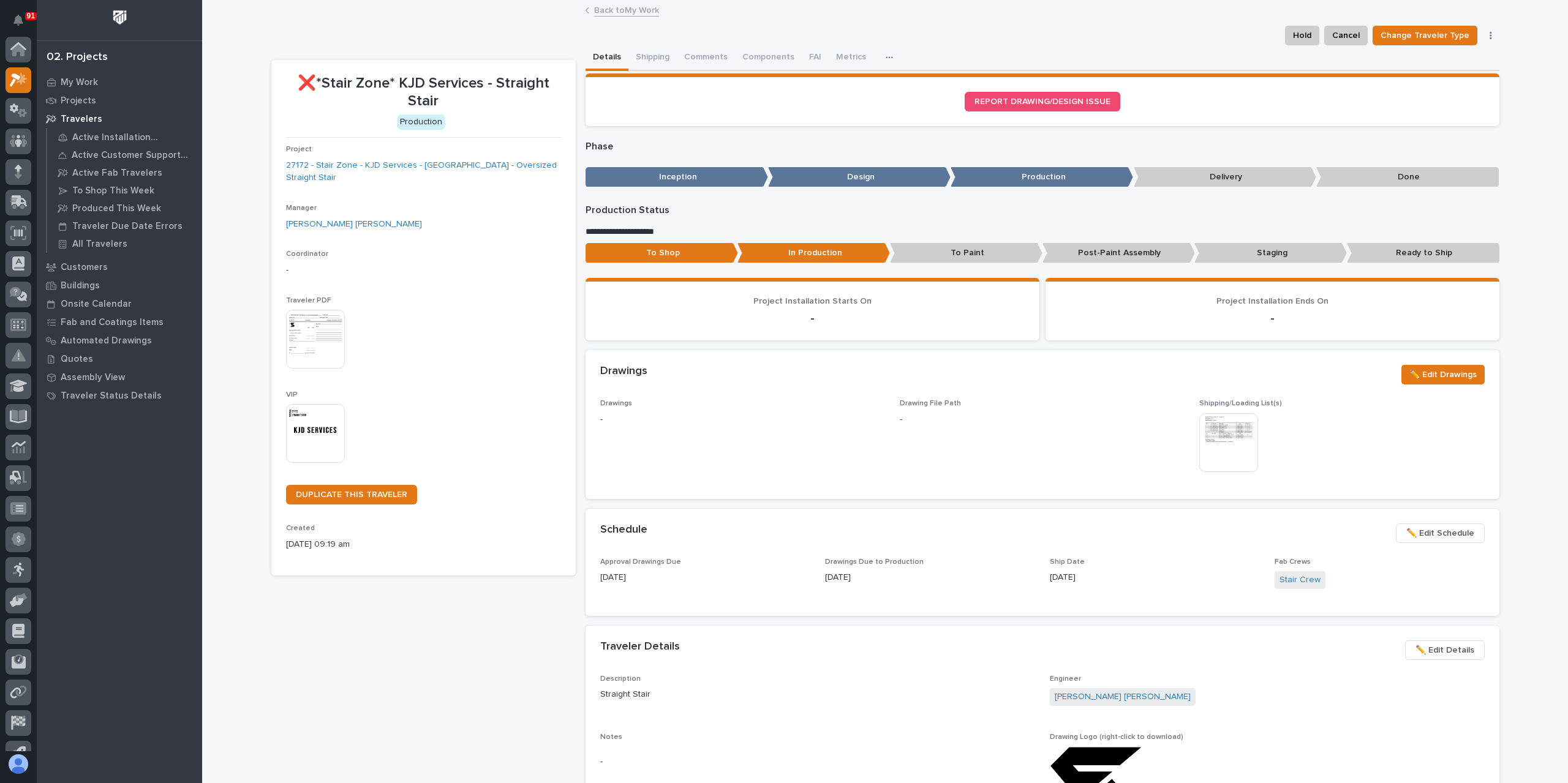
scroll to position [30, 0]
click at [711, 73] on div "**********" at bounding box center [1043, 780] width 914 height 1419
click at [700, 62] on button "Comments (3)" at bounding box center [710, 58] width 68 height 25
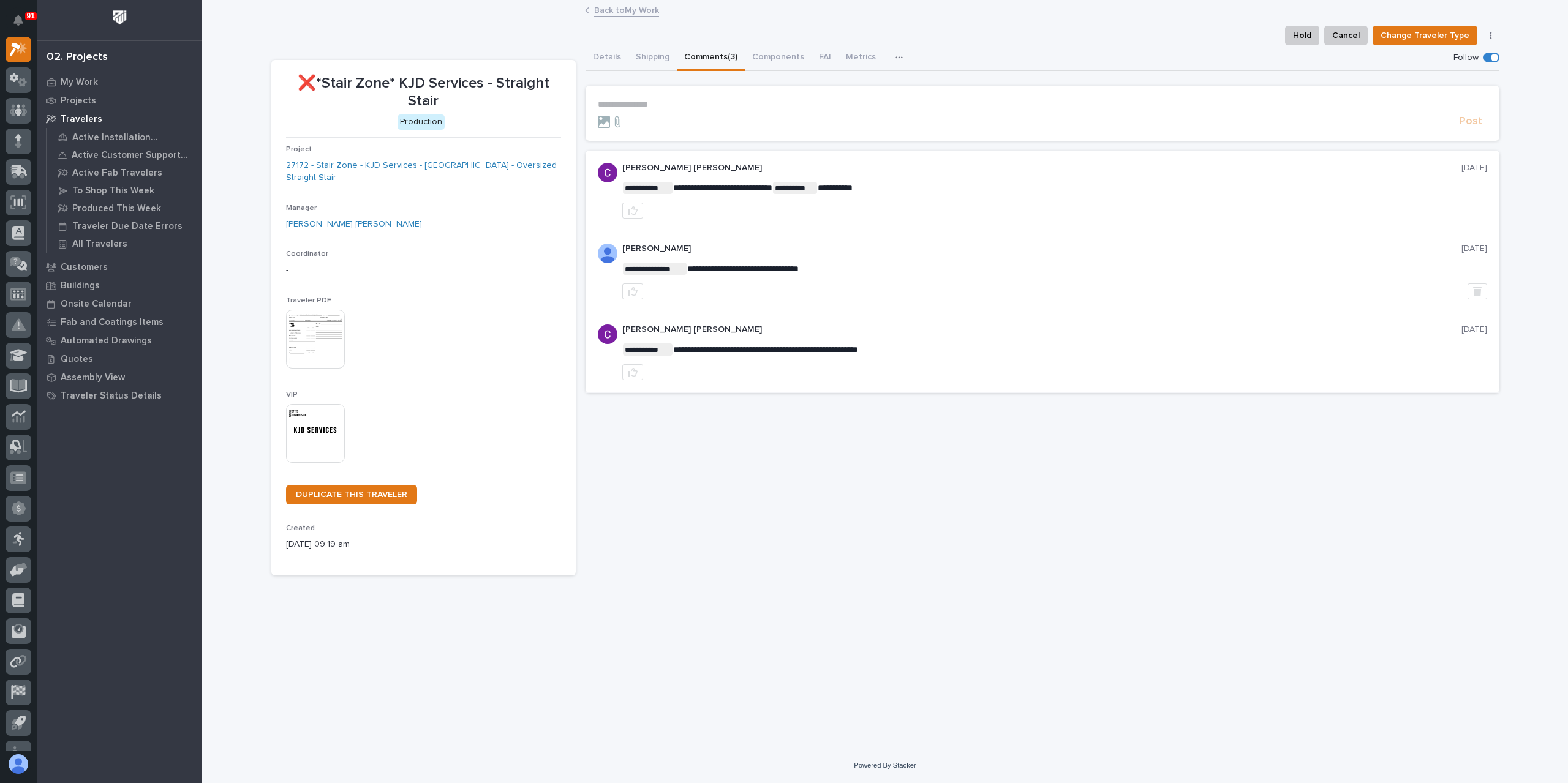
click at [602, 8] on link "Back to My Work" at bounding box center [626, 9] width 65 height 14
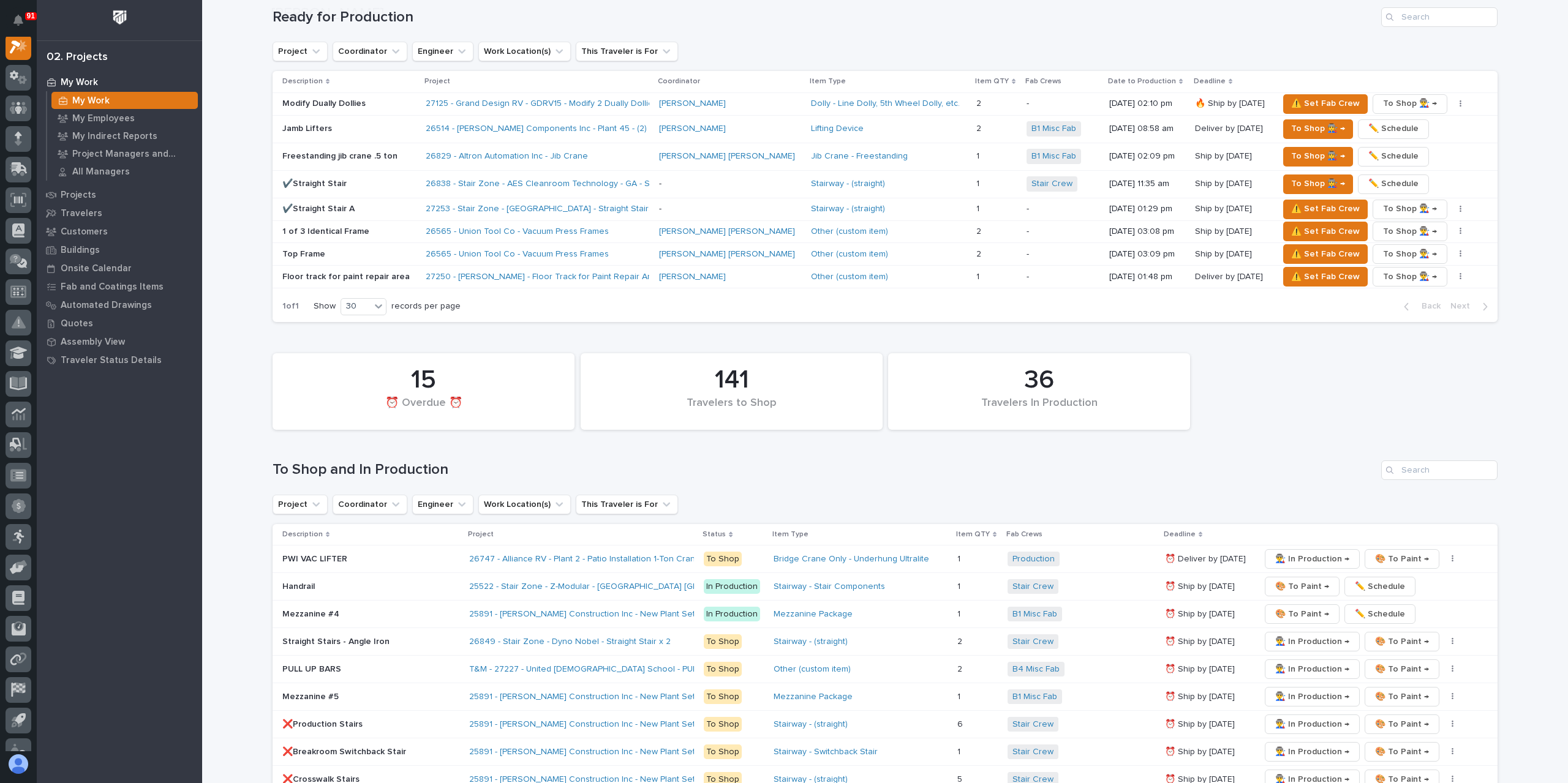
scroll to position [1715, 0]
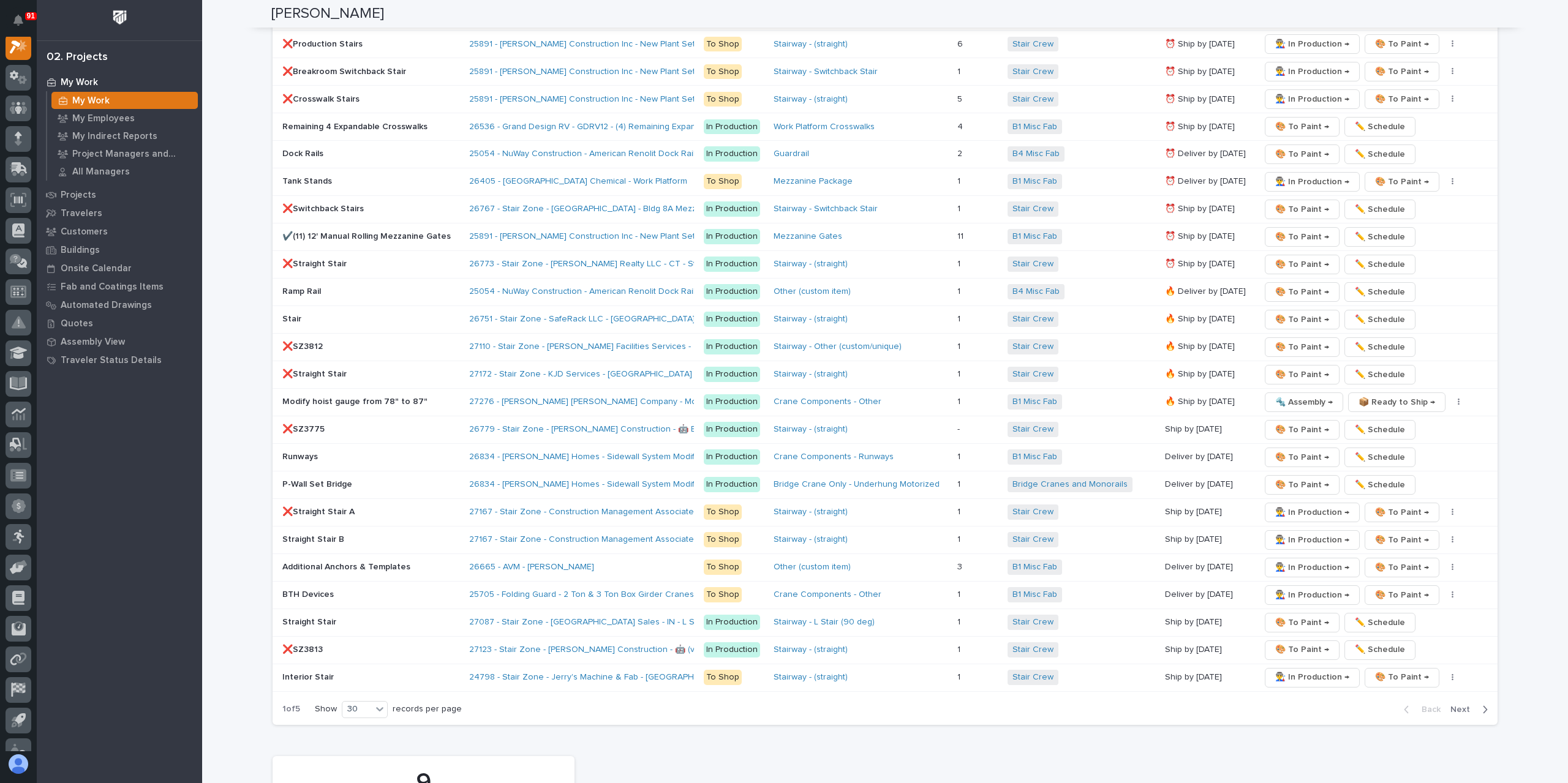
click at [329, 617] on p "Straight Stair" at bounding box center [371, 623] width 177 height 10
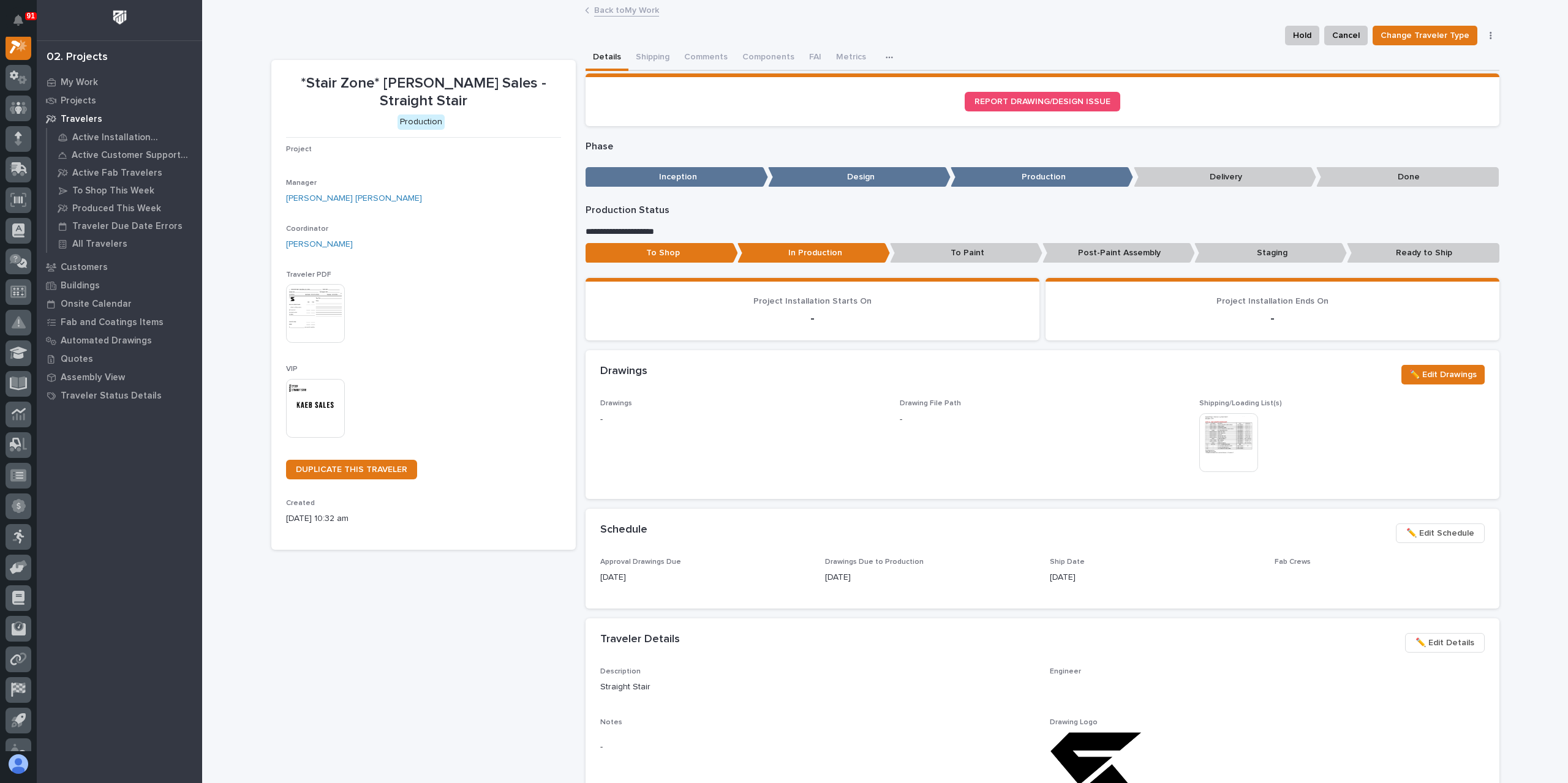
scroll to position [30, 0]
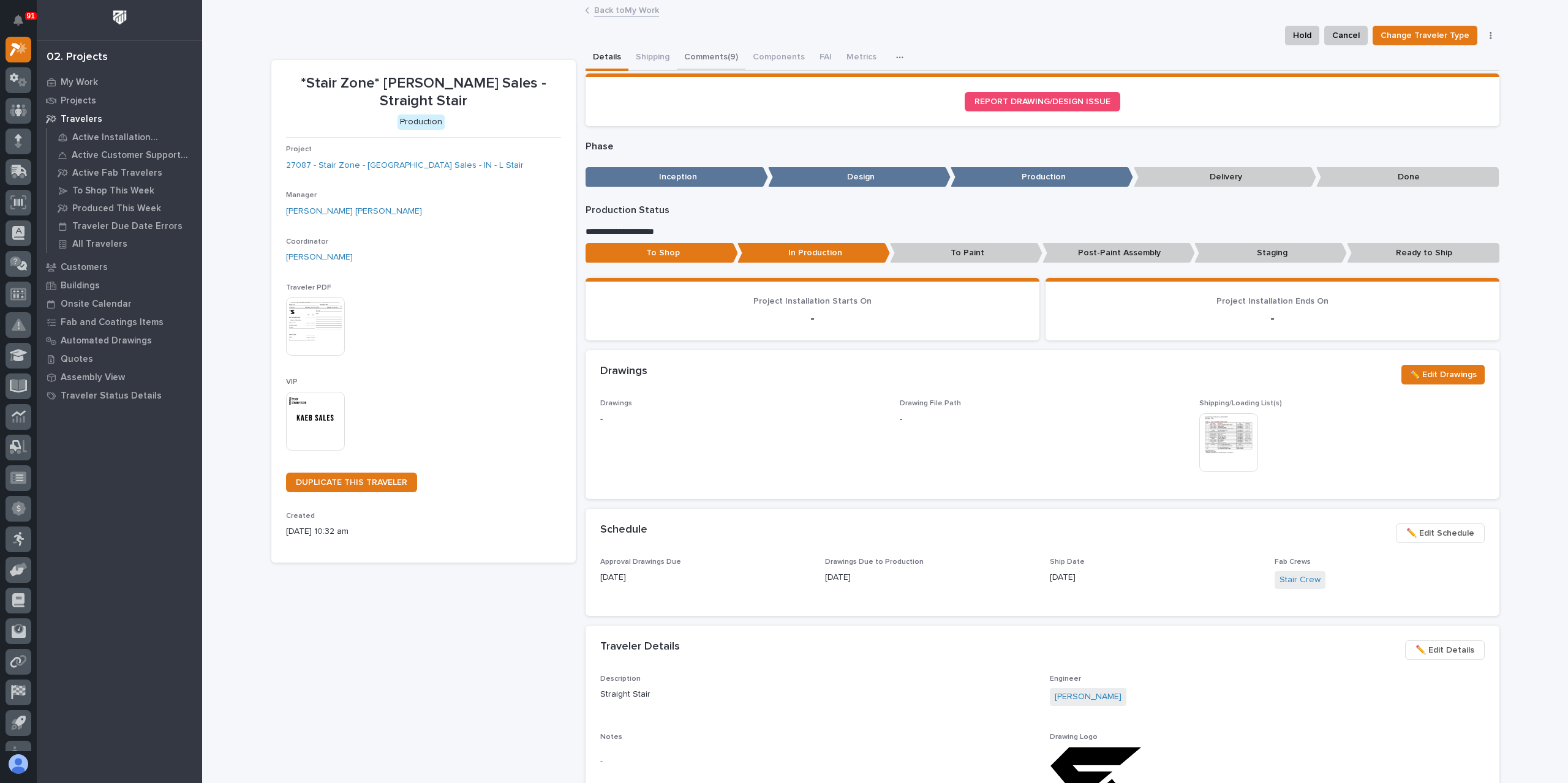
click at [788, 58] on button "Components" at bounding box center [778, 58] width 67 height 25
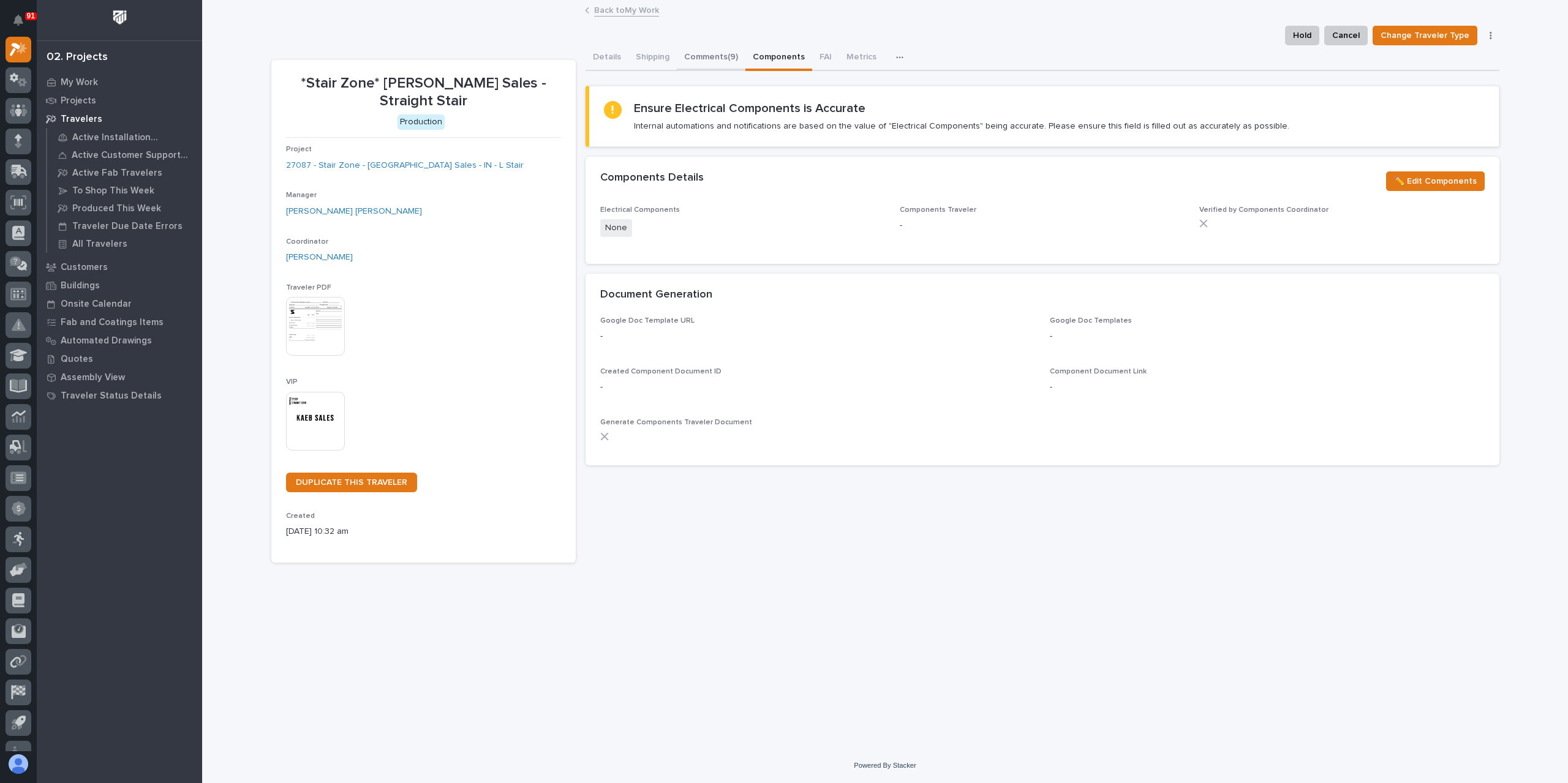
click at [719, 58] on button "Comments (9)" at bounding box center [710, 58] width 68 height 25
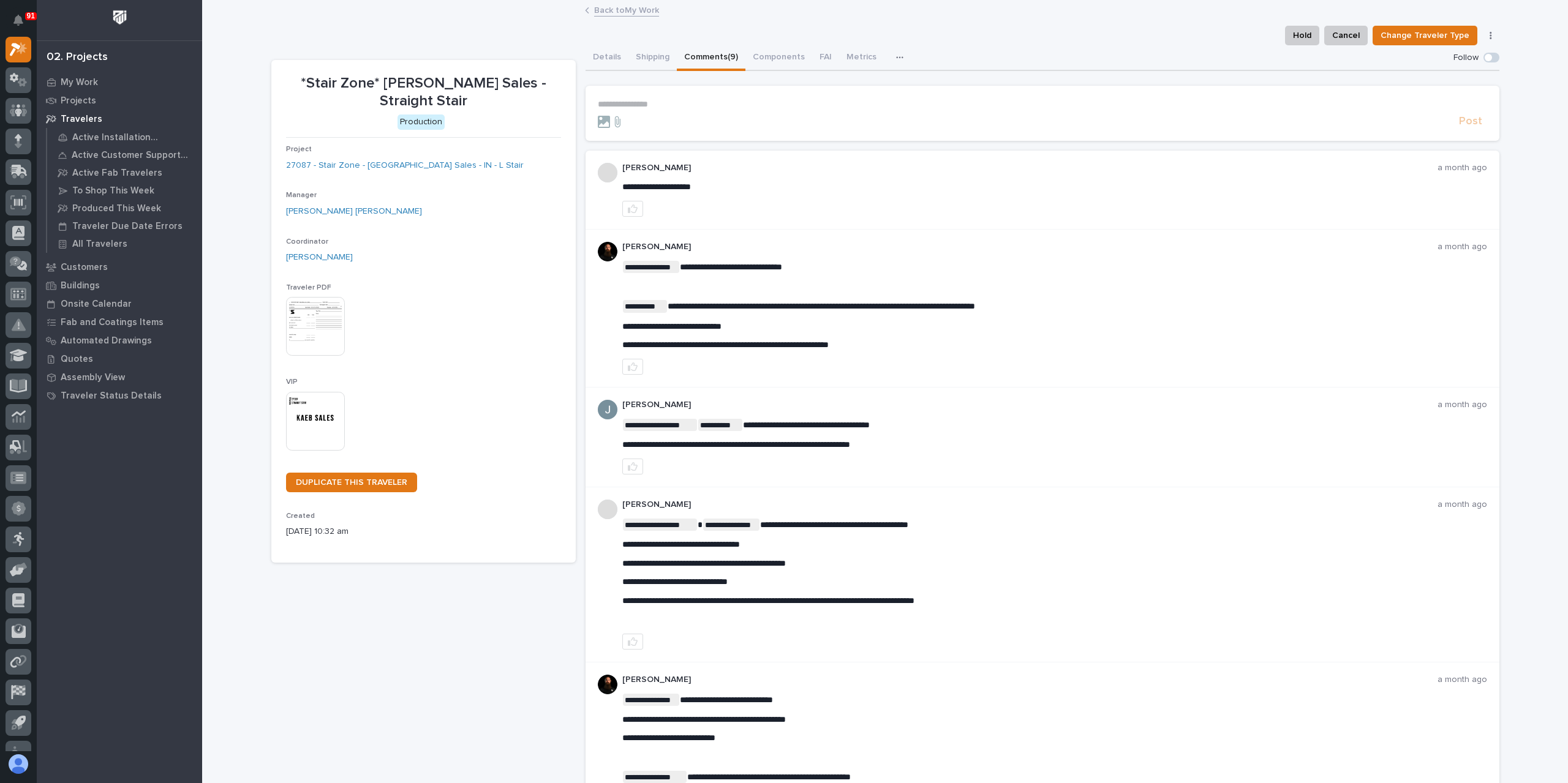
click at [665, 107] on p "**********" at bounding box center [1043, 104] width 890 height 10
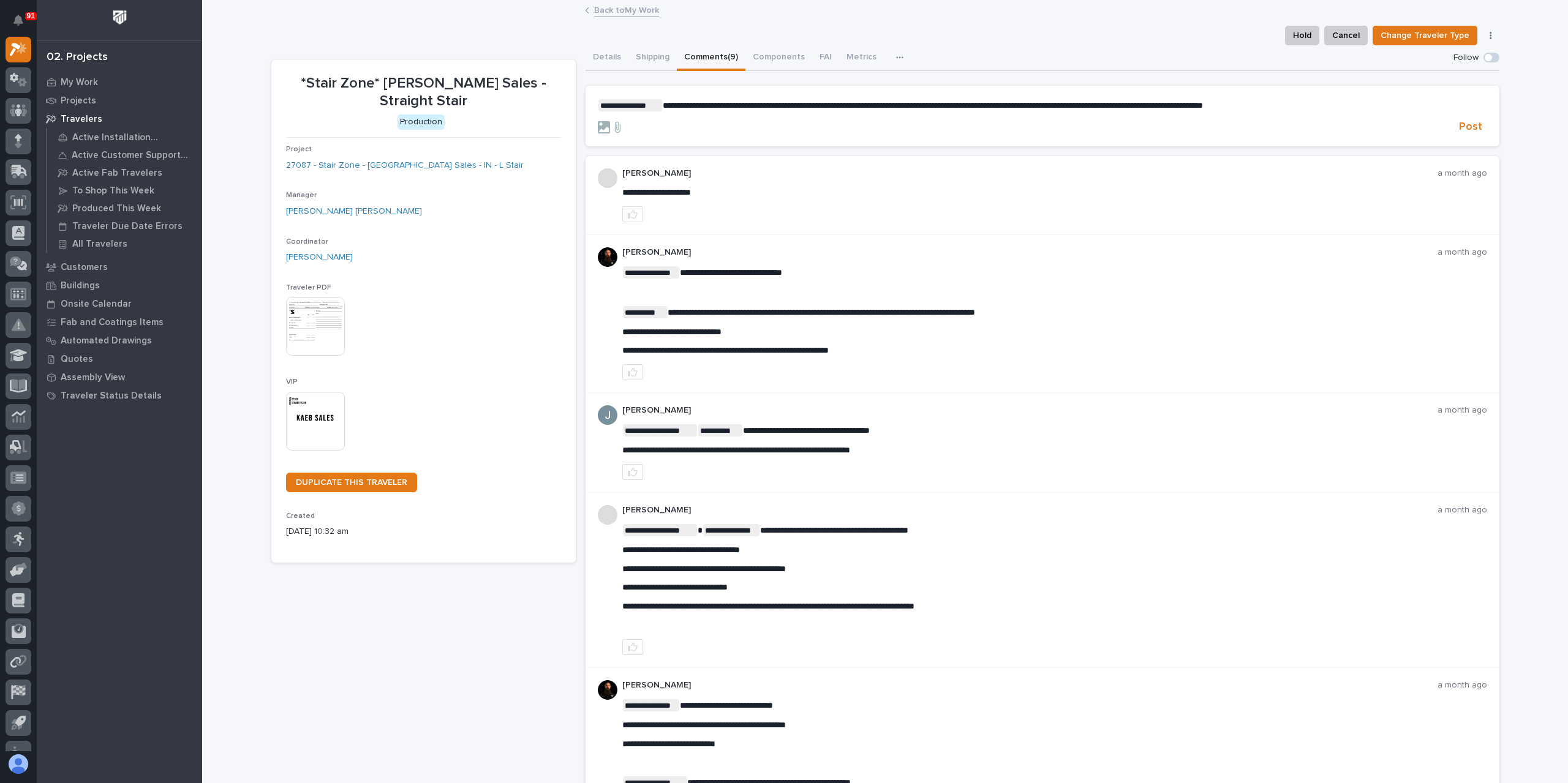
click at [1456, 136] on section "**********" at bounding box center [1043, 116] width 914 height 61
click at [1462, 130] on span "Post" at bounding box center [1471, 127] width 24 height 14
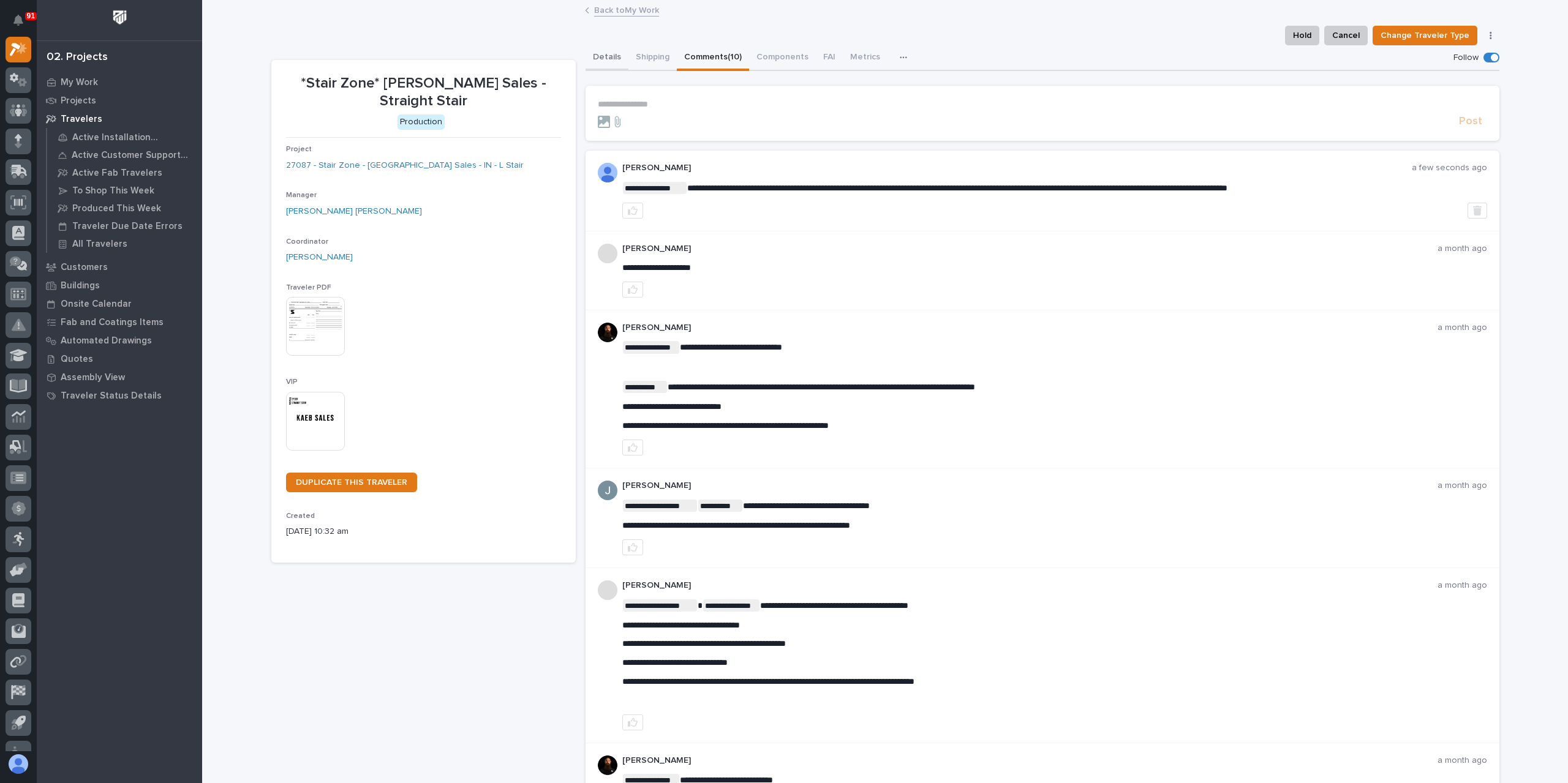
click at [605, 57] on button "Details" at bounding box center [607, 58] width 43 height 25
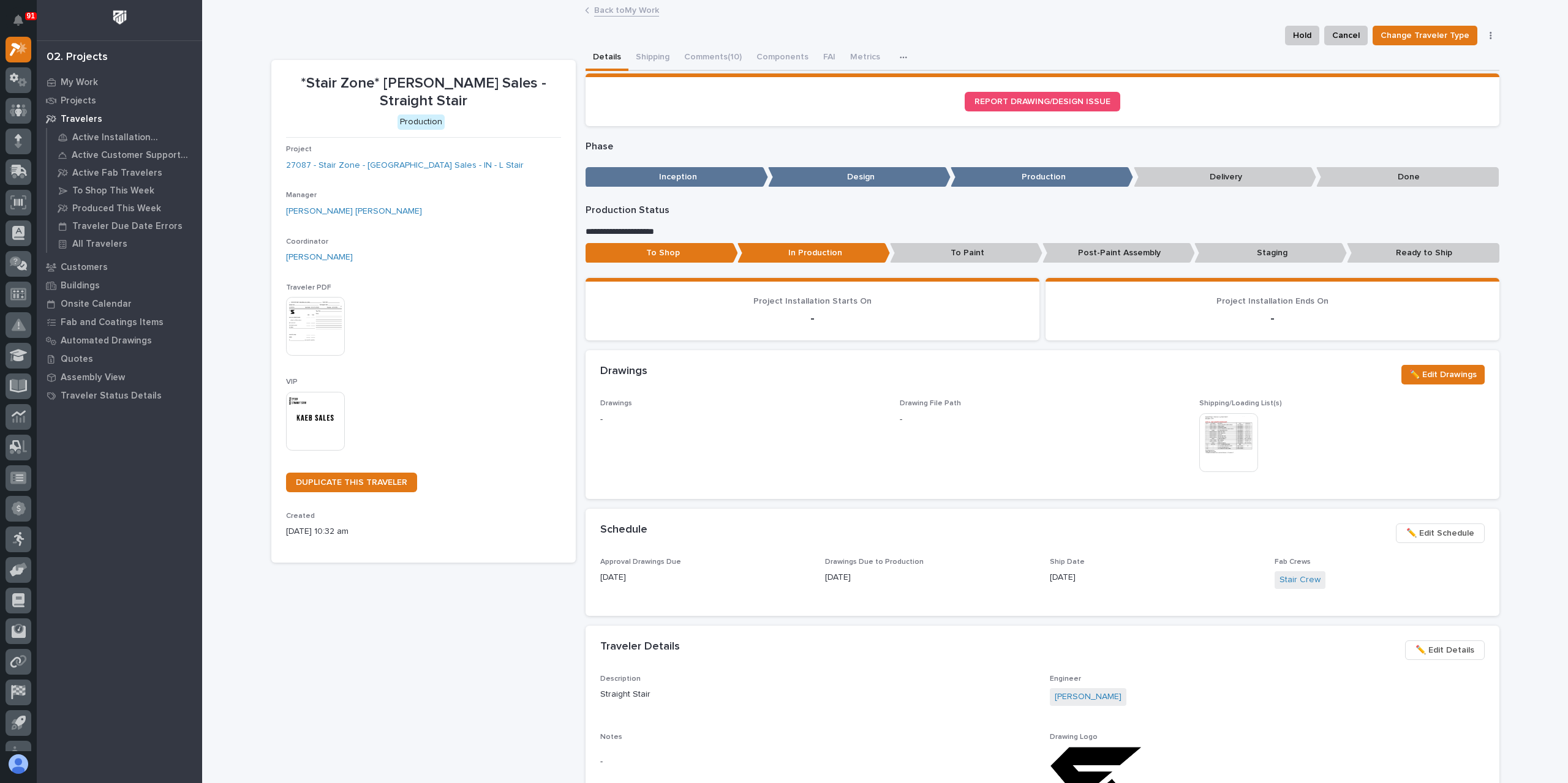
click at [602, 8] on link "Back to My Work" at bounding box center [626, 9] width 65 height 14
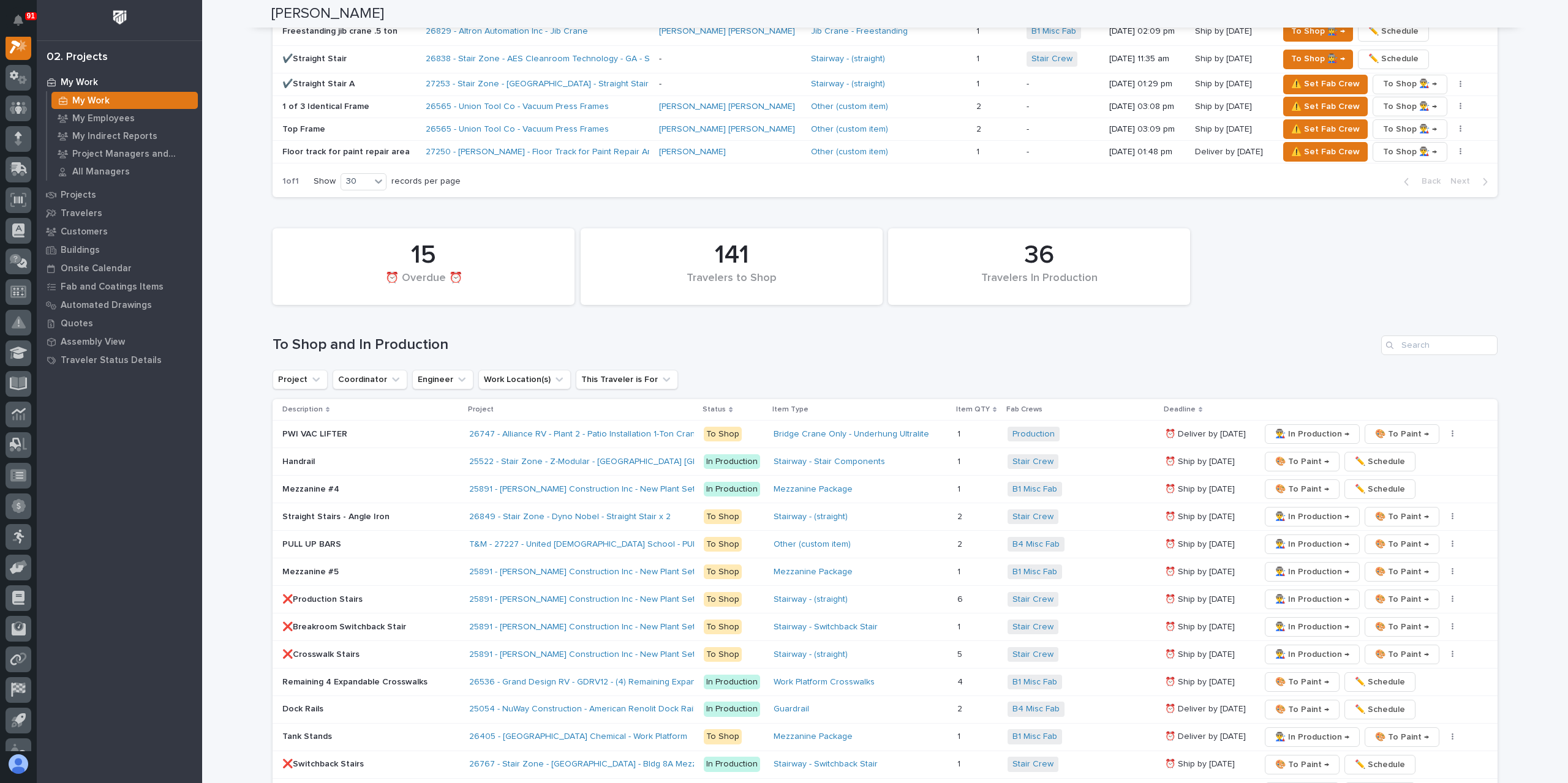
scroll to position [1225, 0]
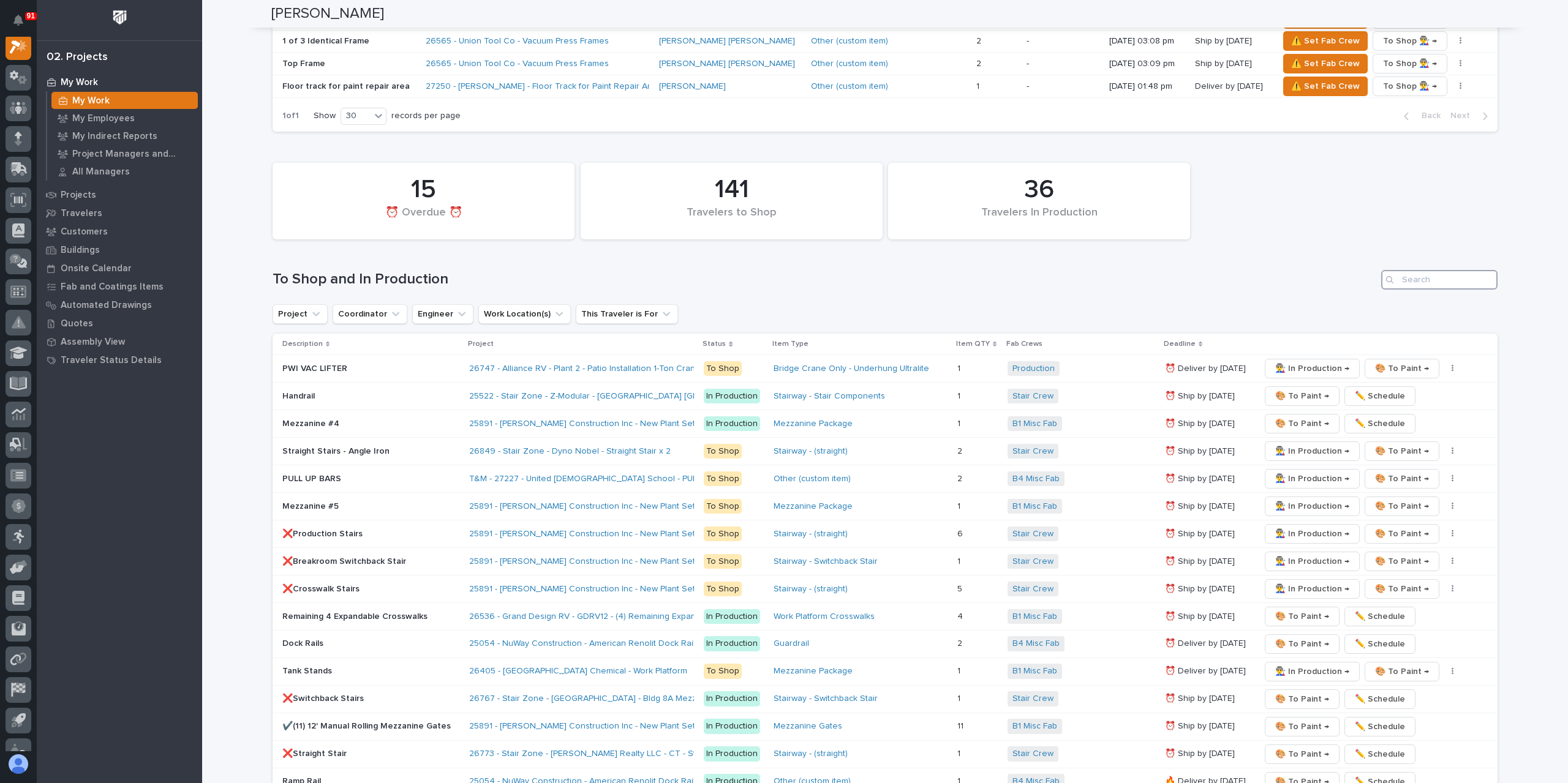
click at [1429, 281] on input "Search" at bounding box center [1440, 280] width 117 height 19
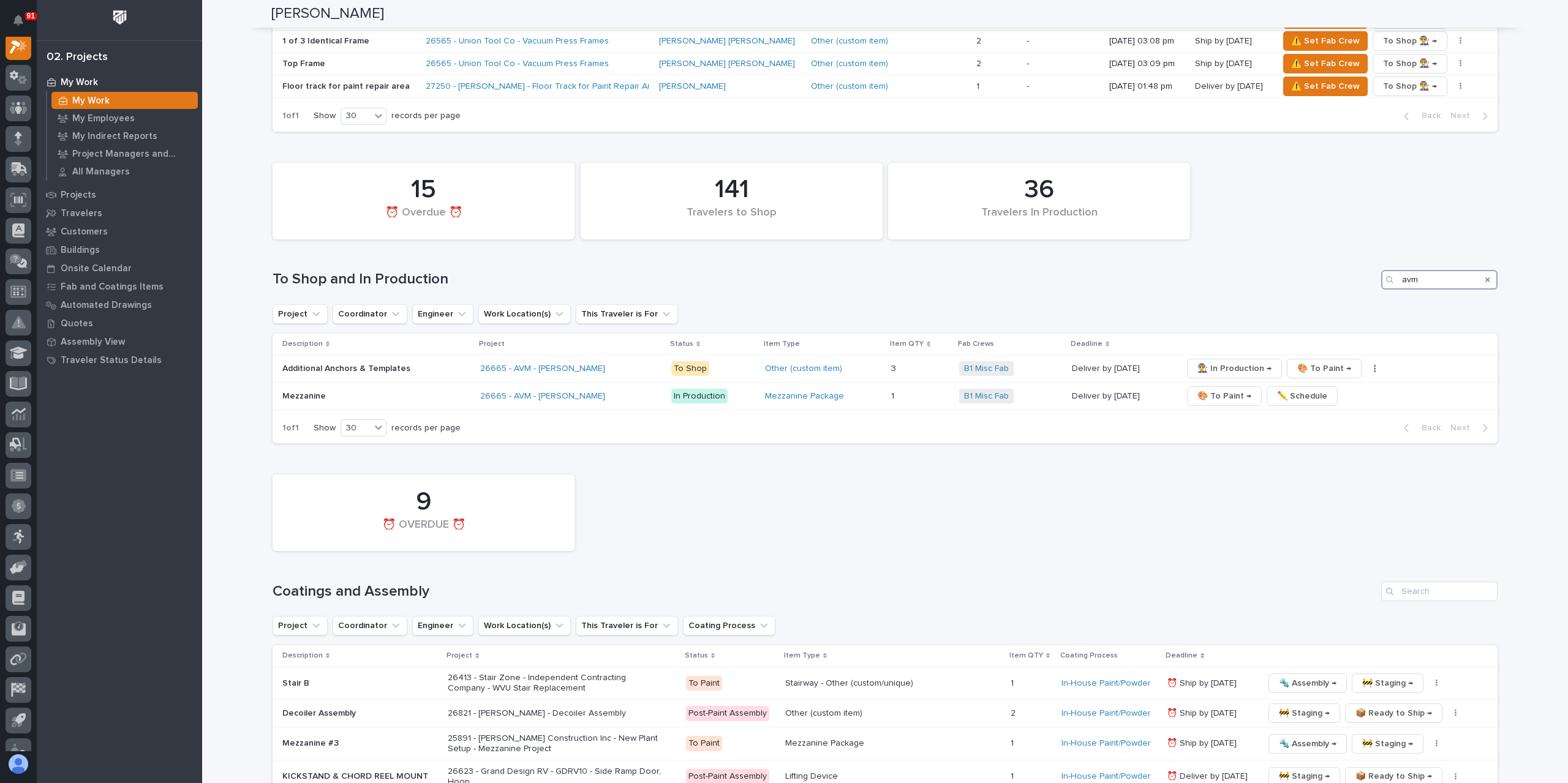
type input "avm"
click at [1485, 276] on icon "Search" at bounding box center [1488, 280] width 5 height 8
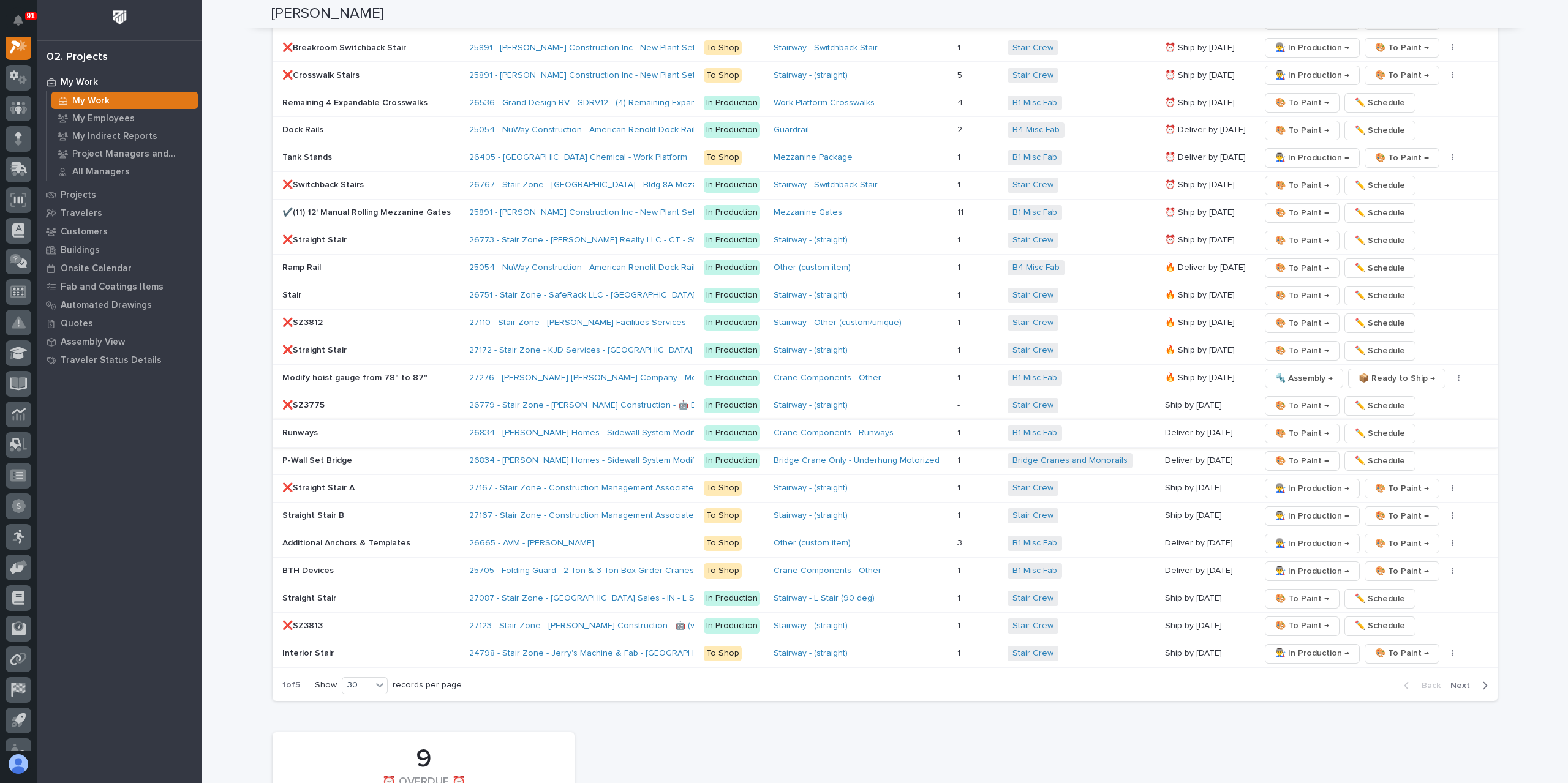
scroll to position [1729, 0]
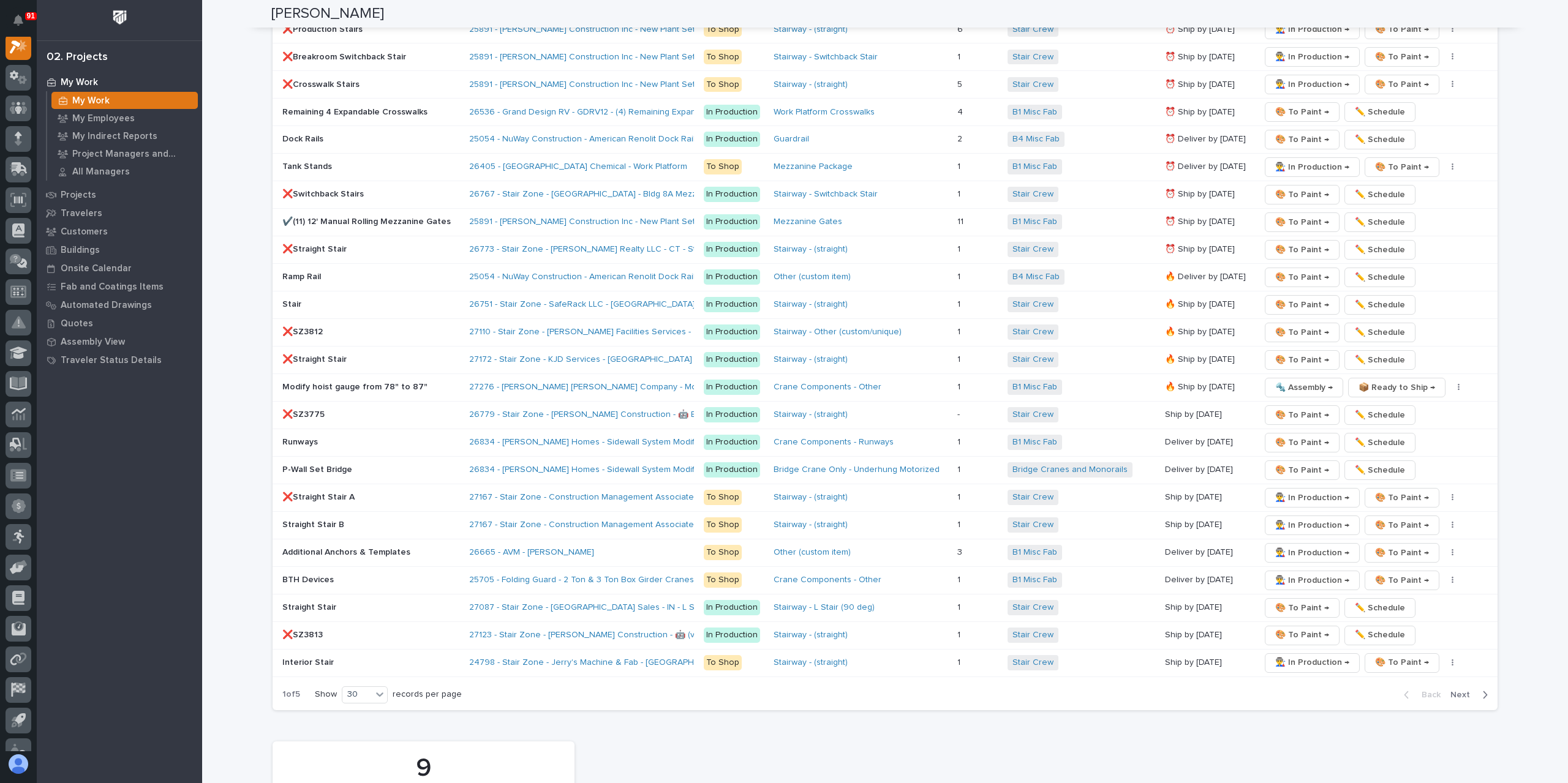
click at [293, 521] on div "Straight Stair B" at bounding box center [371, 525] width 177 height 20
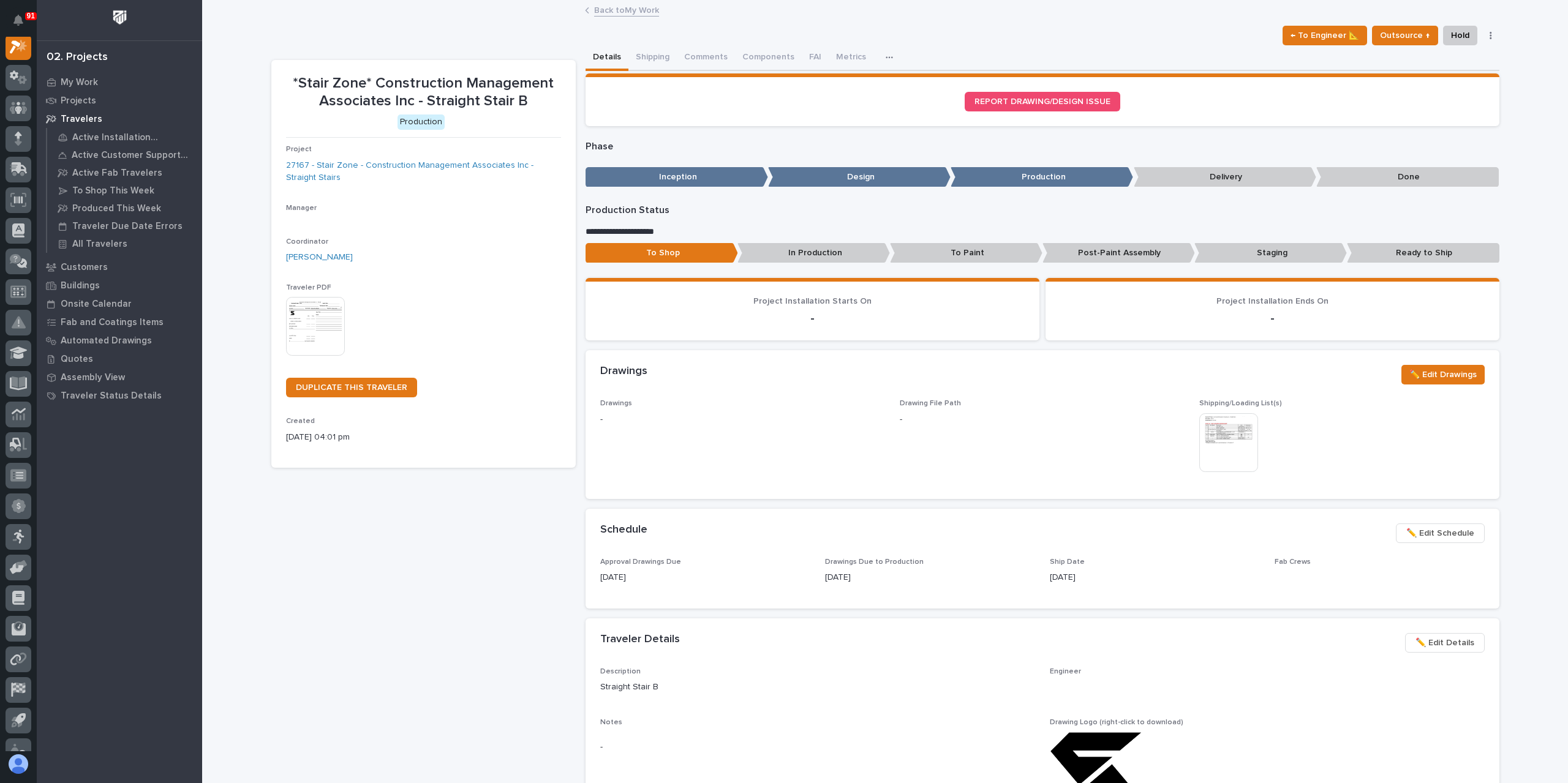
scroll to position [30, 0]
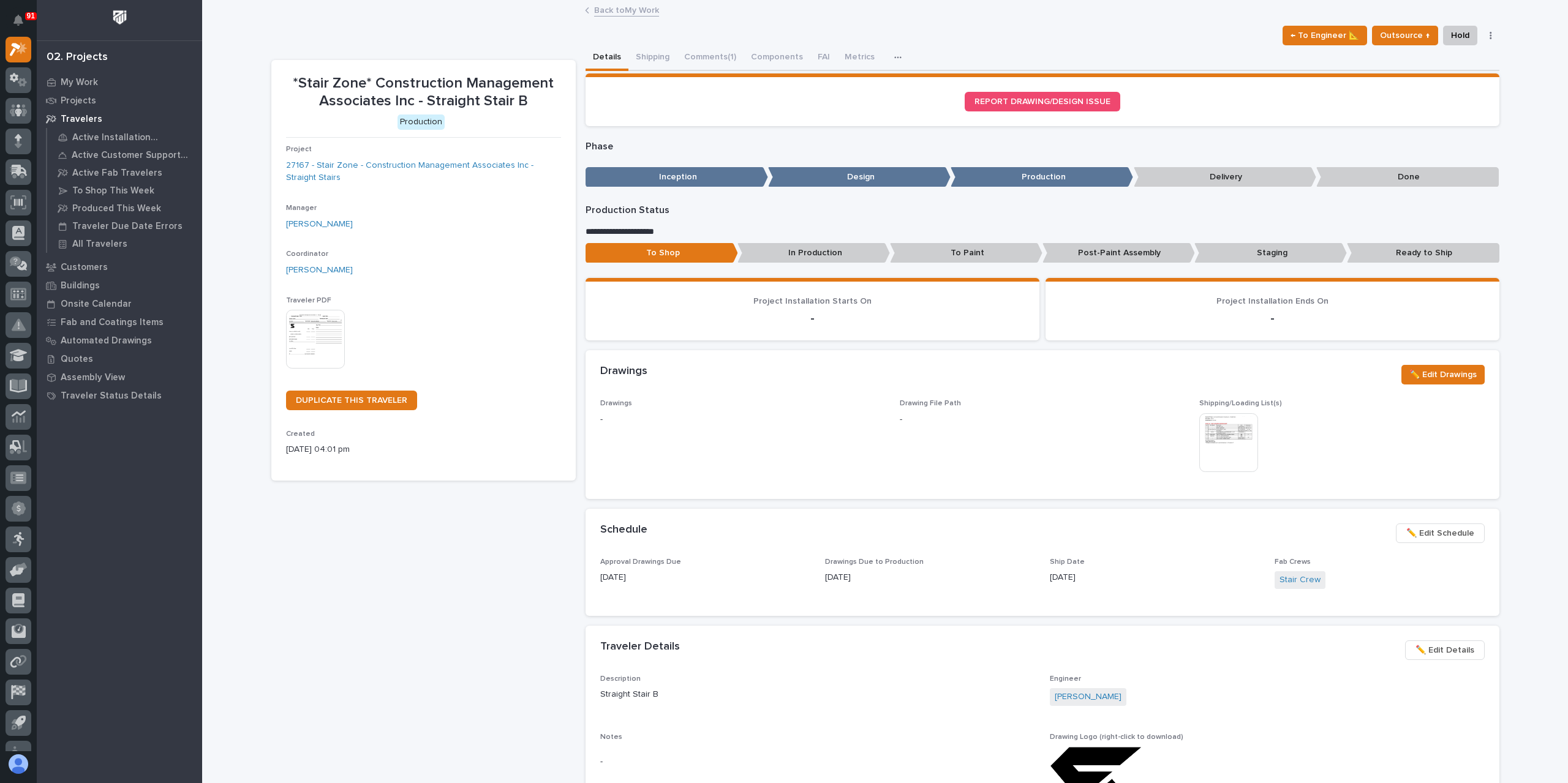
click at [621, 14] on link "Back to My Work" at bounding box center [626, 9] width 65 height 14
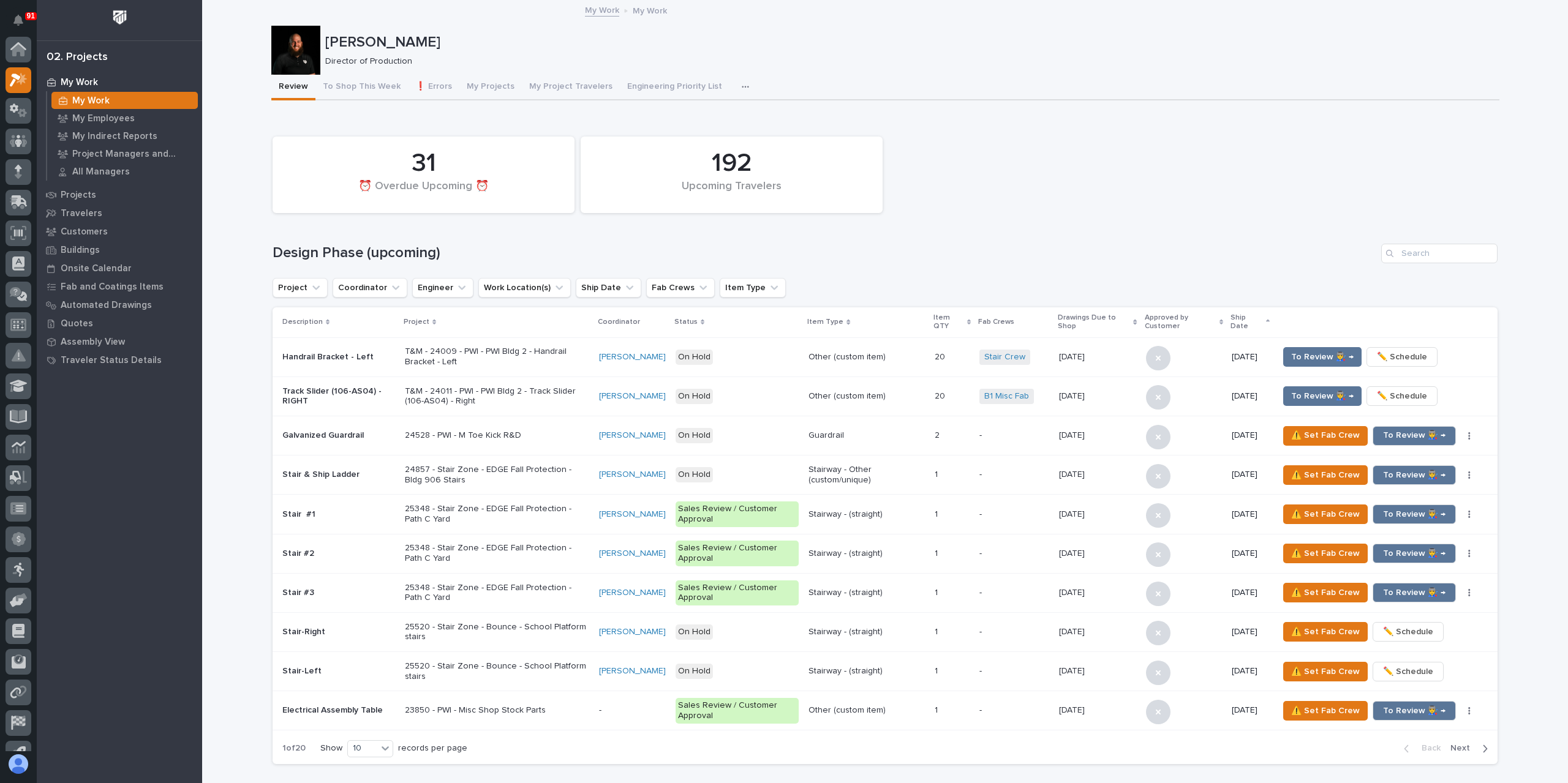
click at [21, 35] on div "91" at bounding box center [19, 21] width 25 height 32
click at [14, 44] on icon at bounding box center [18, 49] width 16 height 14
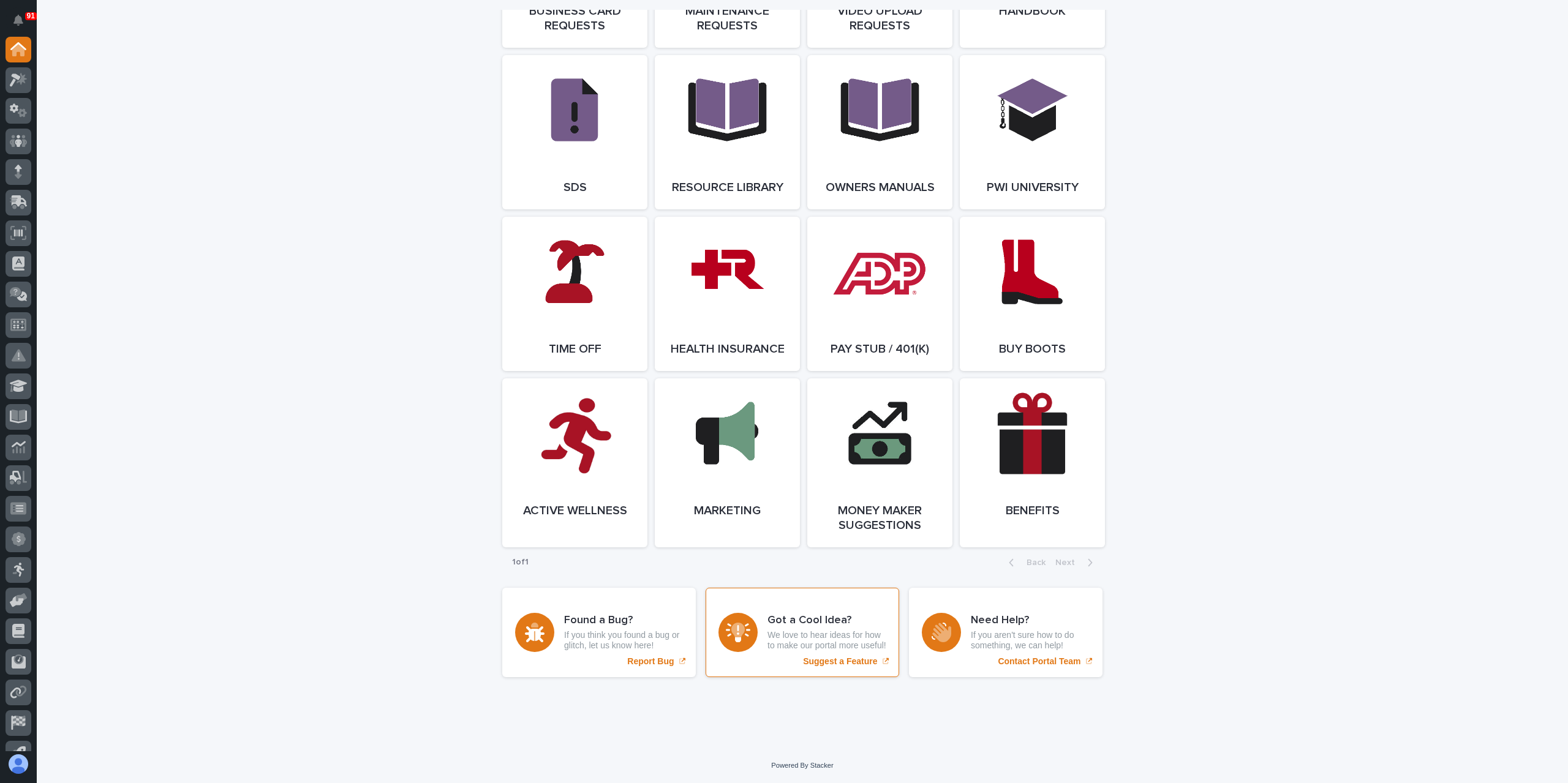
scroll to position [2105, 0]
click at [710, 290] on span "Open Link" at bounding box center [727, 294] width 40 height 8
click at [16, 84] on icon at bounding box center [19, 79] width 18 height 14
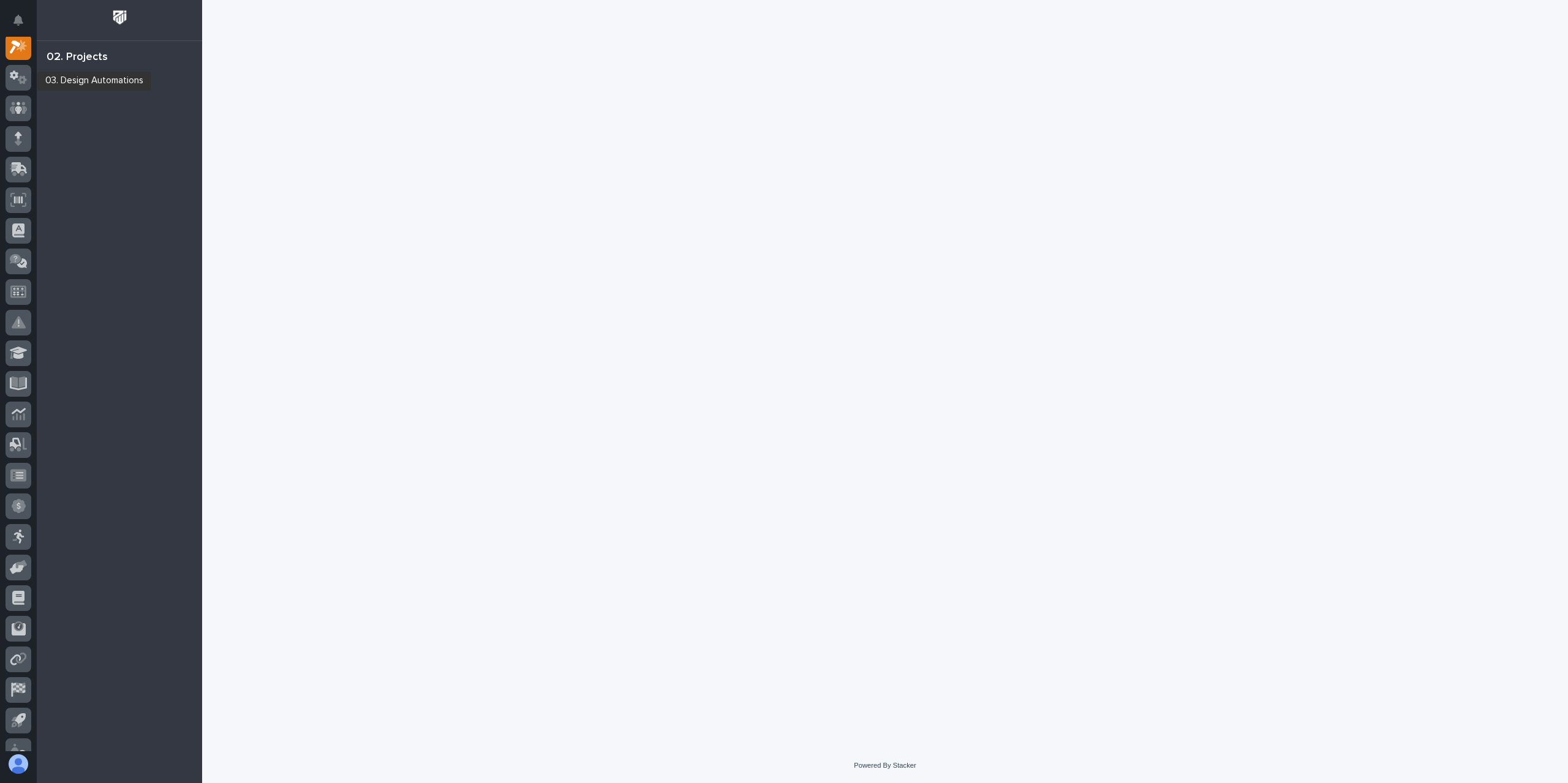
scroll to position [30, 0]
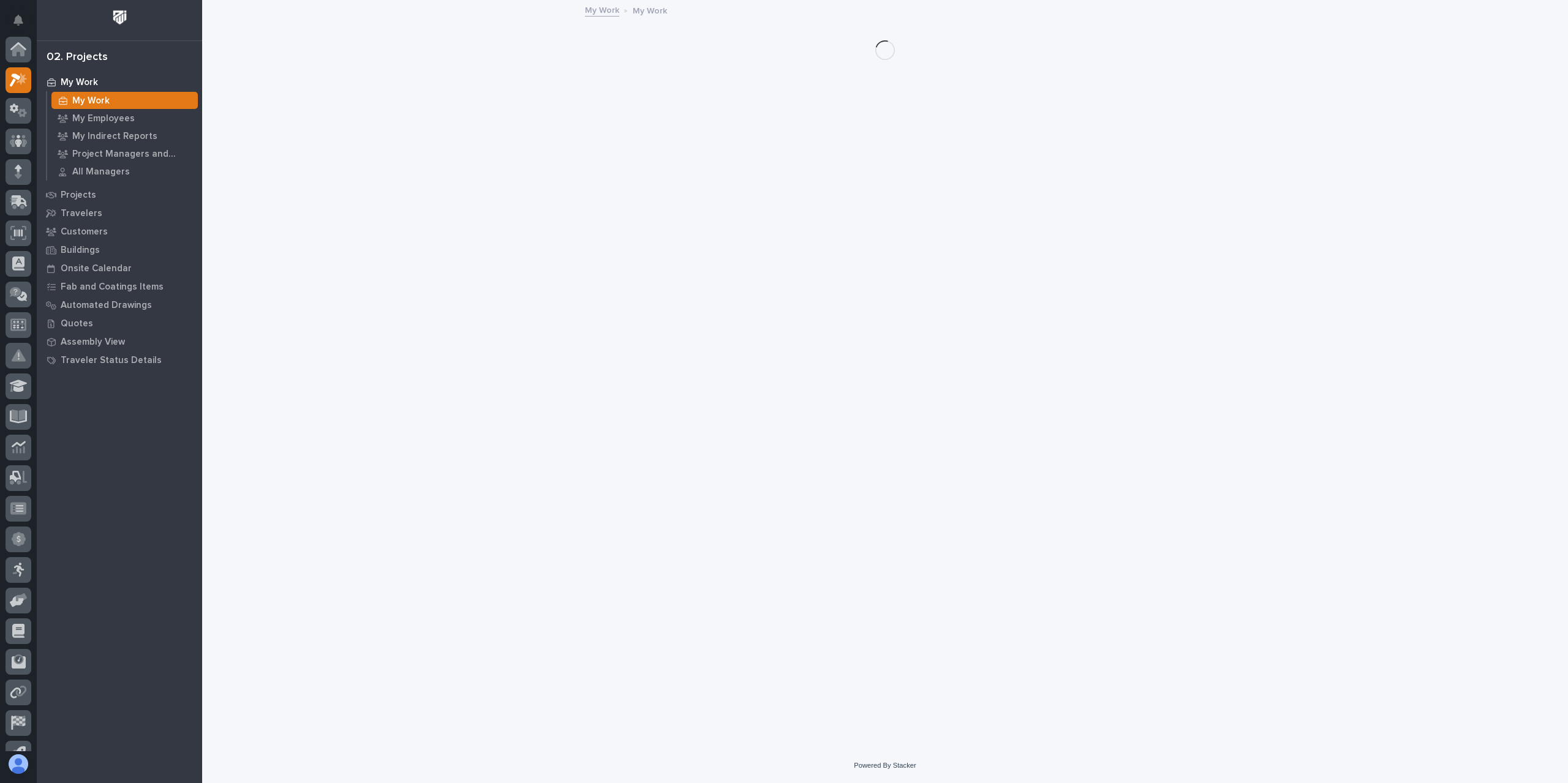
scroll to position [30, 0]
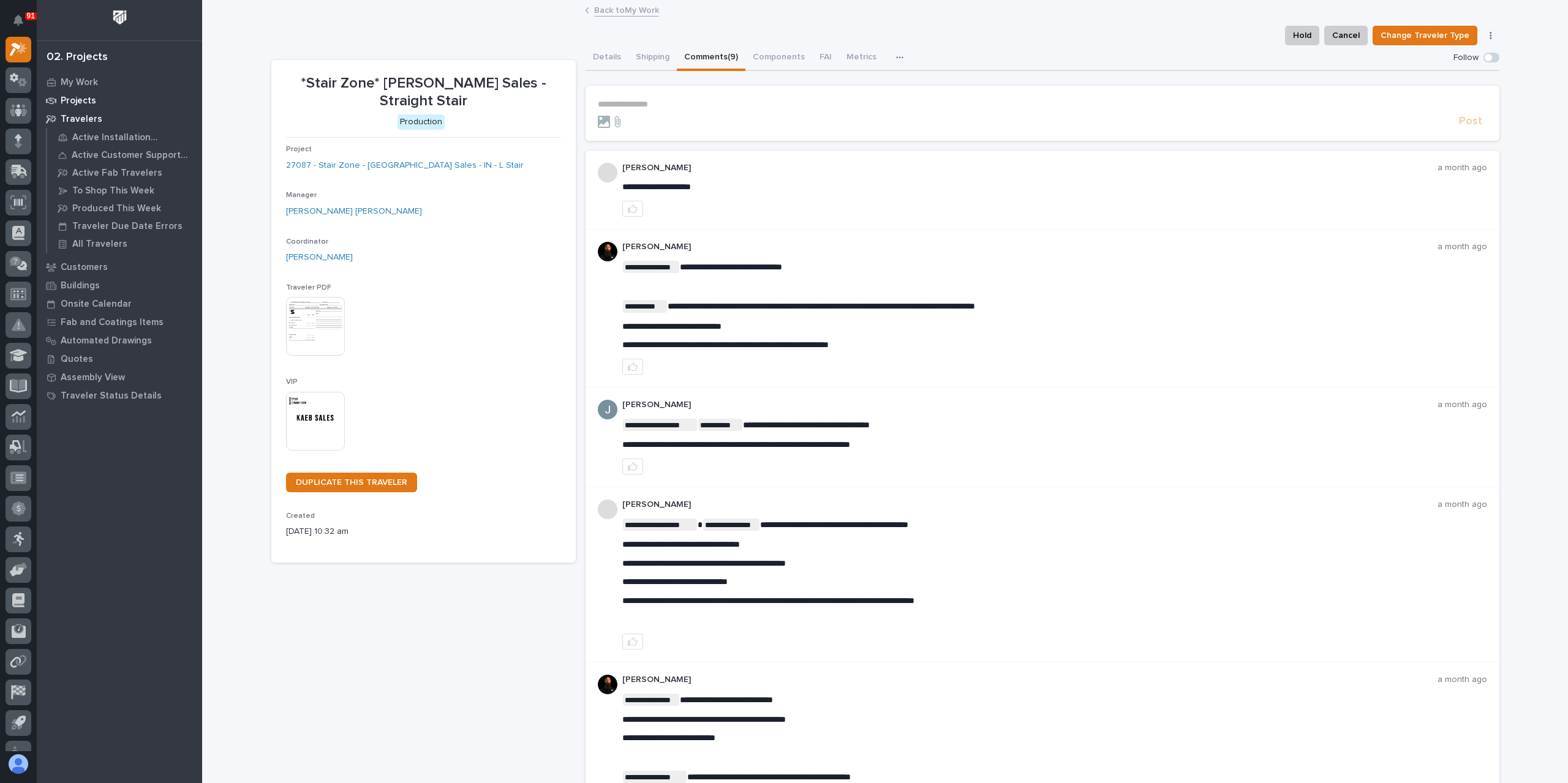
click at [90, 100] on p "Projects" at bounding box center [79, 101] width 35 height 11
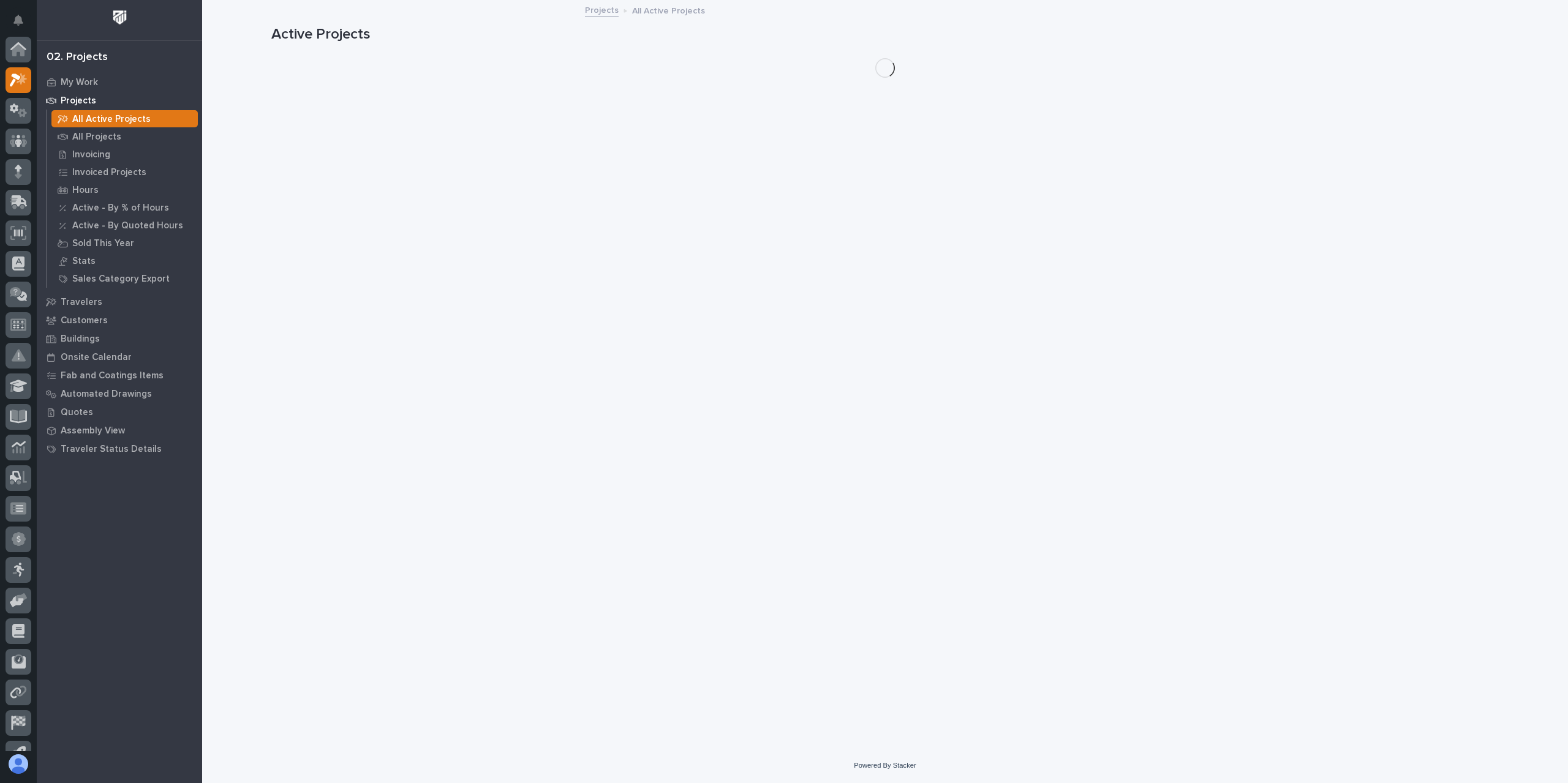
scroll to position [30, 0]
click at [105, 138] on p "All Projects" at bounding box center [97, 137] width 49 height 11
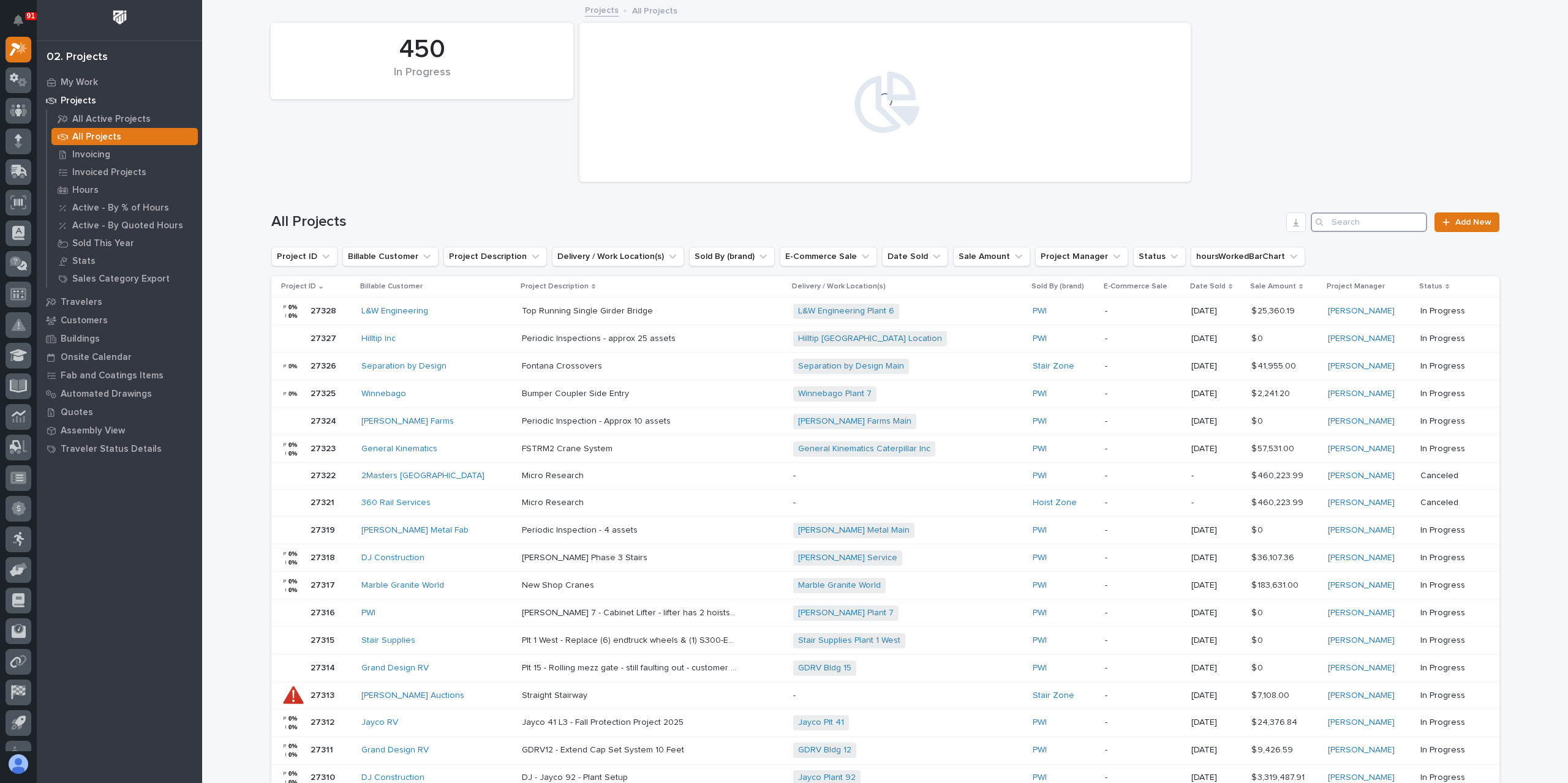
click at [1348, 222] on input "Search" at bounding box center [1369, 222] width 117 height 19
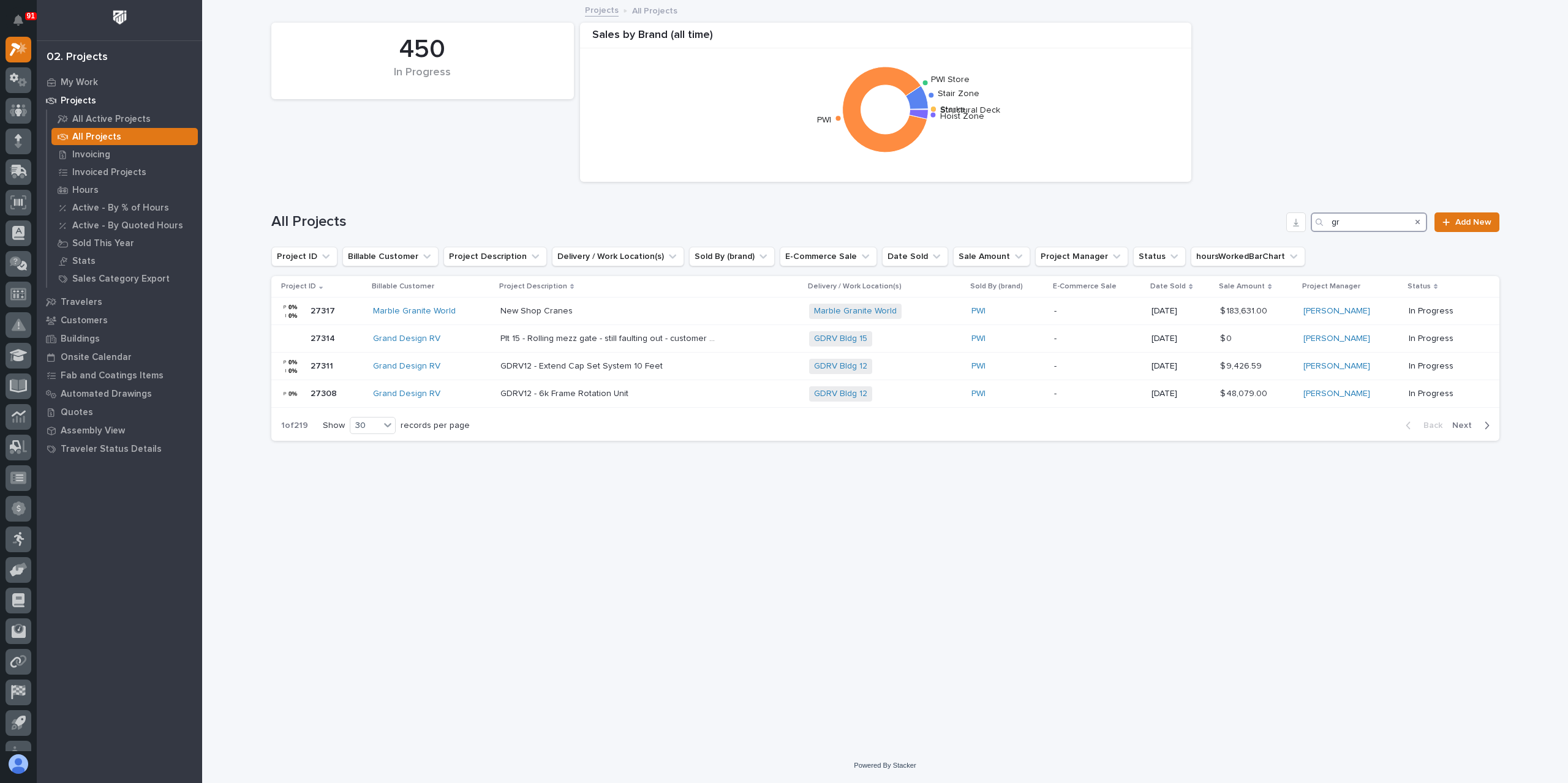
type input "g"
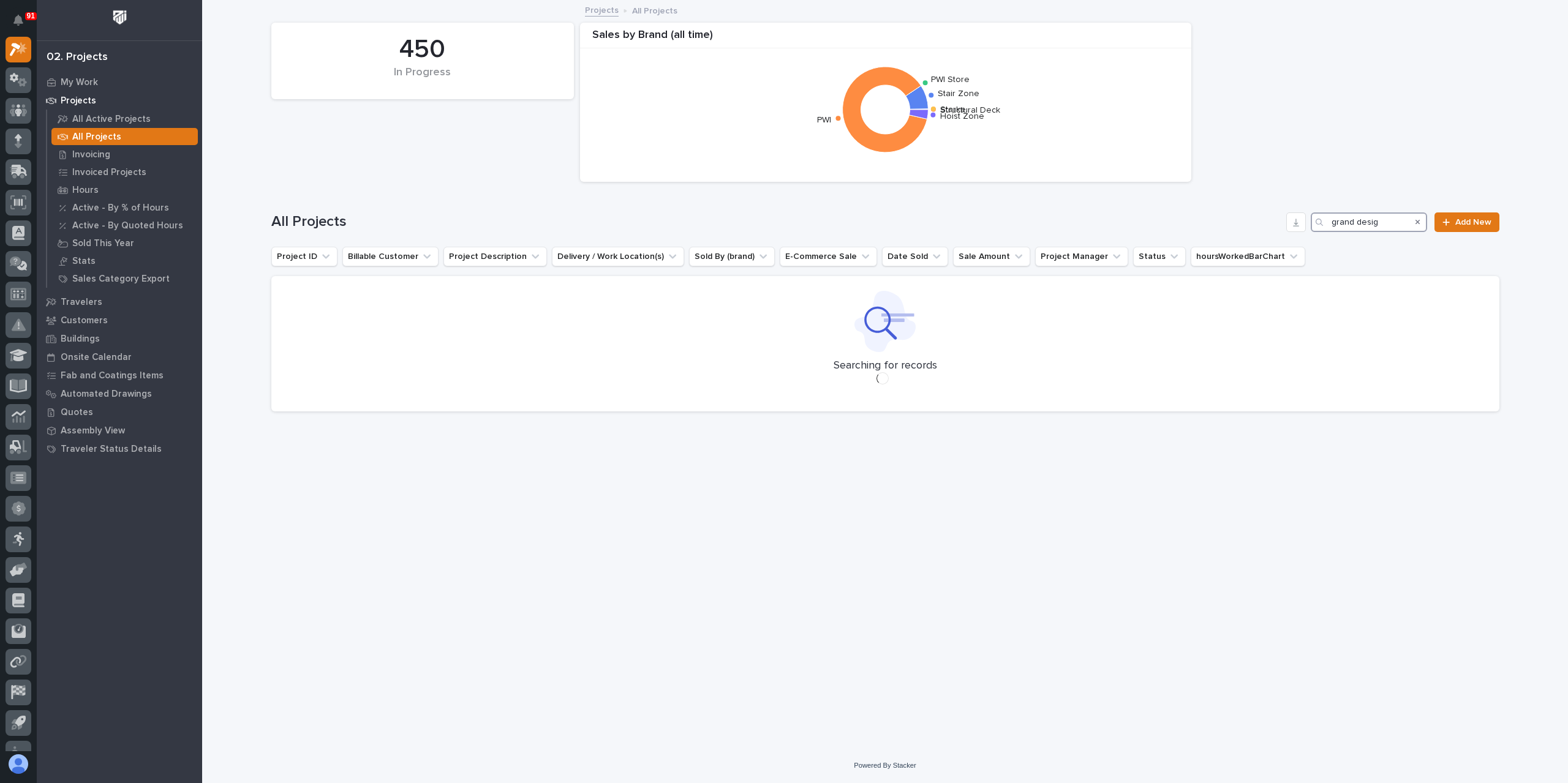
type input "grand design"
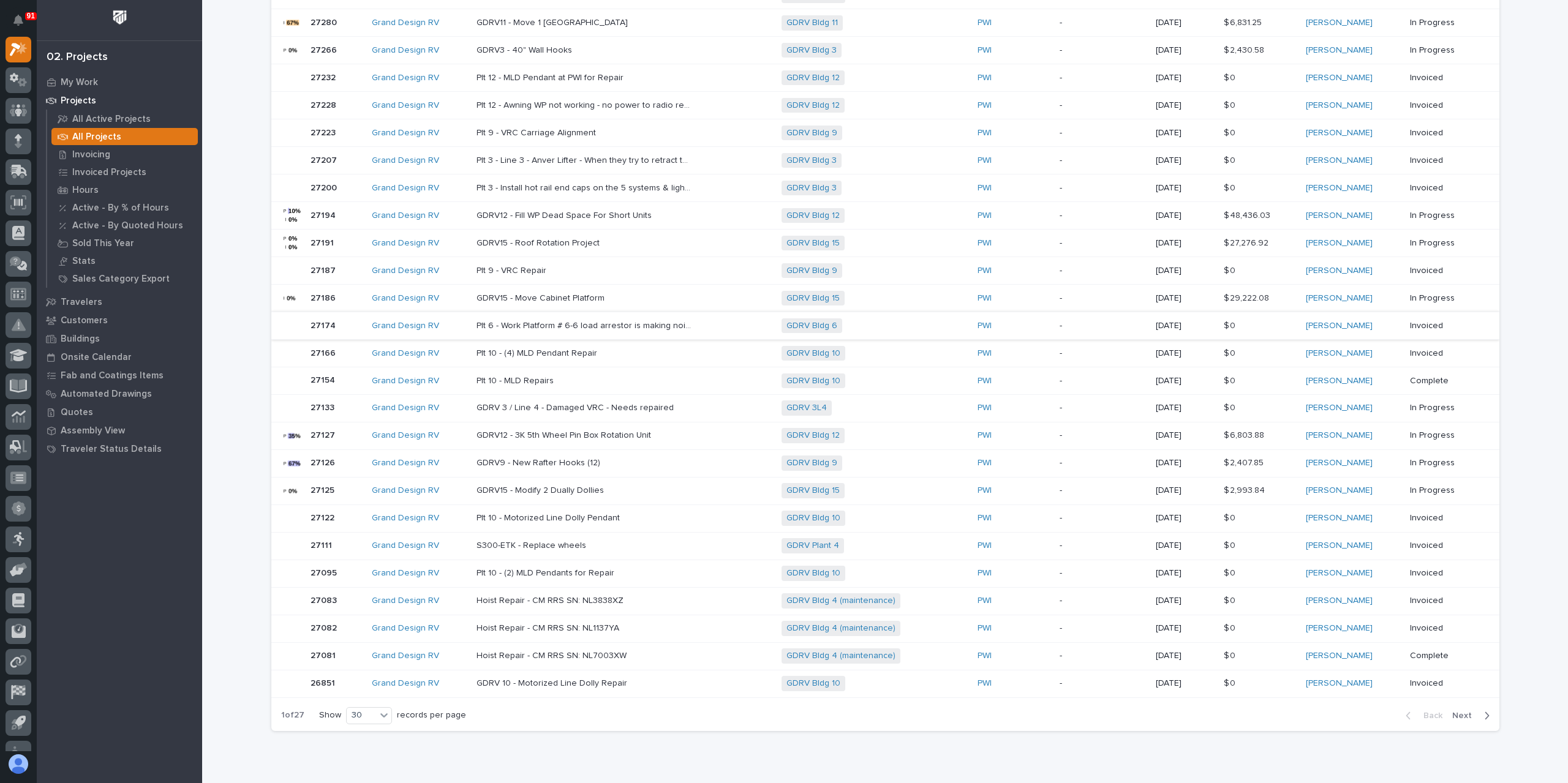
scroll to position [428, 0]
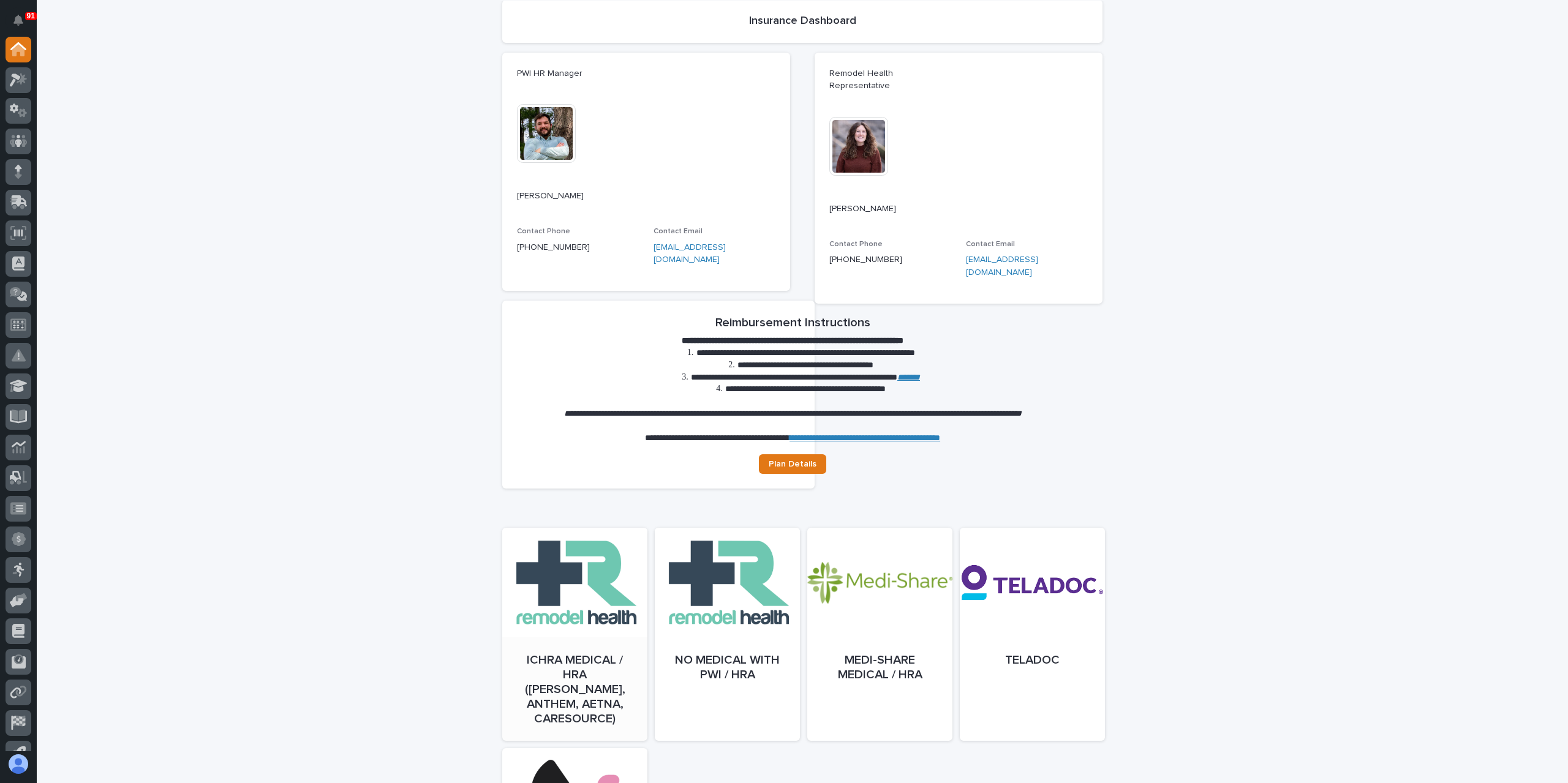
scroll to position [245, 0]
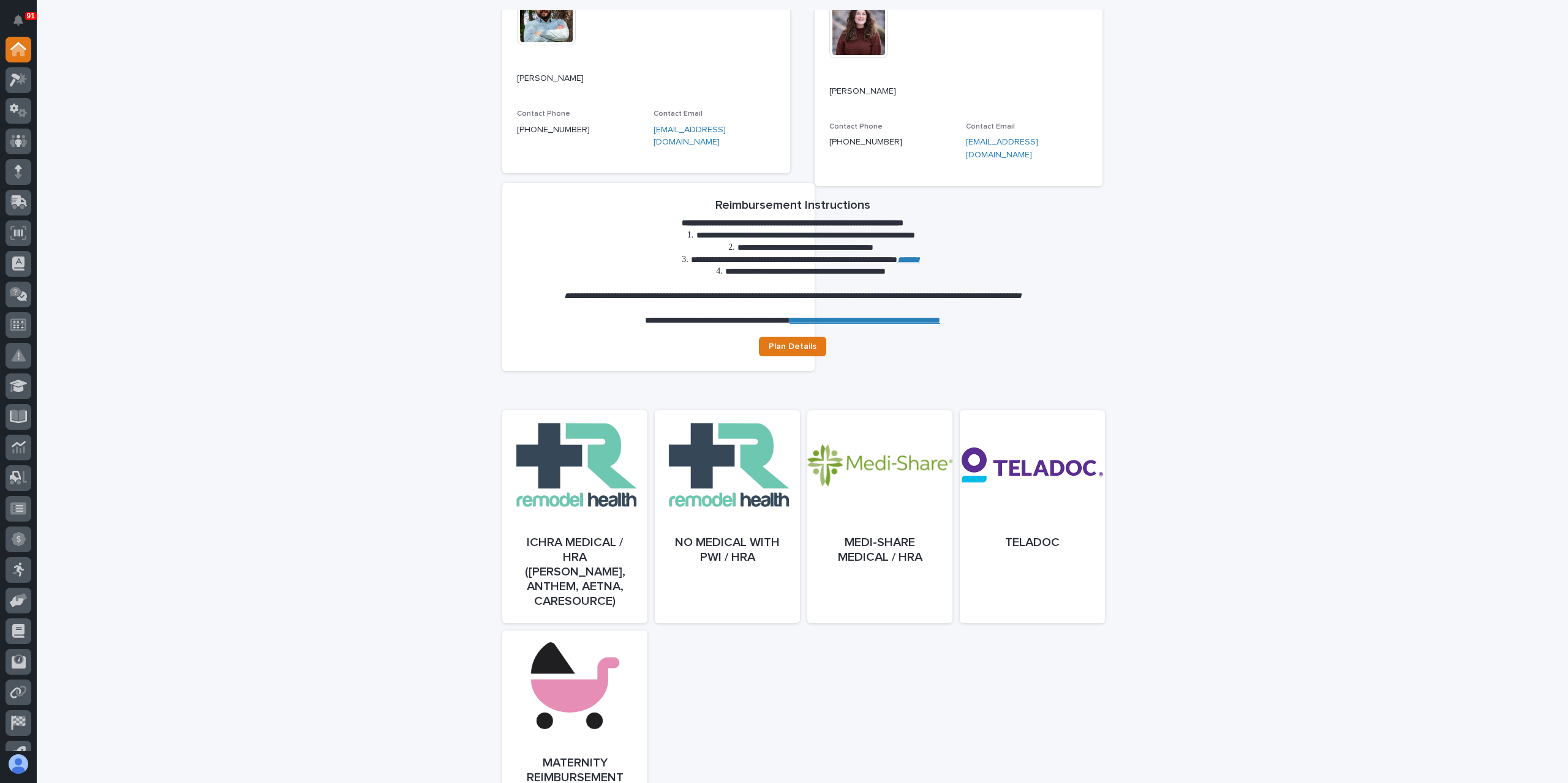
click at [234, 371] on div "**********" at bounding box center [802, 355] width 1531 height 1122
click at [623, 461] on link "Open" at bounding box center [574, 529] width 145 height 213
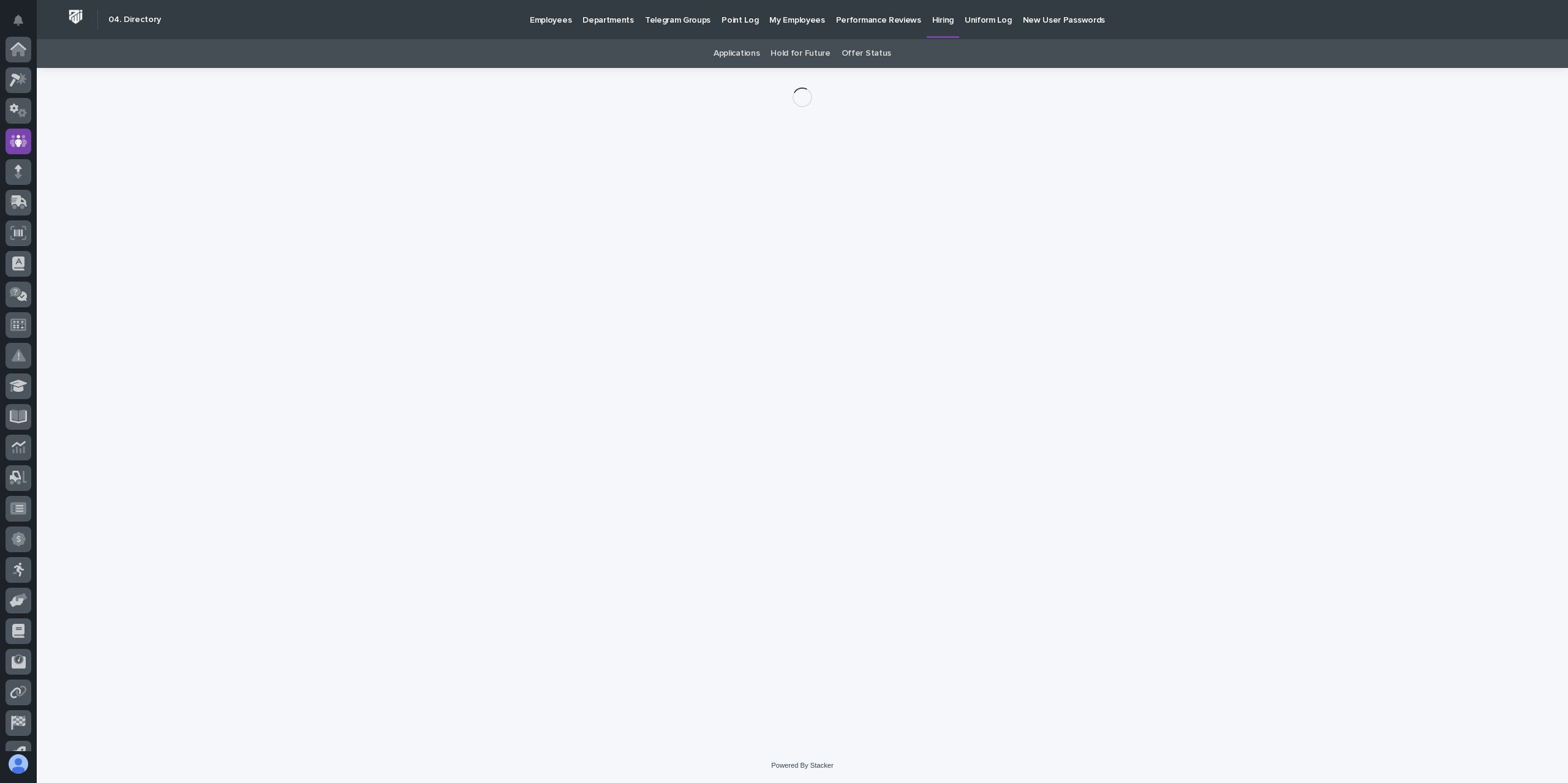
scroll to position [81, 0]
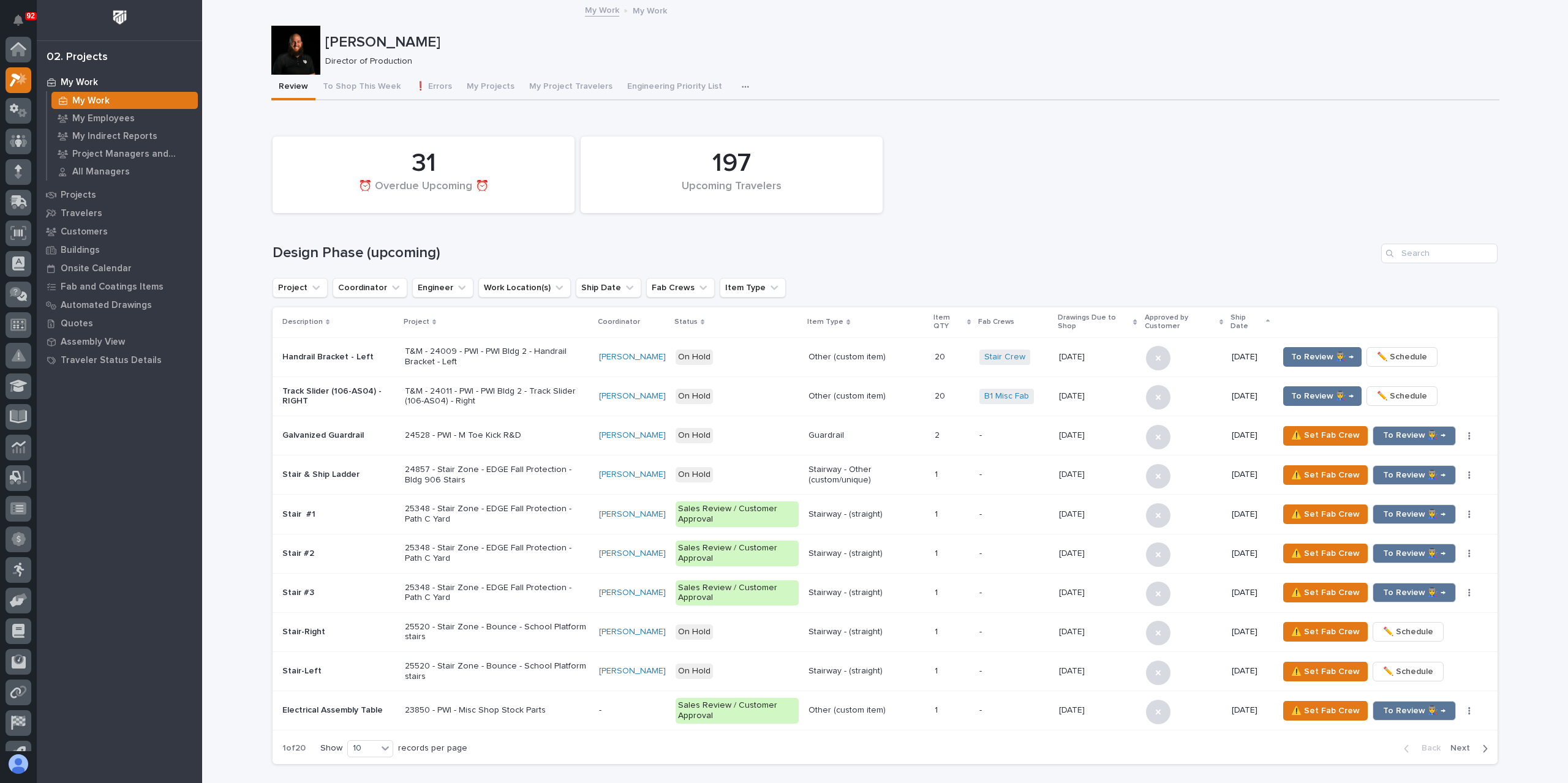
scroll to position [30, 0]
